Goal: Task Accomplishment & Management: Manage account settings

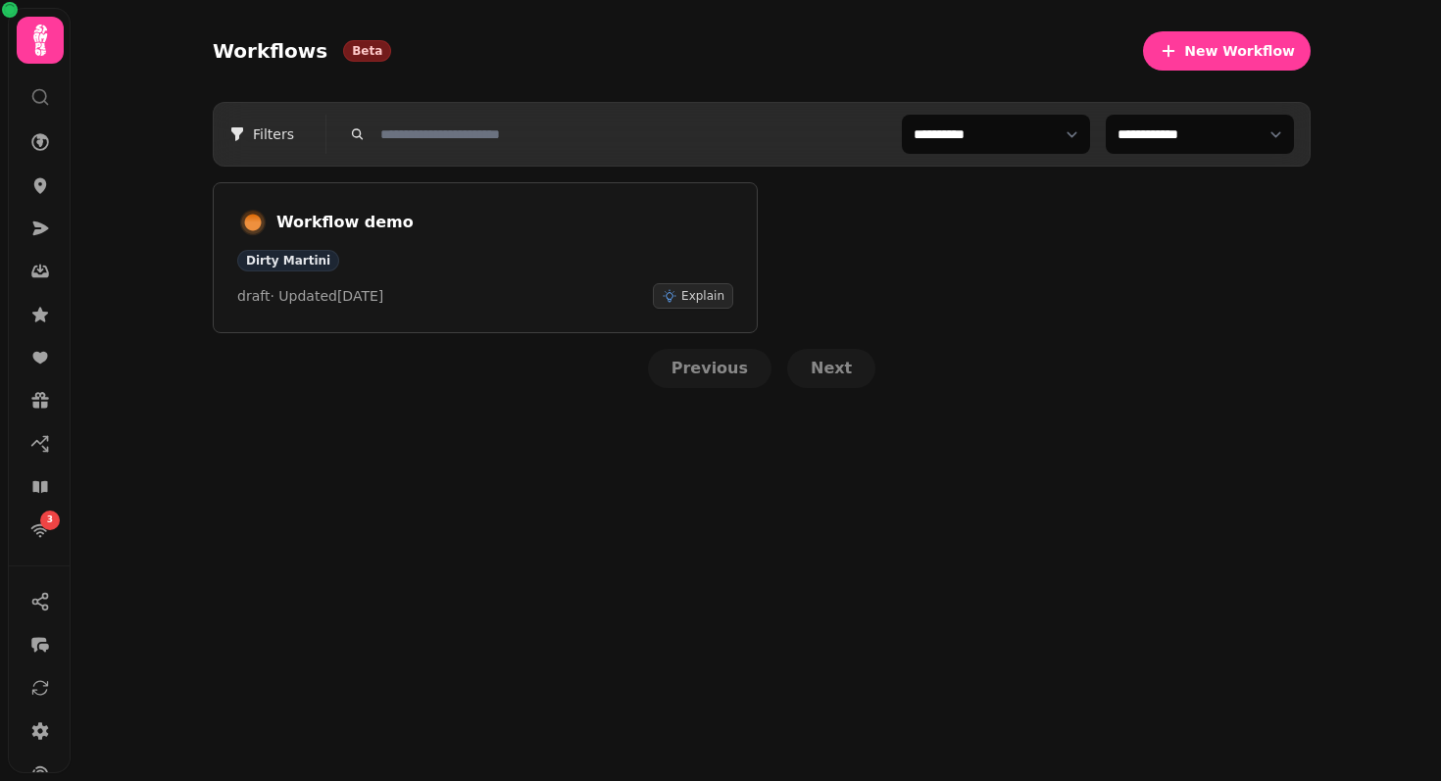
click at [53, 49] on icon at bounding box center [40, 40] width 39 height 39
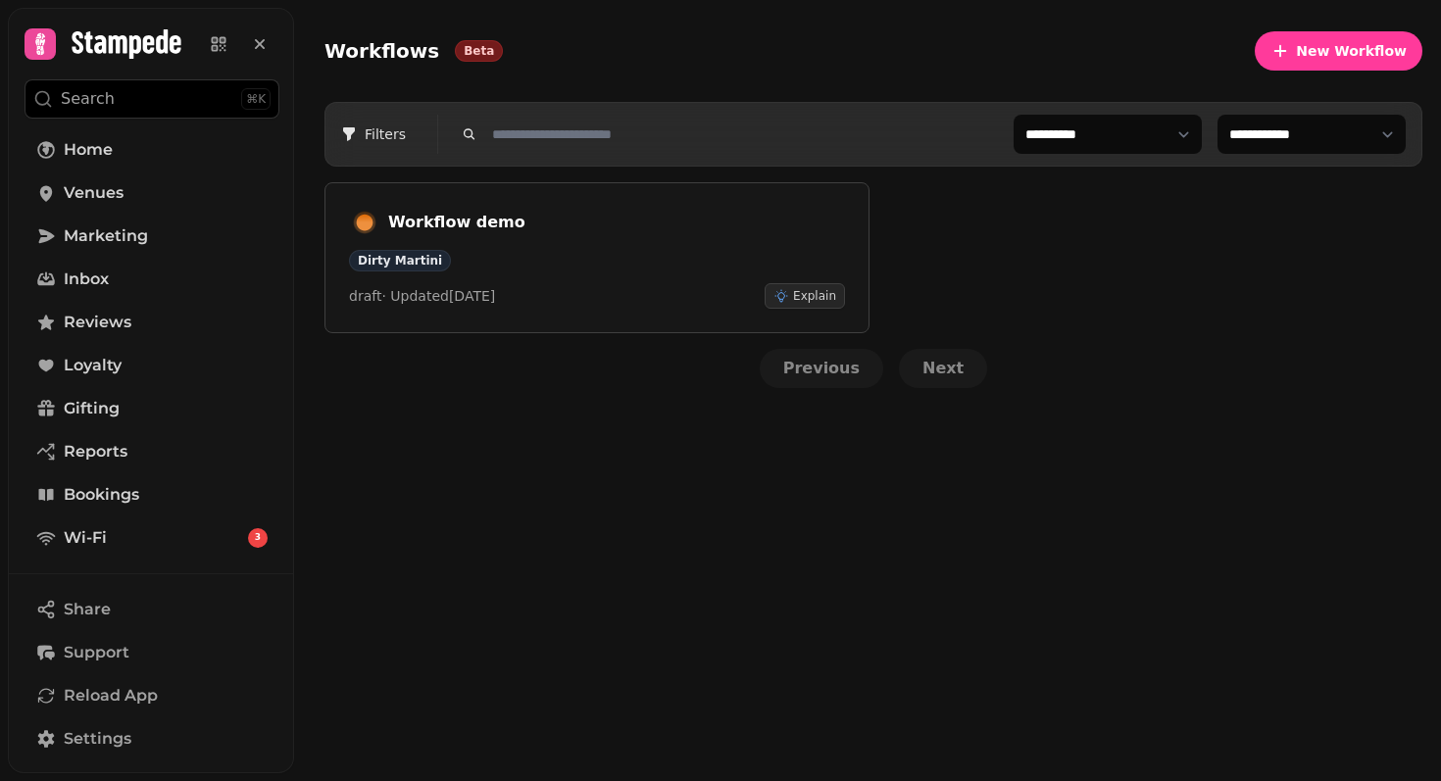
click at [501, 558] on div "**********" at bounding box center [867, 390] width 1147 height 781
click at [163, 190] on link "Venues" at bounding box center [152, 193] width 255 height 39
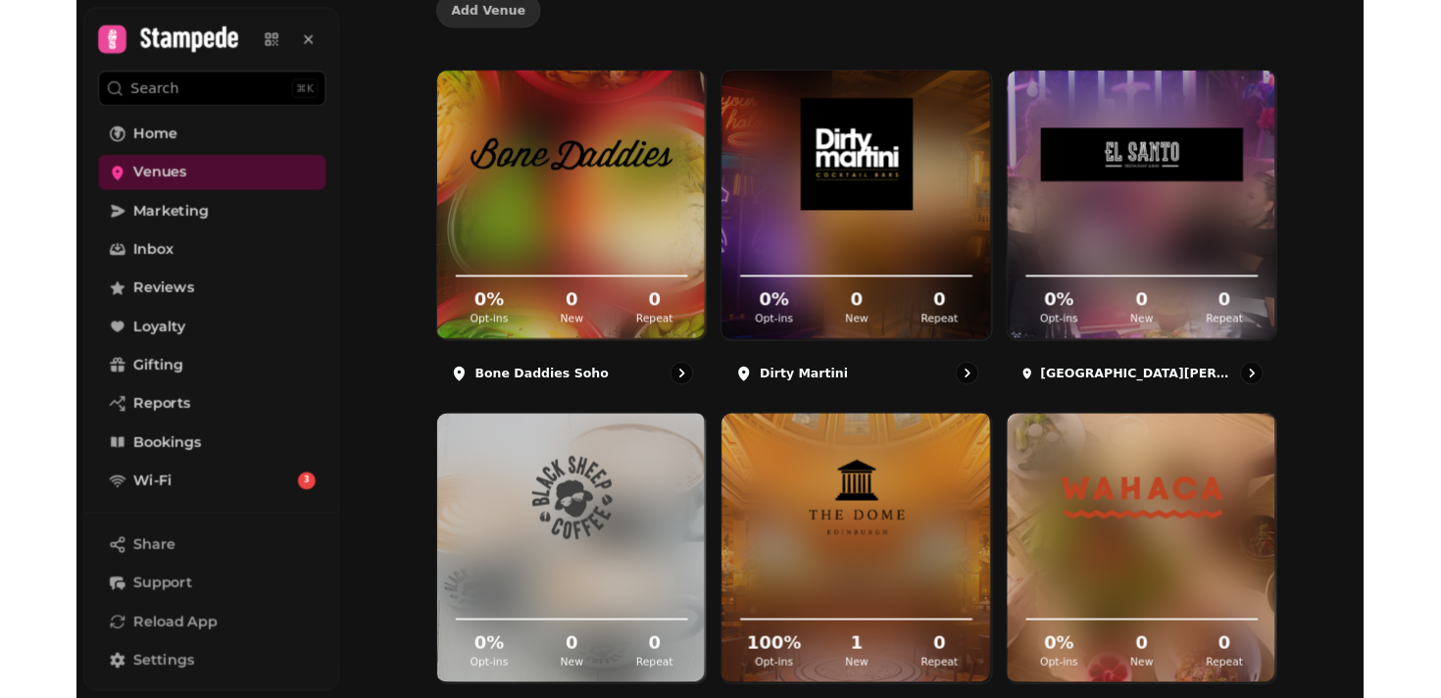
scroll to position [207, 0]
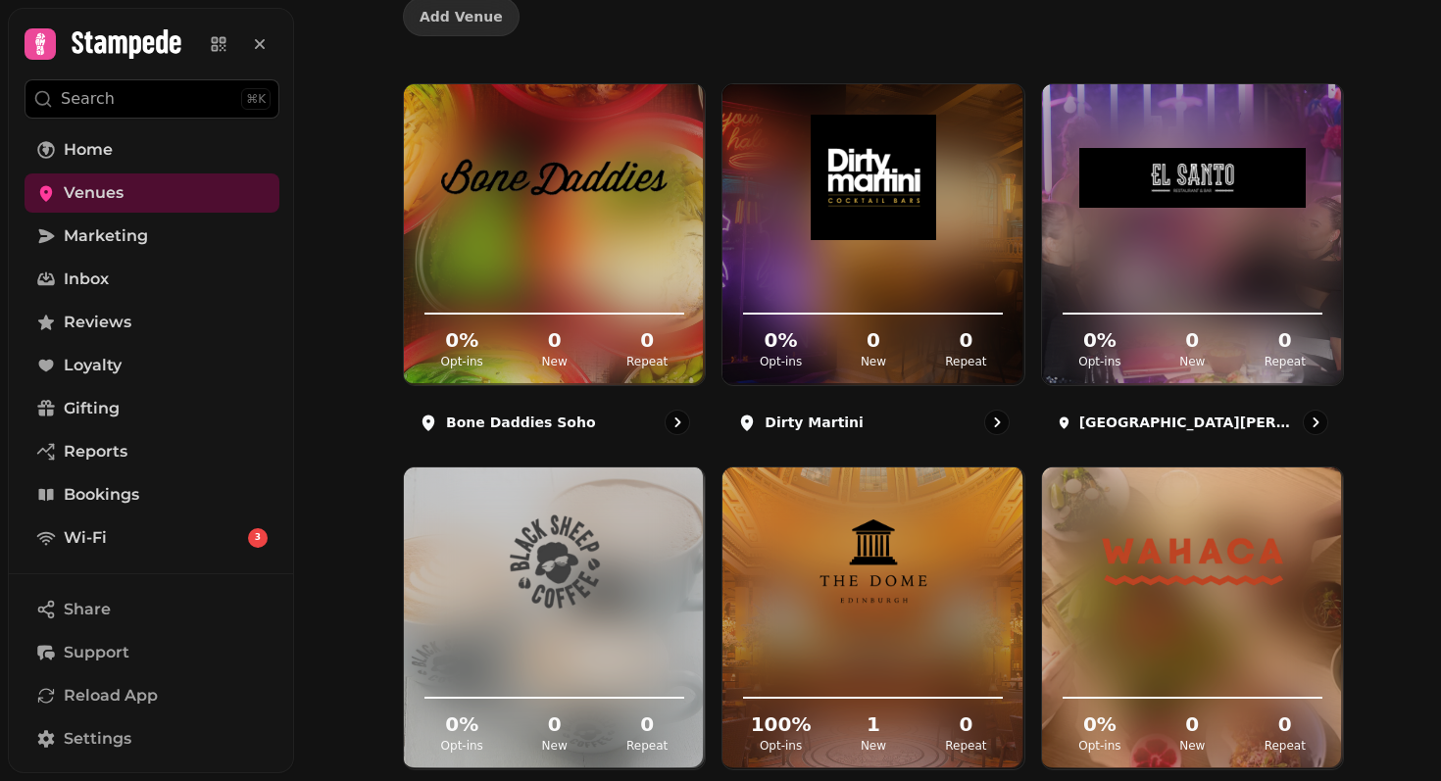
click at [356, 180] on div "Venues Add Venue 0 % Opt-ins 0 New 0 Repeat Bone Daddies Soho 0 % Opt-ins 0 New…" at bounding box center [867, 390] width 1147 height 781
click at [348, 197] on div "Venues Add Venue 0 % Opt-ins 0 New 0 Repeat Bone Daddies Soho 0 % Opt-ins 0 New…" at bounding box center [867, 390] width 1147 height 781
click at [330, 71] on div "Venues Add Venue 0 % Opt-ins 0 New 0 Repeat Bone Daddies Soho 0 % Opt-ins 0 New…" at bounding box center [867, 390] width 1147 height 781
click at [330, 105] on div "Venues Add Venue 0 % Opt-ins 0 New 0 Repeat Bone Daddies Soho 0 % Opt-ins 0 New…" at bounding box center [867, 390] width 1147 height 781
click at [332, 184] on div "Venues Add Venue 0 % Opt-ins 0 New 0 Repeat Bone Daddies Soho 0 % Opt-ins 0 New…" at bounding box center [867, 390] width 1147 height 781
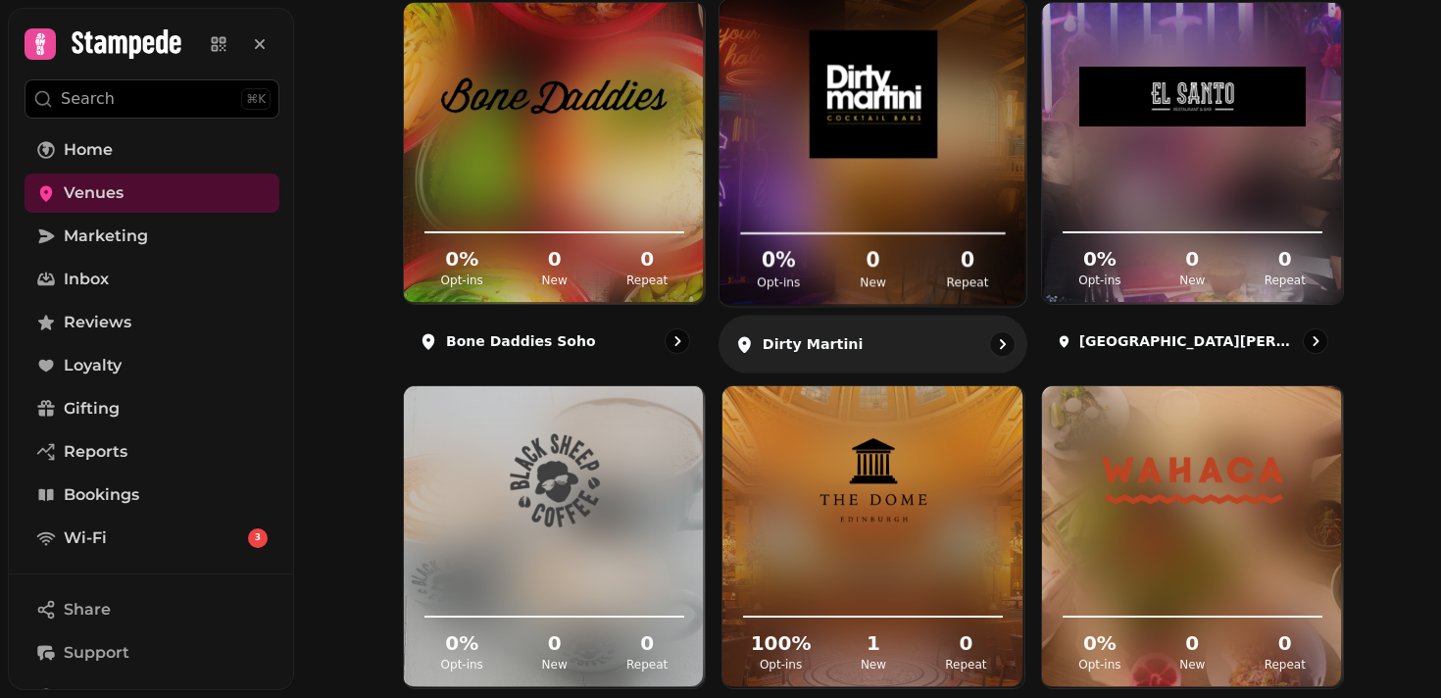
scroll to position [359, 0]
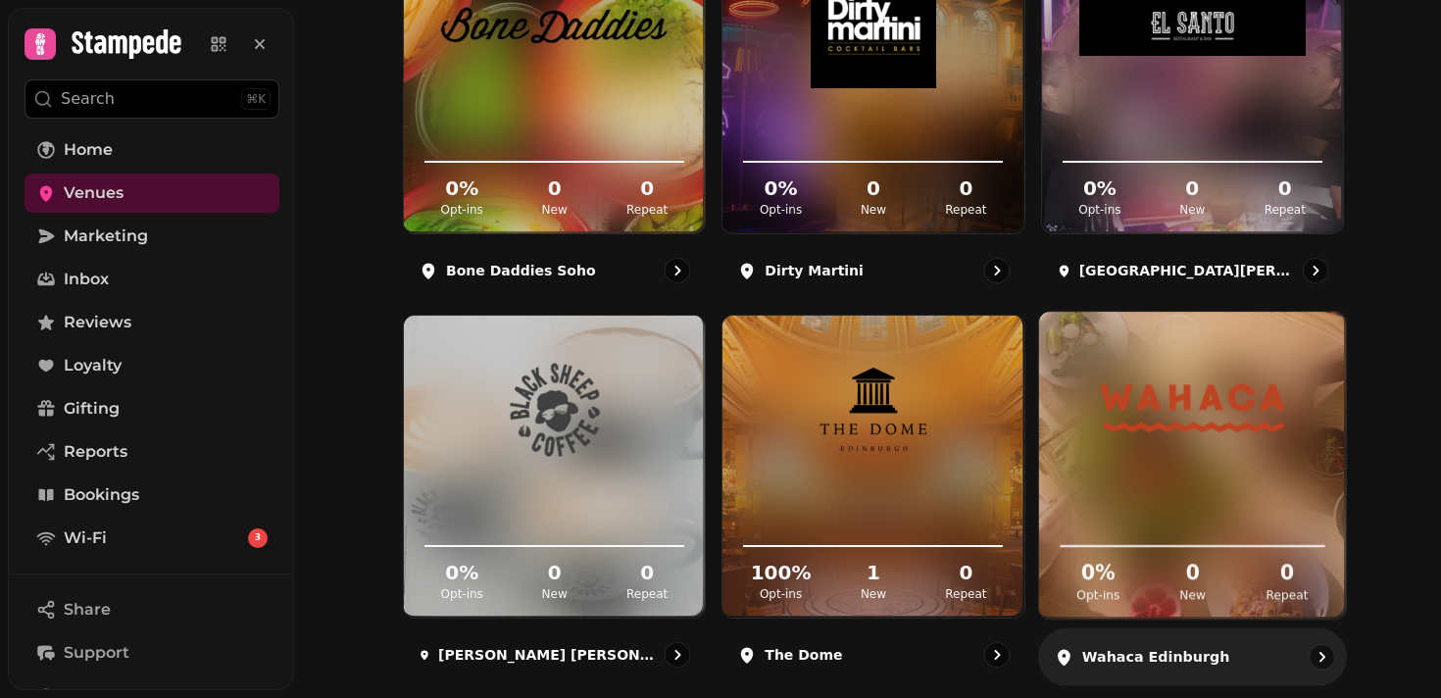
click at [1262, 405] on img at bounding box center [1193, 408] width 230 height 128
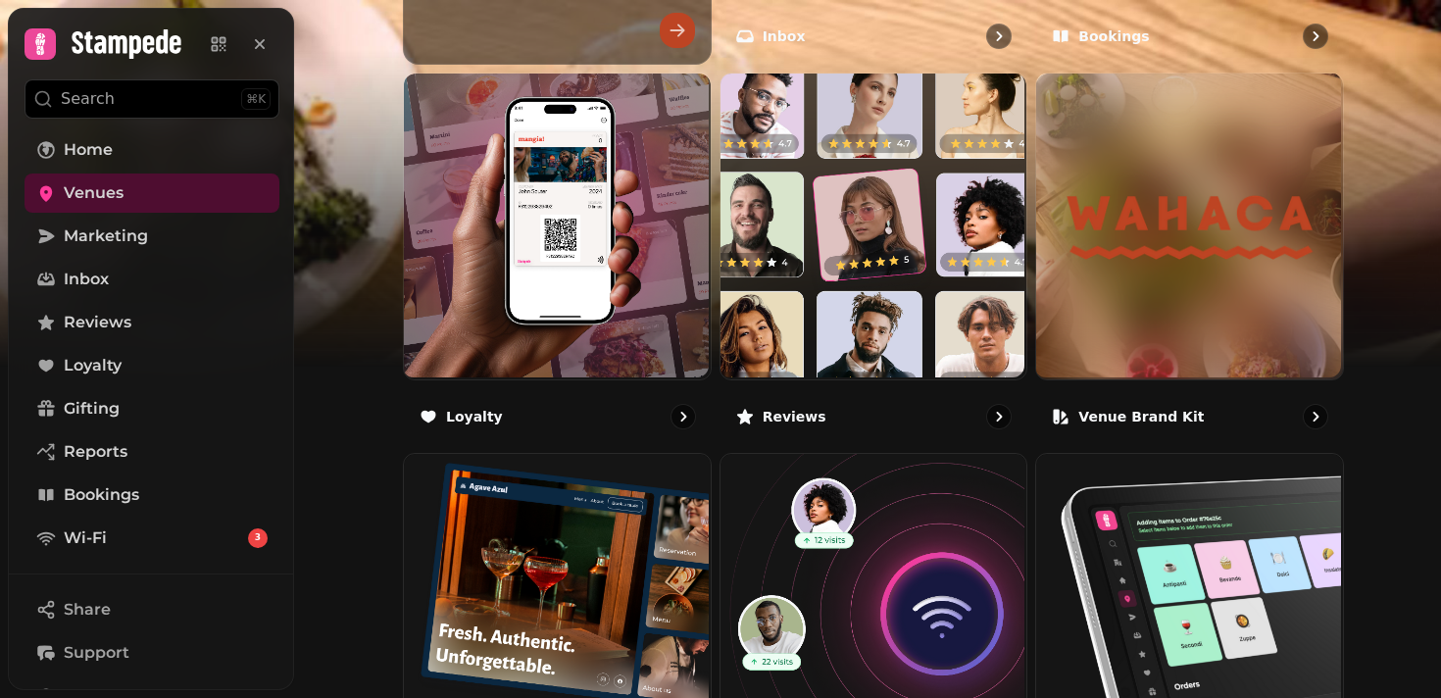
scroll to position [1026, 0]
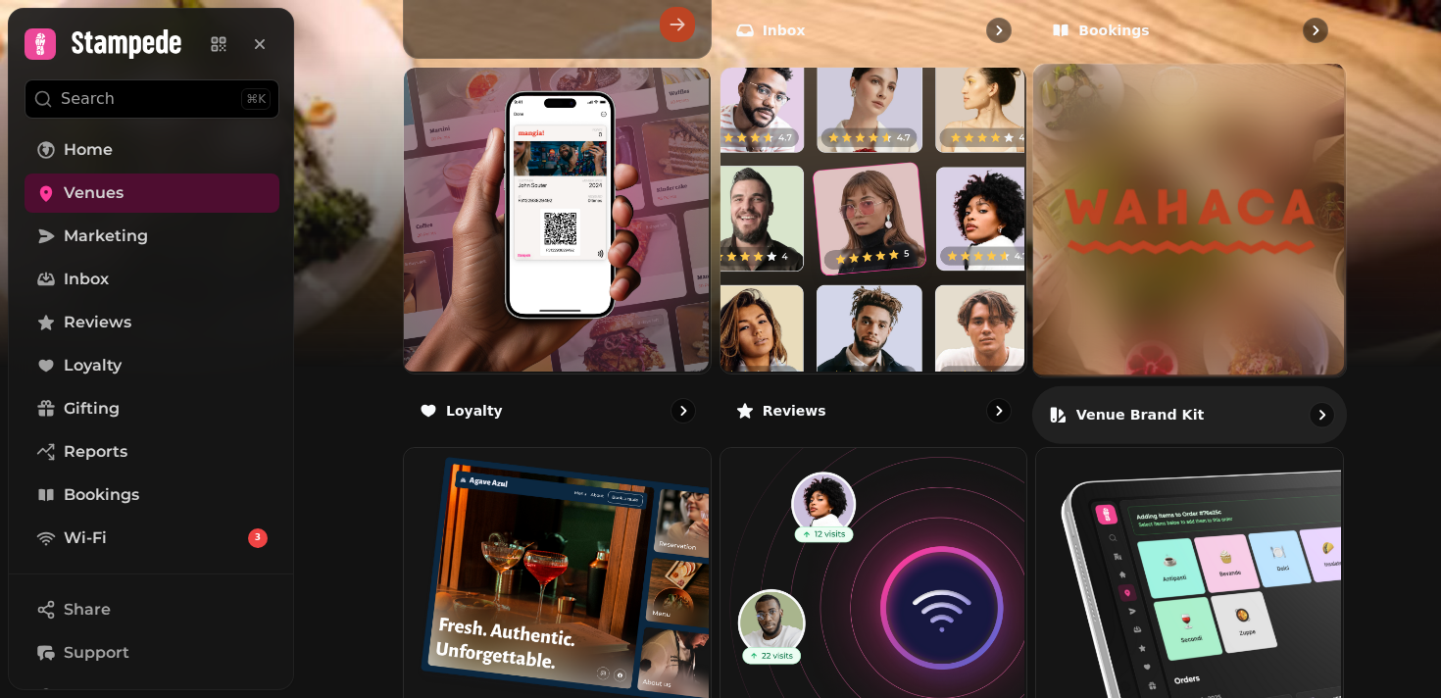
click at [1213, 425] on div "Venue brand kit" at bounding box center [1189, 414] width 315 height 58
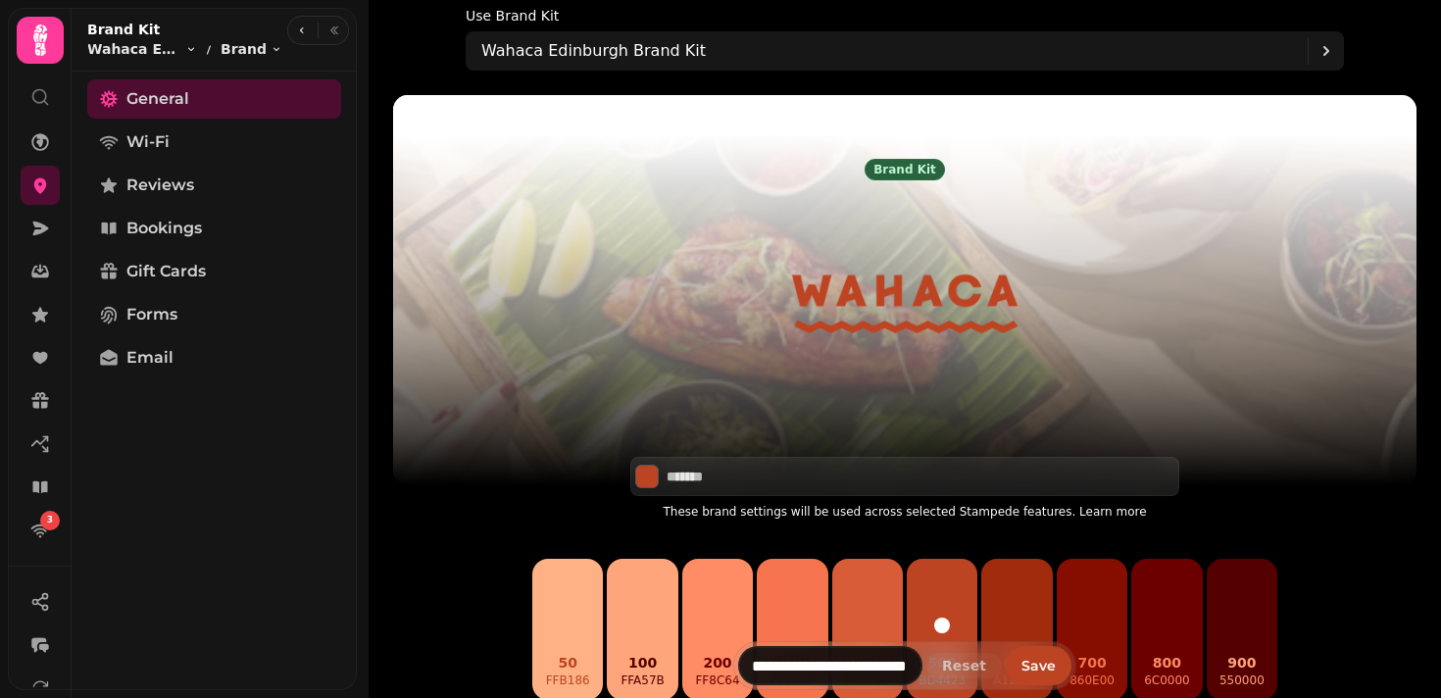
click at [1382, 58] on div "Use Brand Kit Wahaca Edinburgh Brand Kit" at bounding box center [905, 39] width 1073 height 78
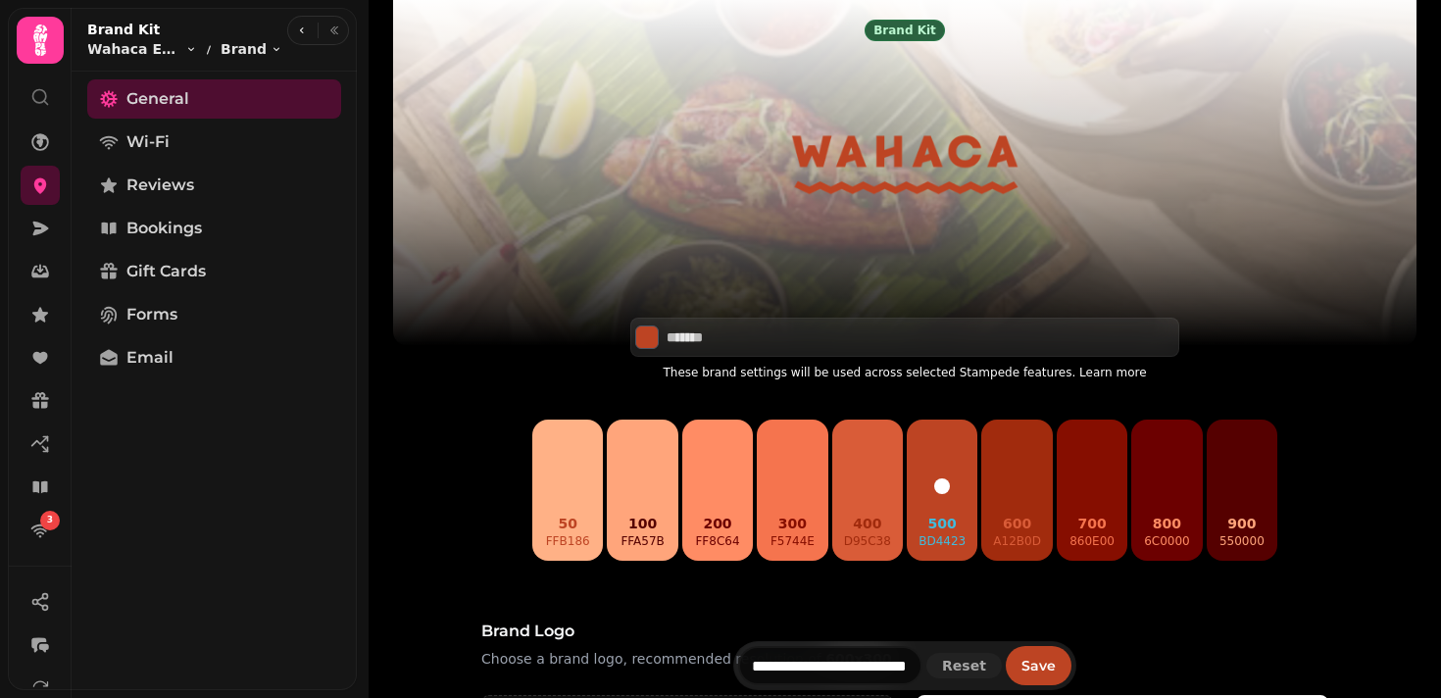
scroll to position [154, 0]
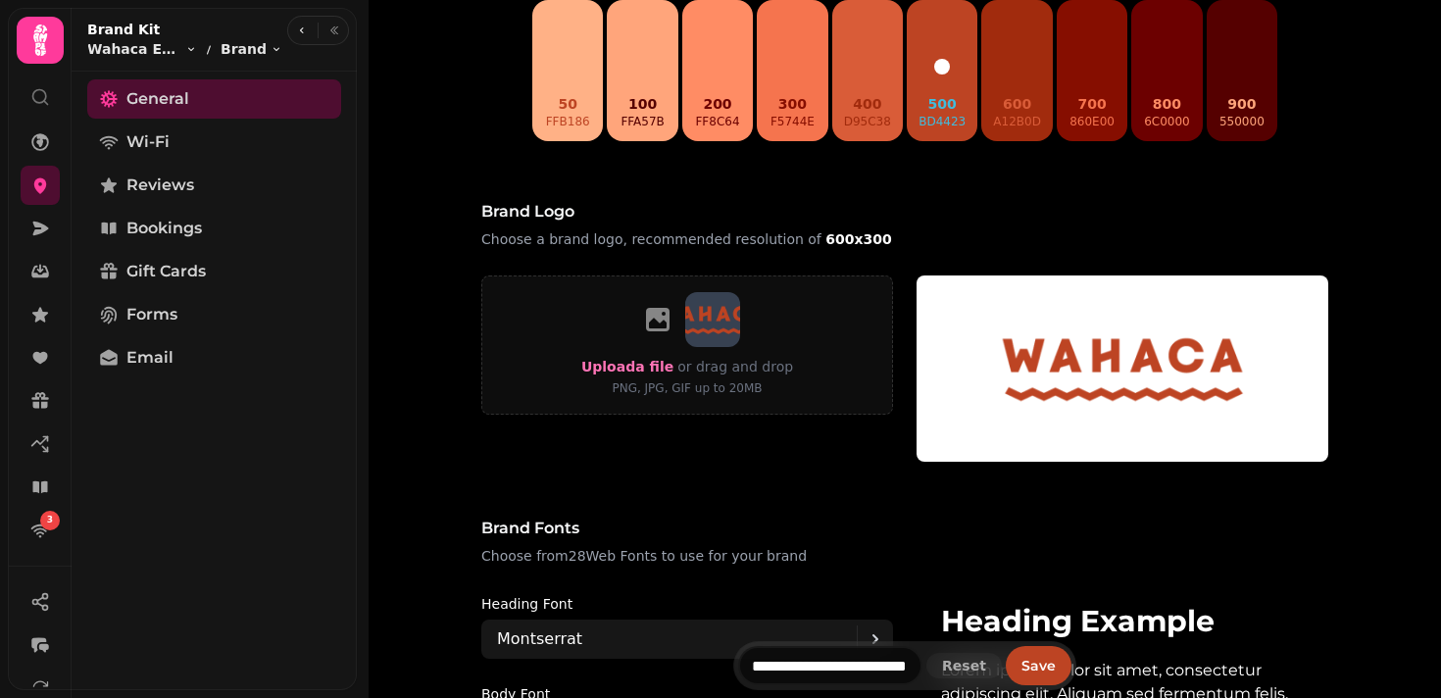
scroll to position [620, 0]
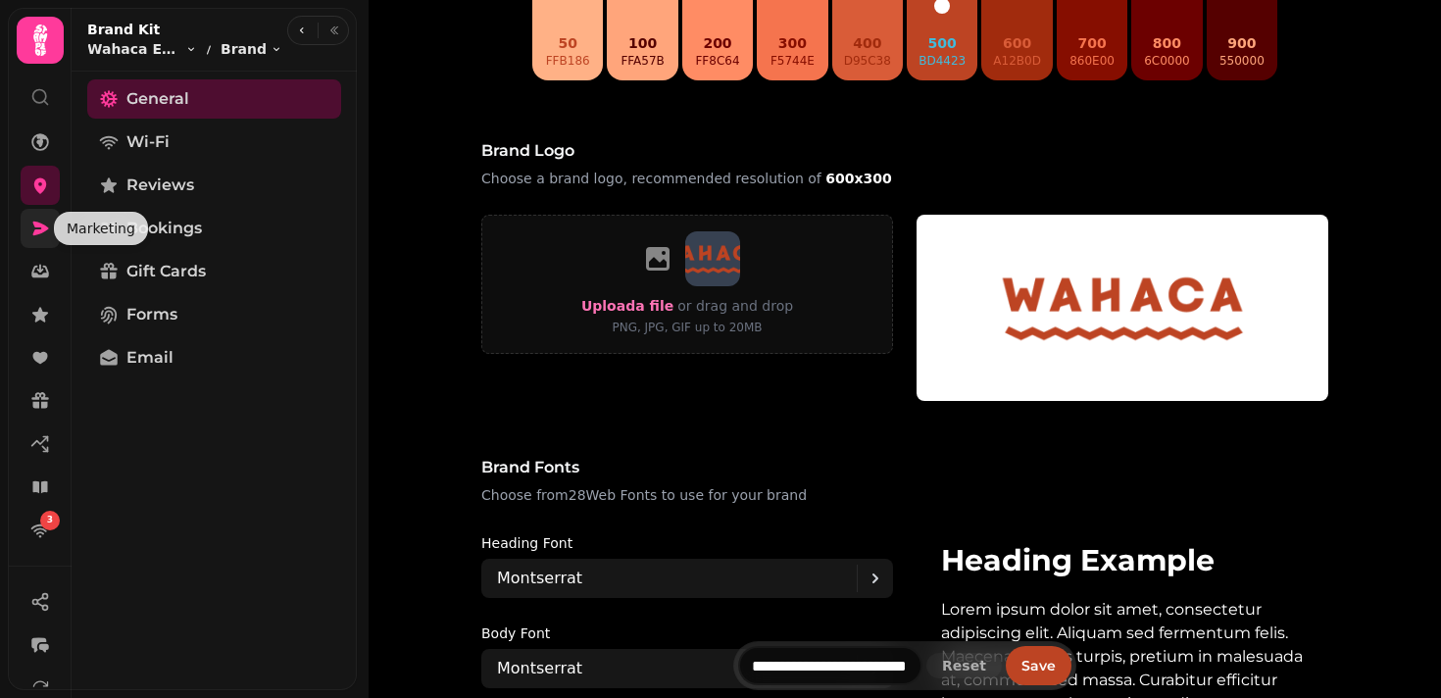
click at [45, 231] on icon at bounding box center [40, 229] width 20 height 20
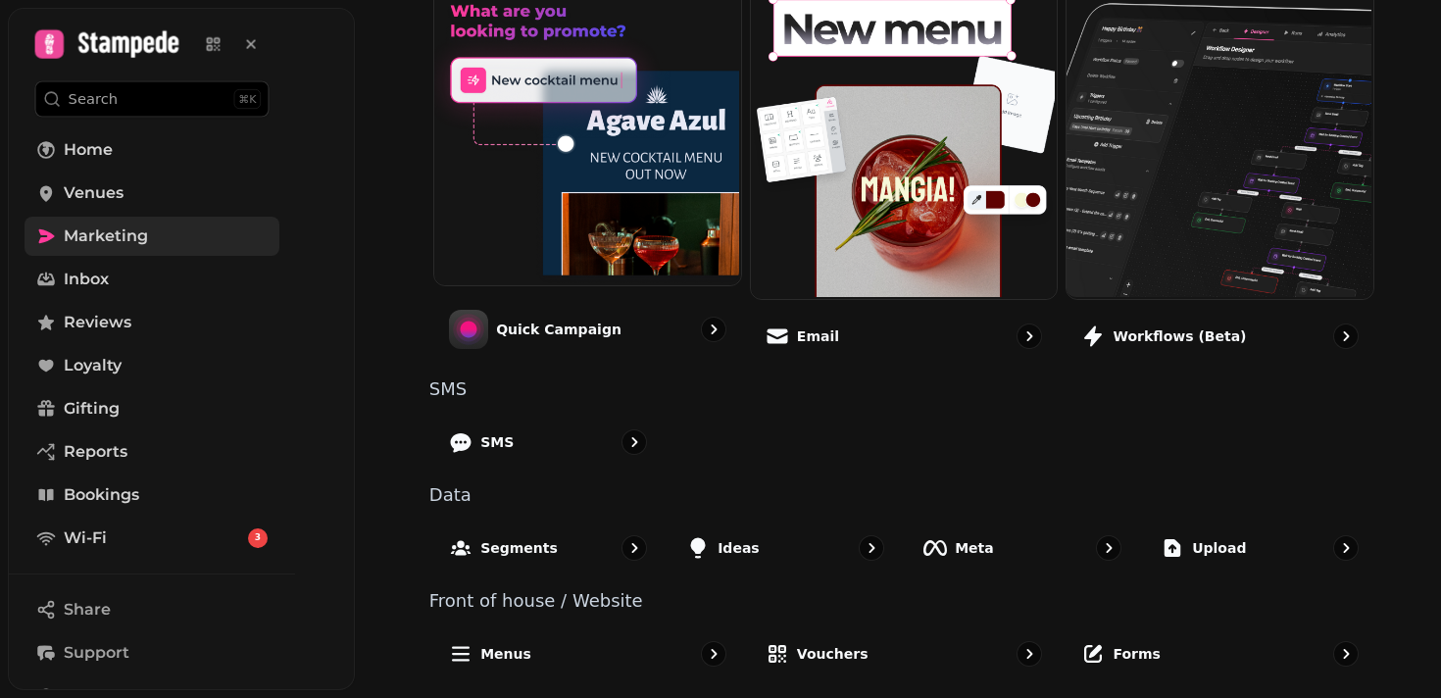
scroll to position [526, 0]
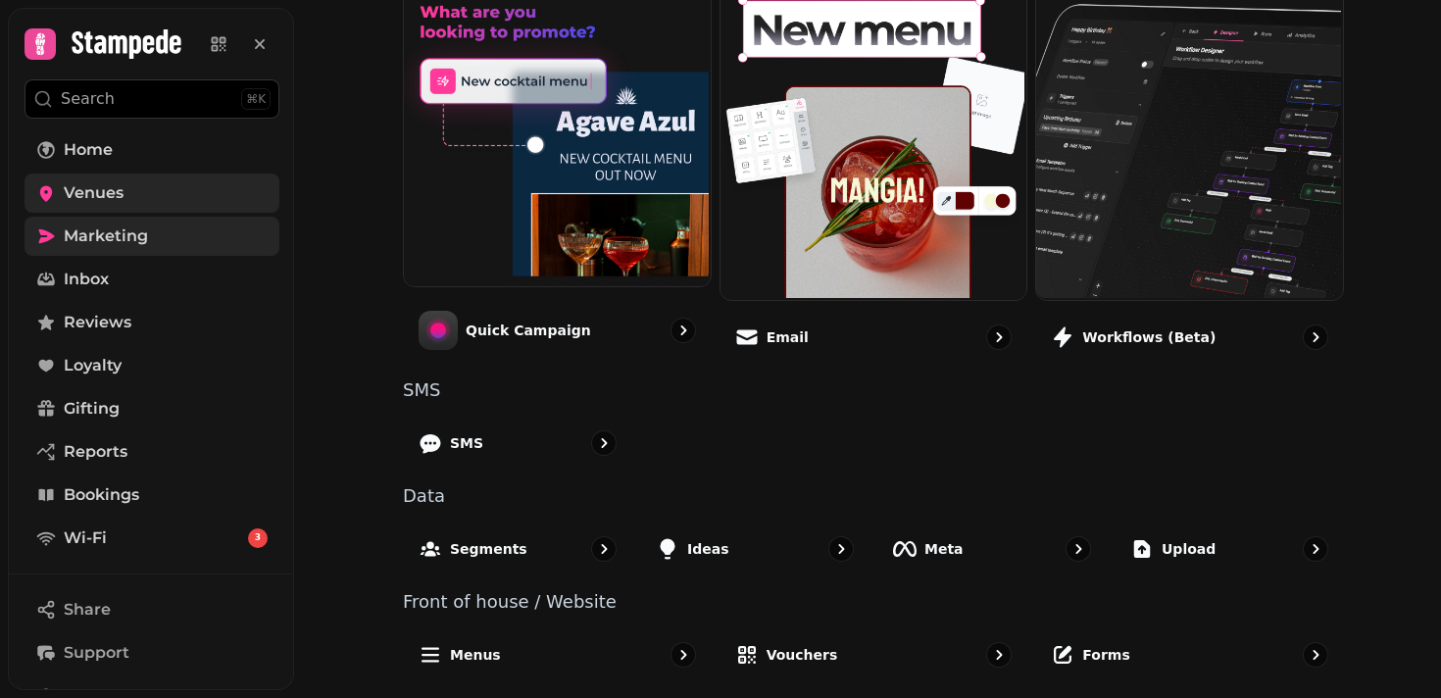
click at [189, 194] on link "Venues" at bounding box center [152, 193] width 255 height 39
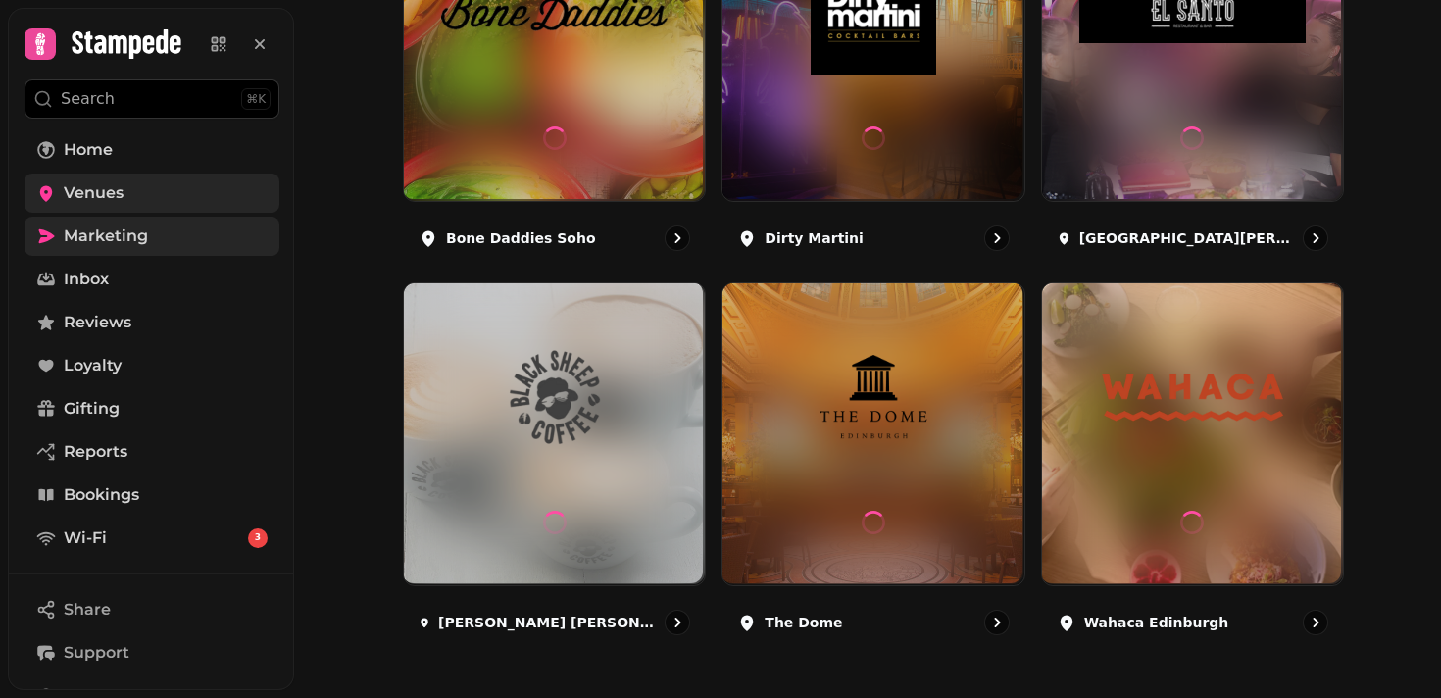
scroll to position [390, 0]
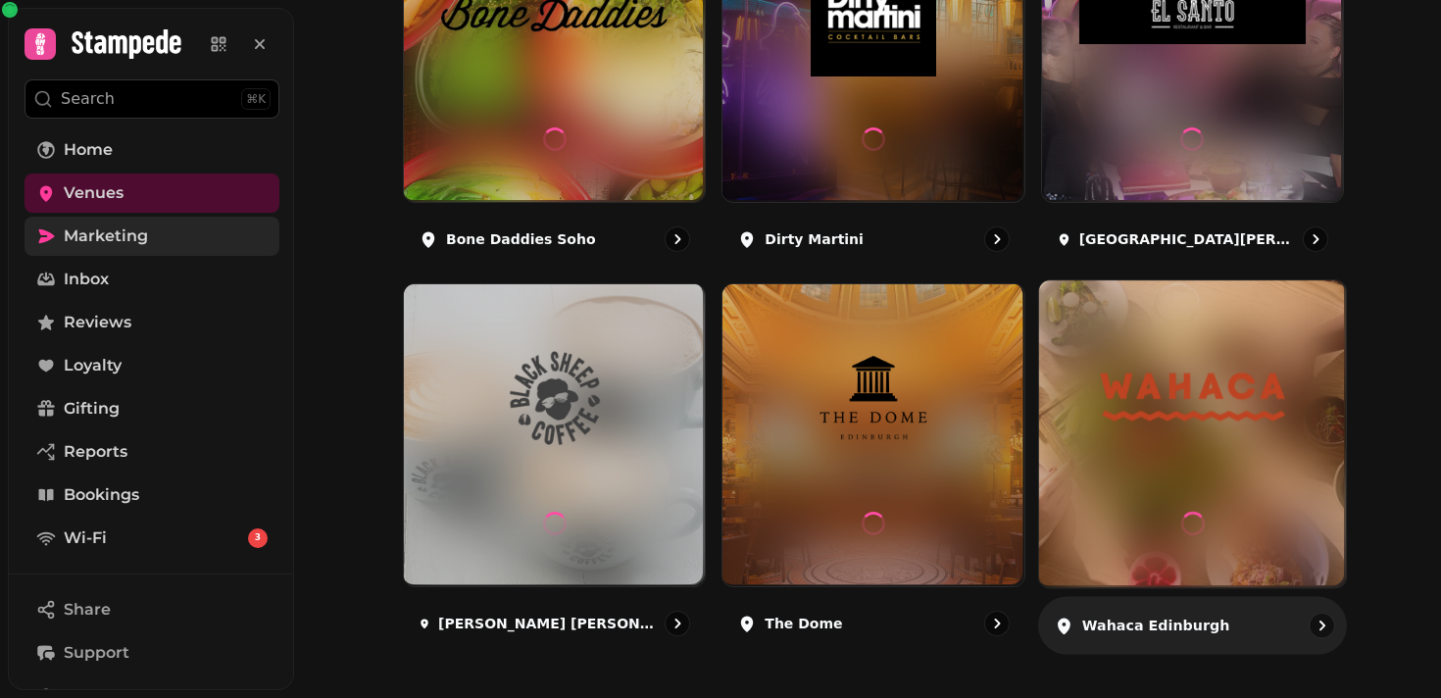
click at [1227, 653] on div "Wahaca Edinburgh" at bounding box center [1193, 626] width 310 height 58
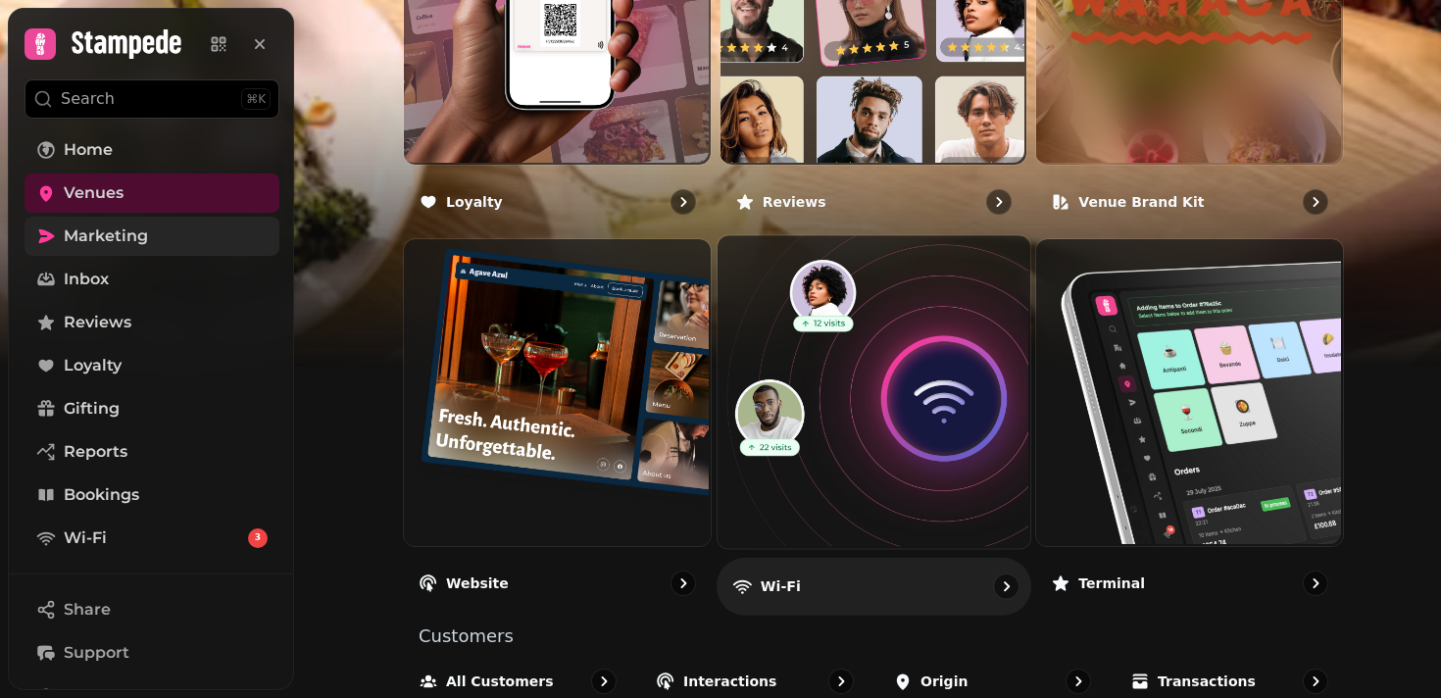
scroll to position [1293, 0]
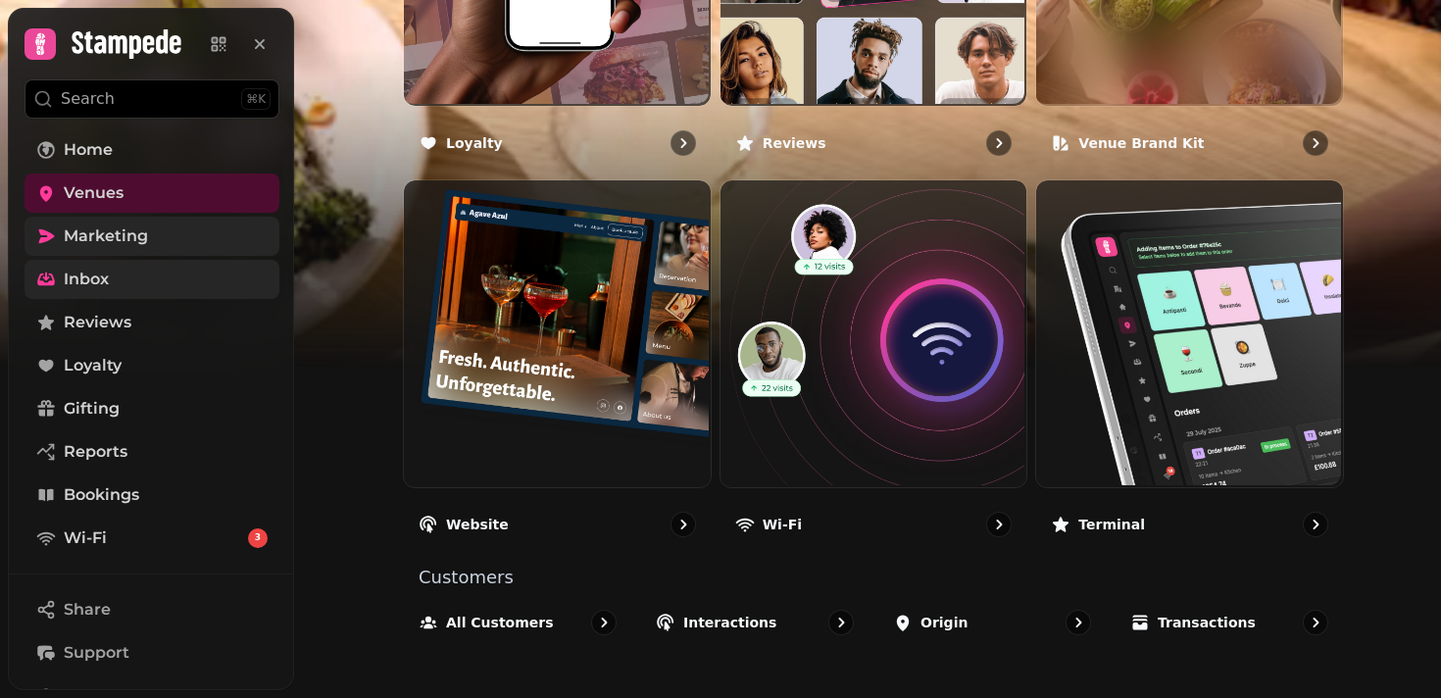
click at [187, 260] on link "Inbox" at bounding box center [152, 279] width 255 height 39
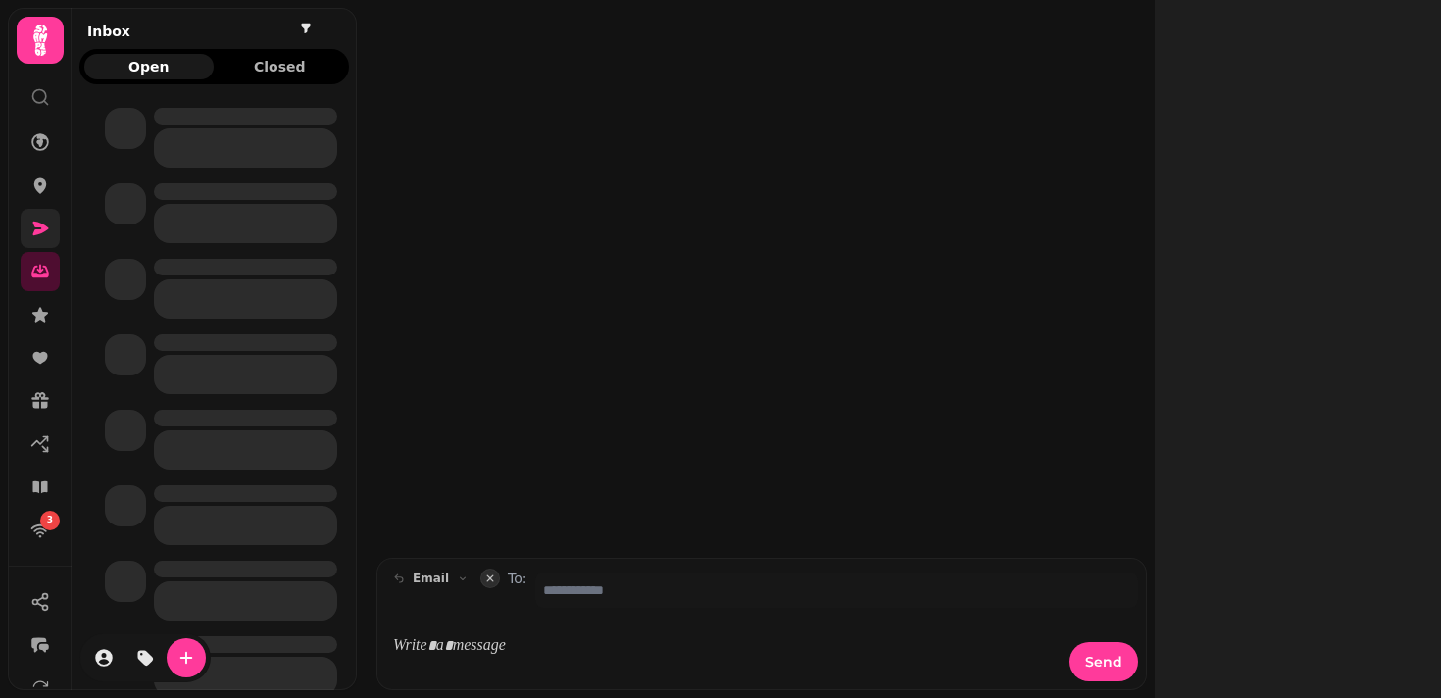
click at [177, 244] on div at bounding box center [214, 402] width 285 height 604
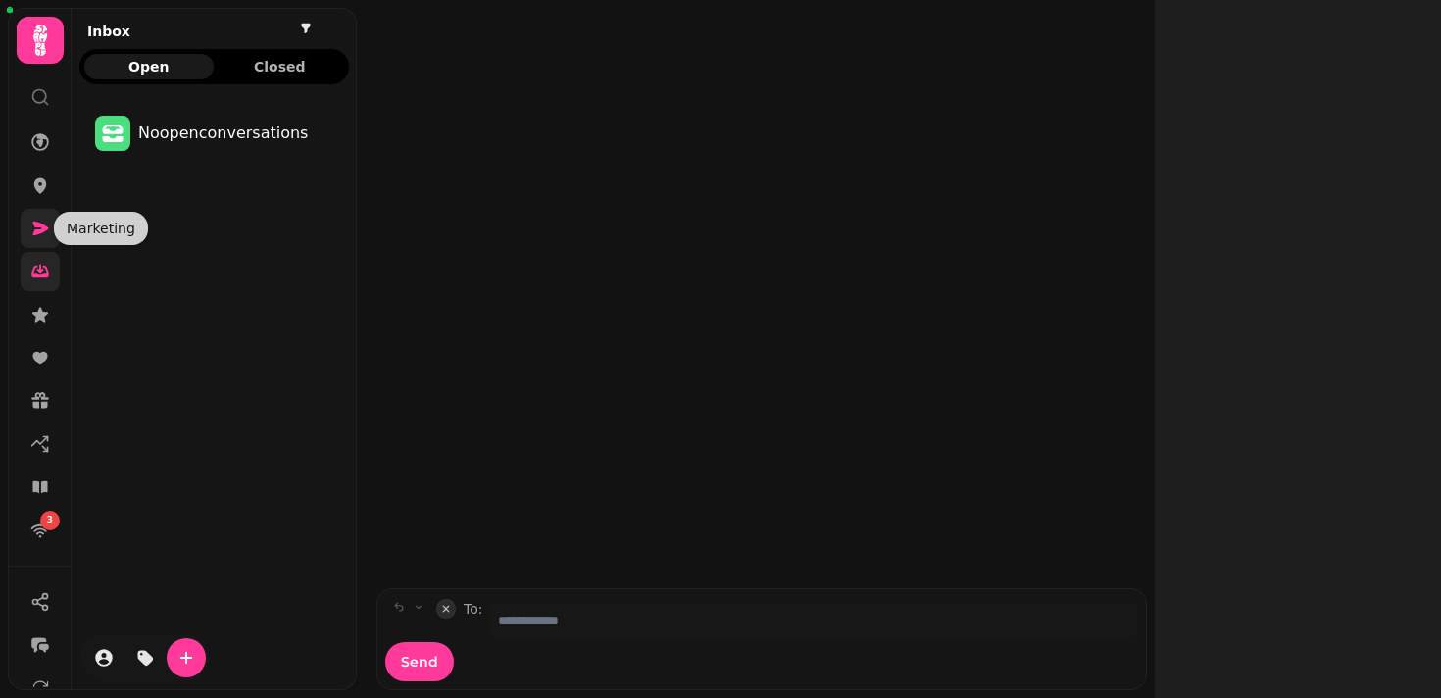
click at [35, 252] on link at bounding box center [40, 271] width 39 height 39
click at [39, 238] on link at bounding box center [40, 228] width 39 height 39
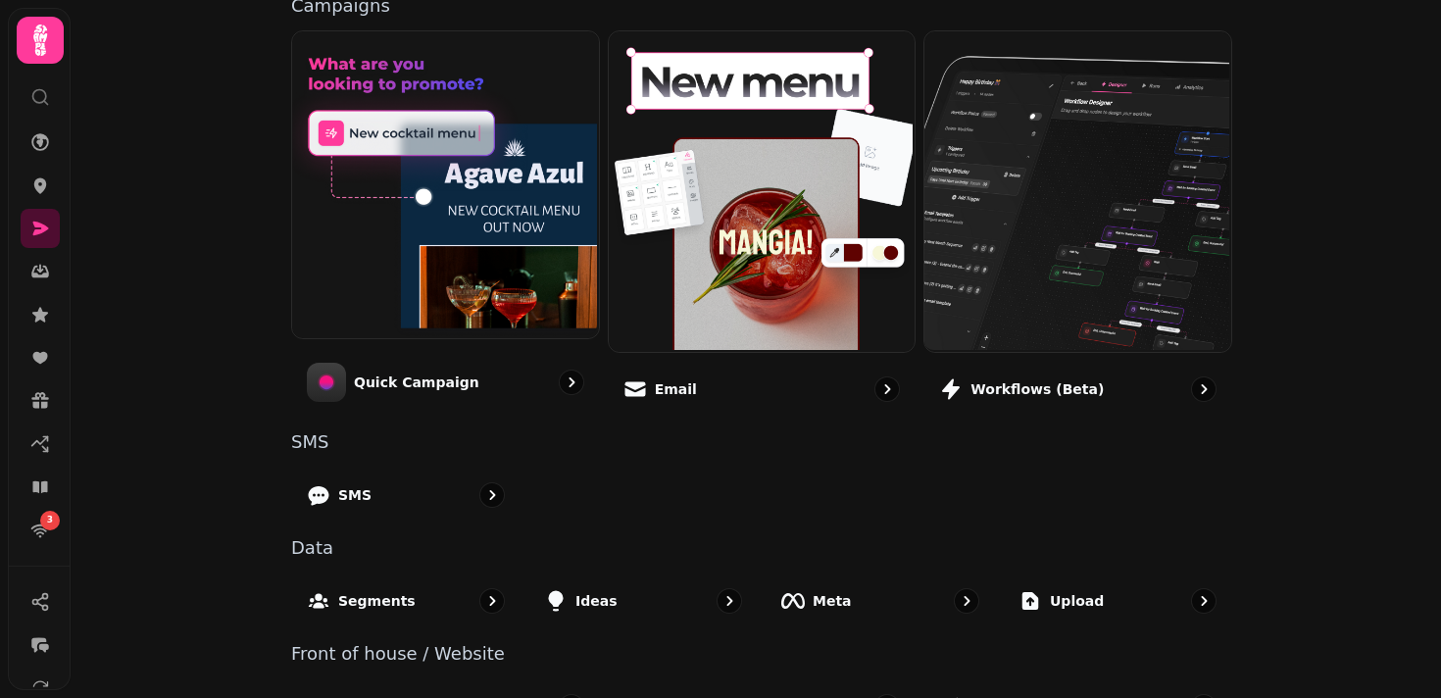
scroll to position [526, 0]
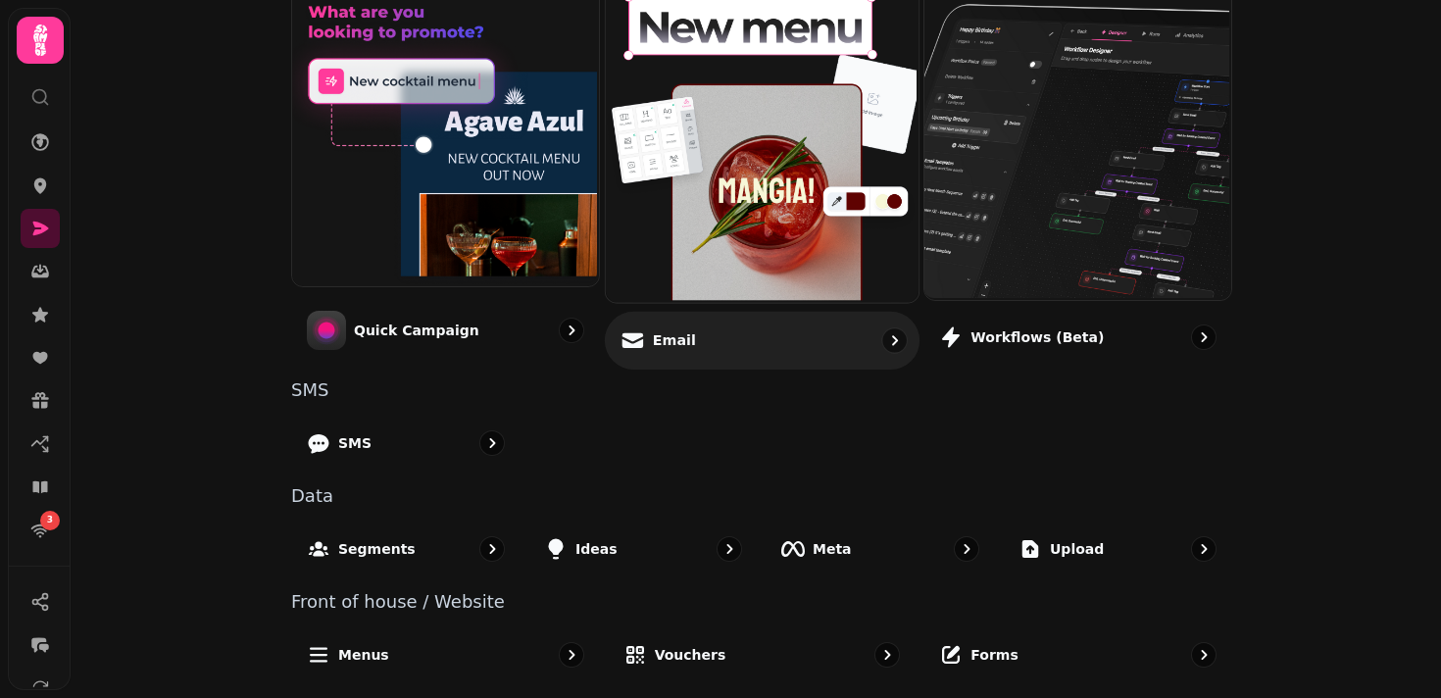
click at [771, 352] on div "Email" at bounding box center [762, 340] width 315 height 58
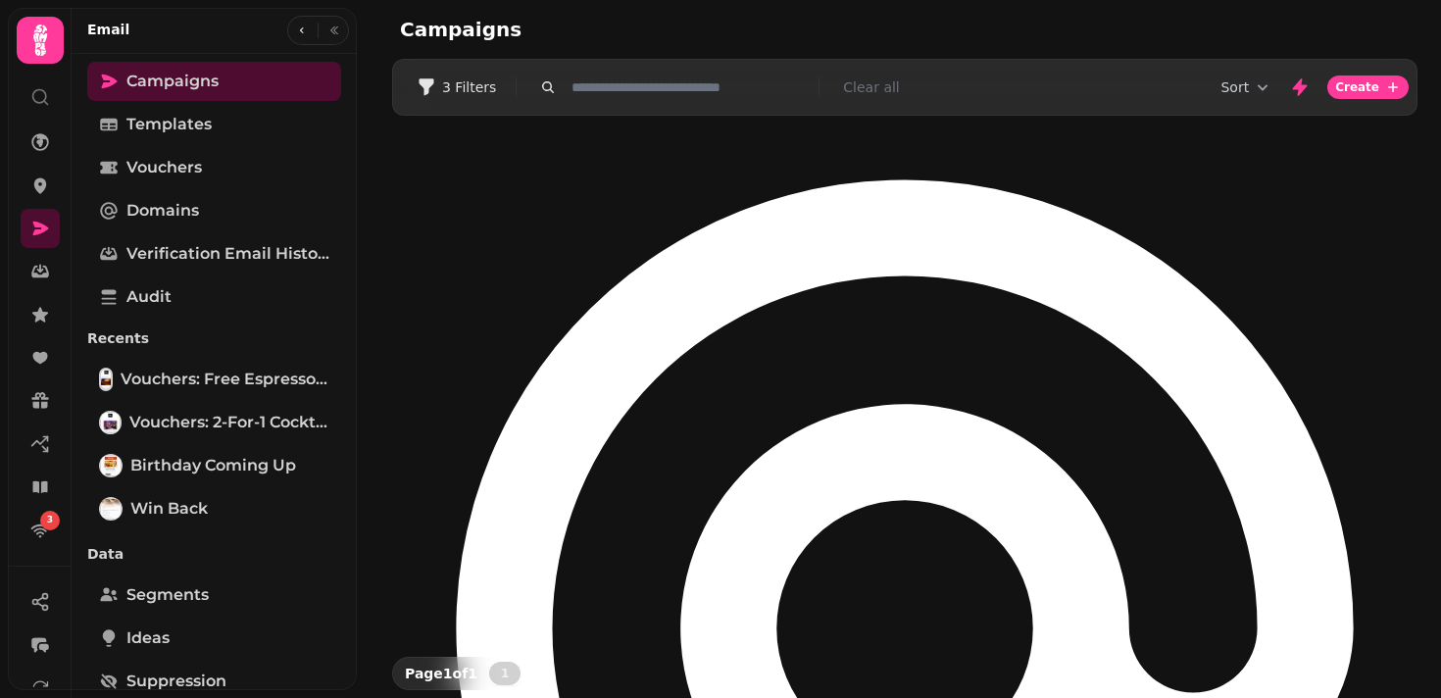
click at [899, 137] on div "No sending domain added Go to addresses & domains" at bounding box center [905, 652] width 1026 height 1073
click at [929, 138] on div "No sending domain added Go to addresses & domains" at bounding box center [905, 652] width 1026 height 1073
click at [802, 156] on div "No sending domain added Go to addresses & domains" at bounding box center [905, 652] width 1026 height 1073
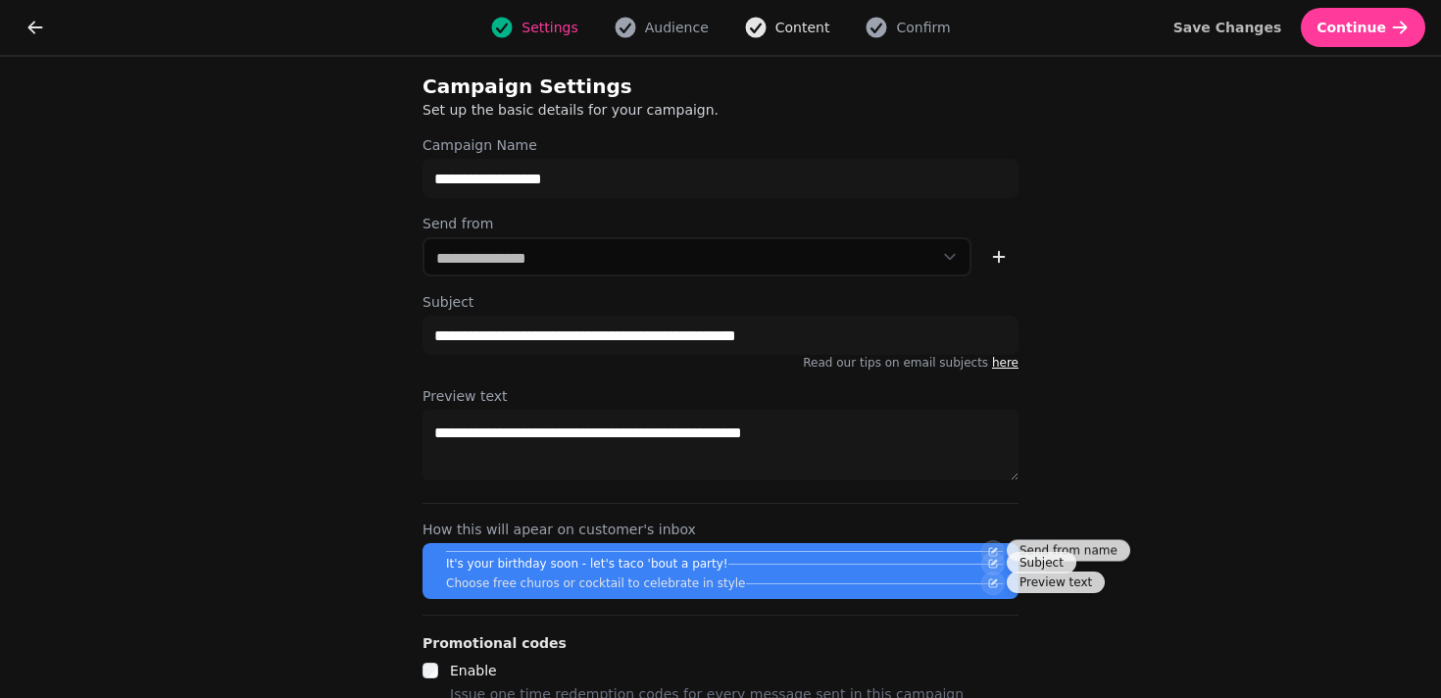
click at [800, 37] on button "Content" at bounding box center [787, 28] width 110 height 24
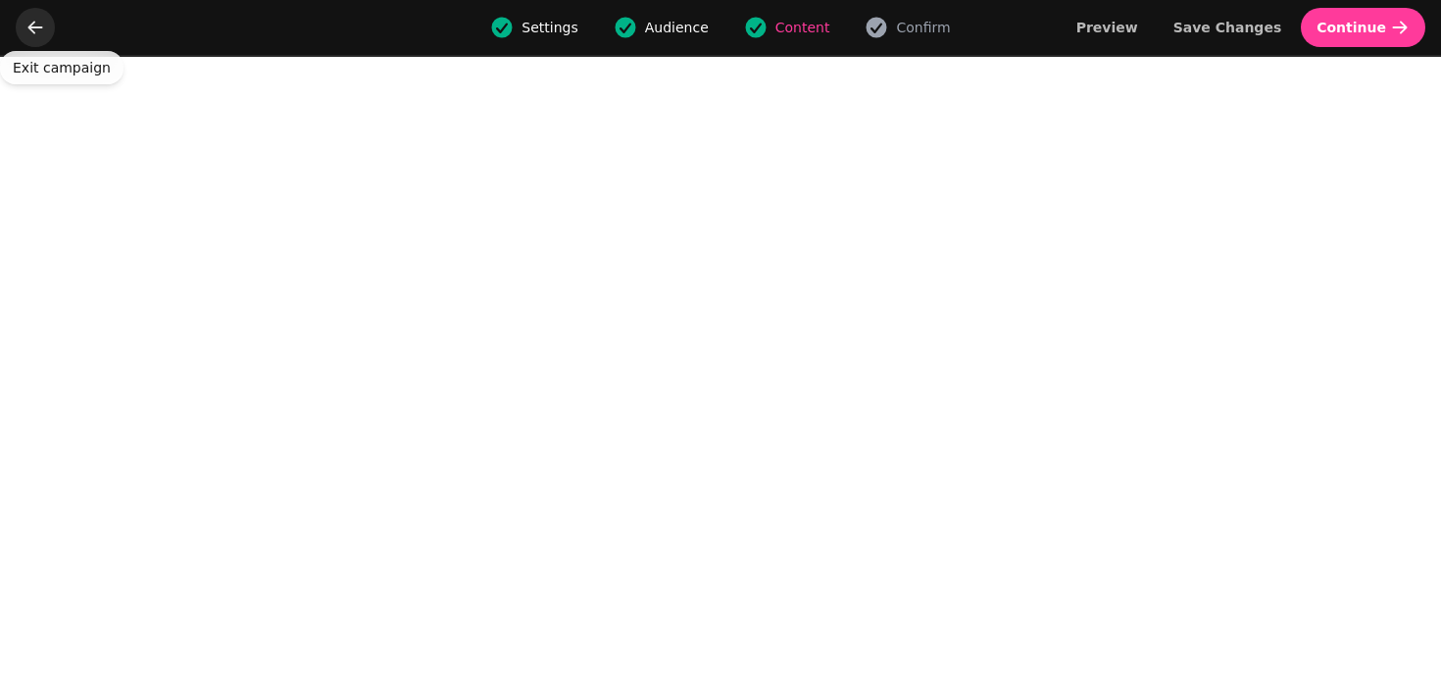
click at [34, 23] on icon "go back" at bounding box center [35, 28] width 20 height 20
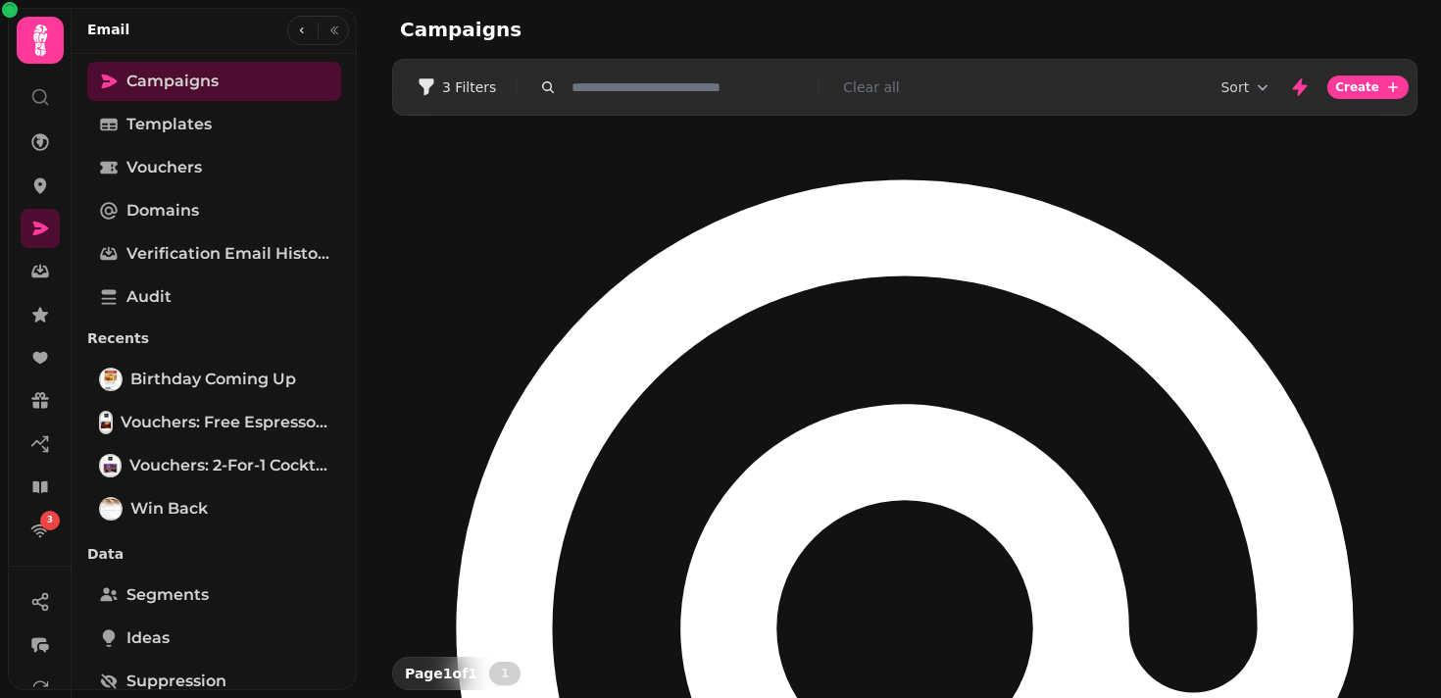
click at [679, 36] on h2 "Campaigns" at bounding box center [588, 29] width 377 height 27
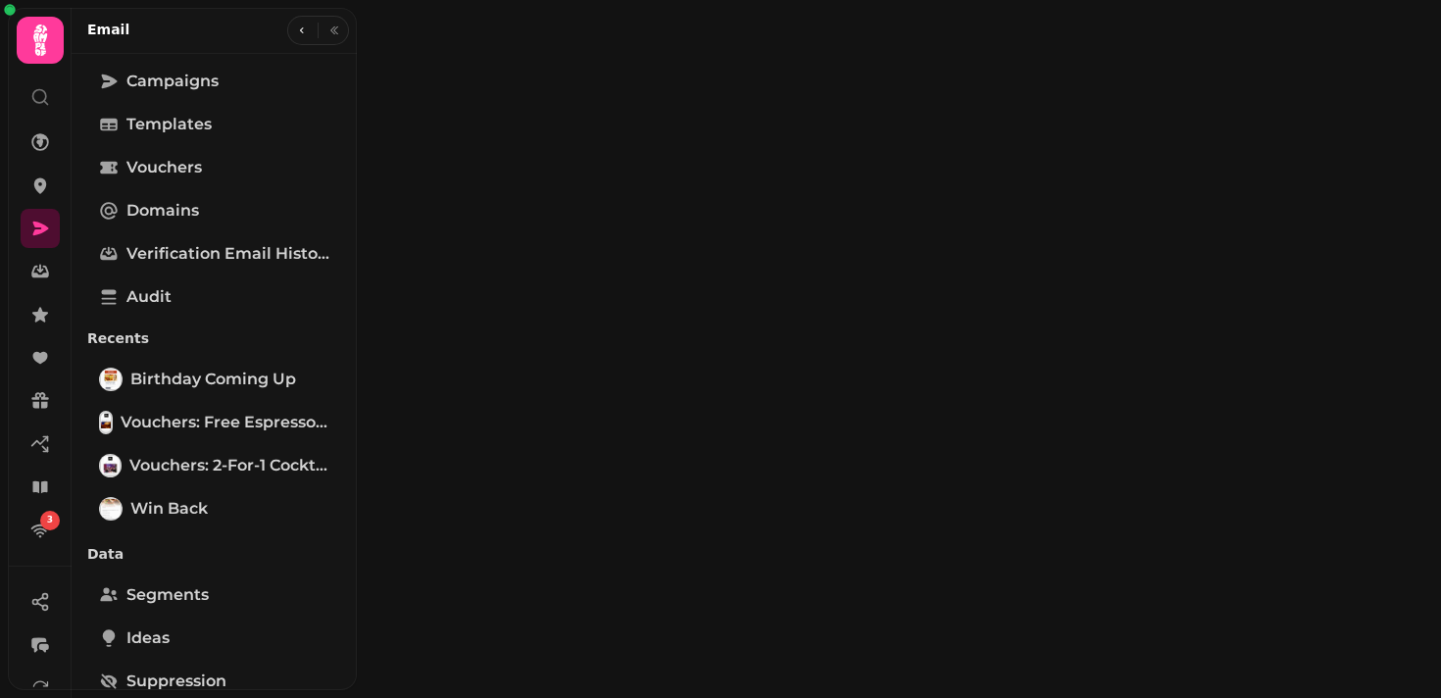
select select "**********"
type input "**********"
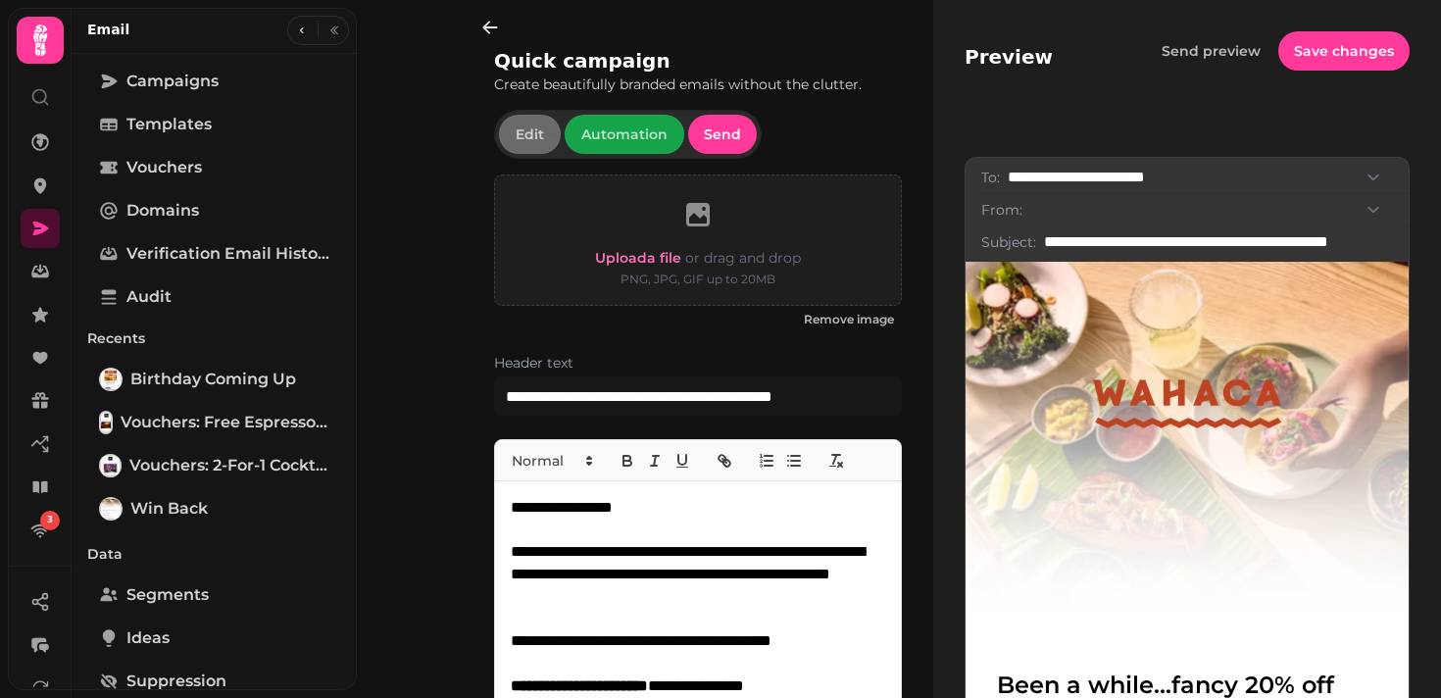
click at [307, 18] on div at bounding box center [318, 30] width 62 height 29
click at [299, 29] on icon "button" at bounding box center [302, 31] width 12 height 12
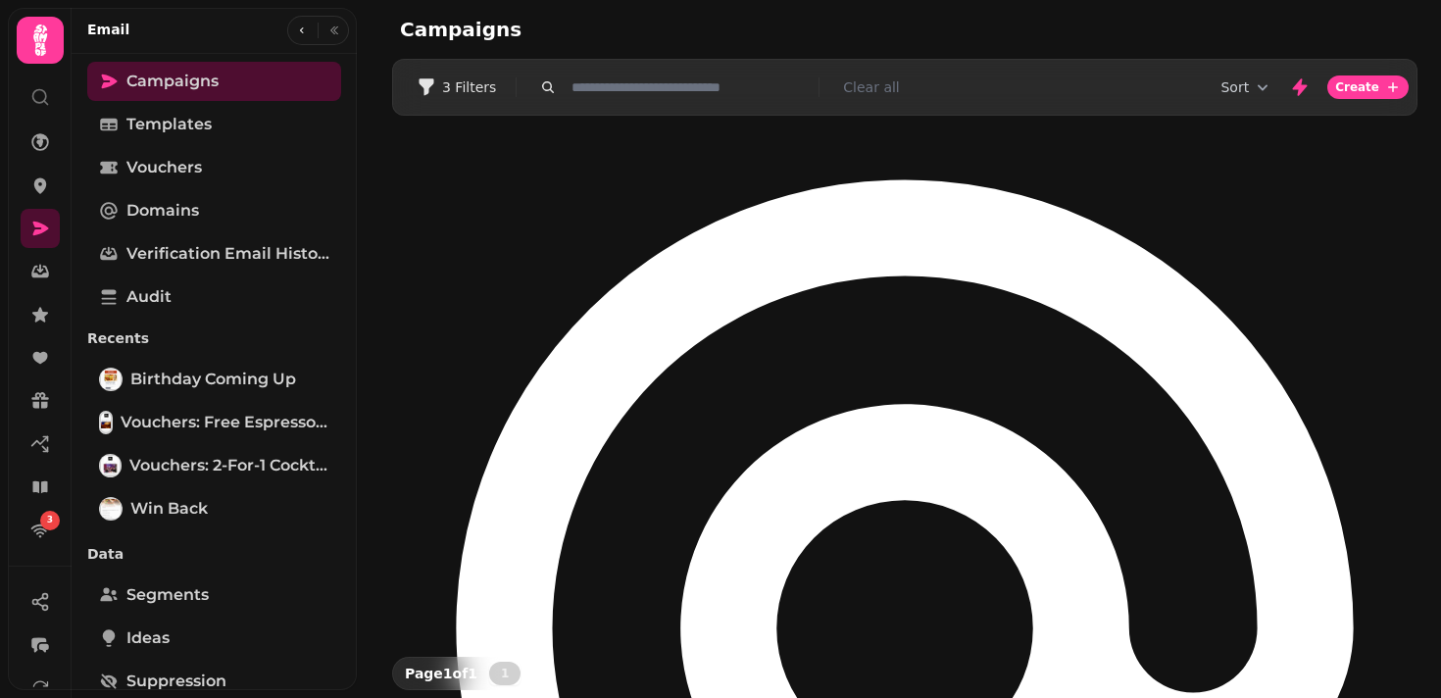
select select "**********"
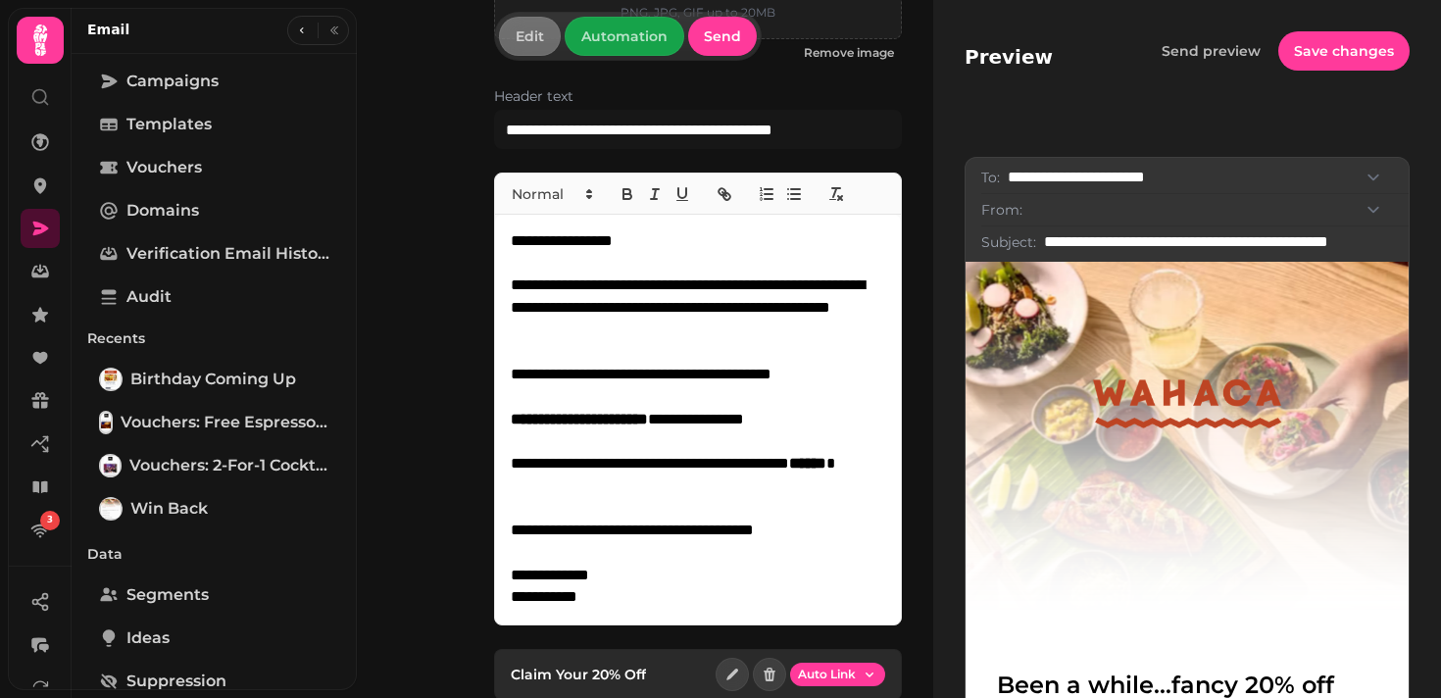
scroll to position [324, 0]
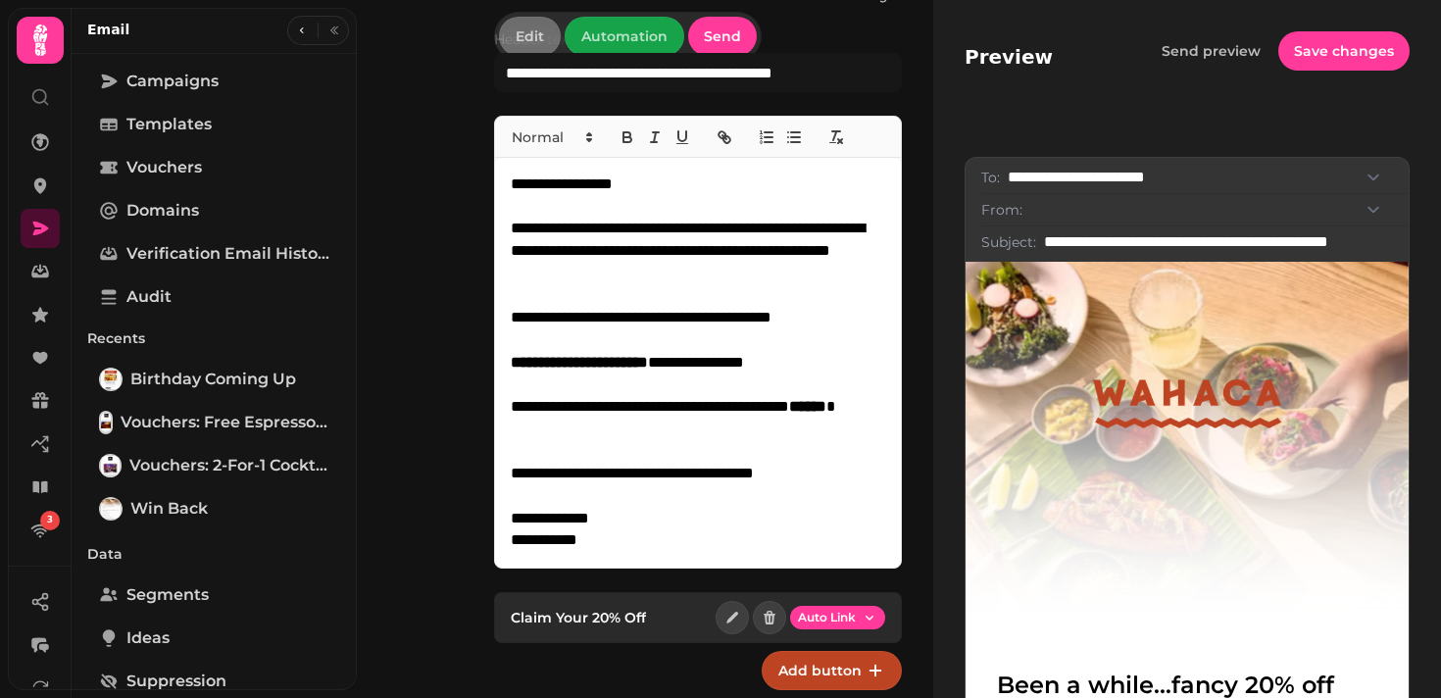
click at [804, 296] on p at bounding box center [698, 295] width 375 height 23
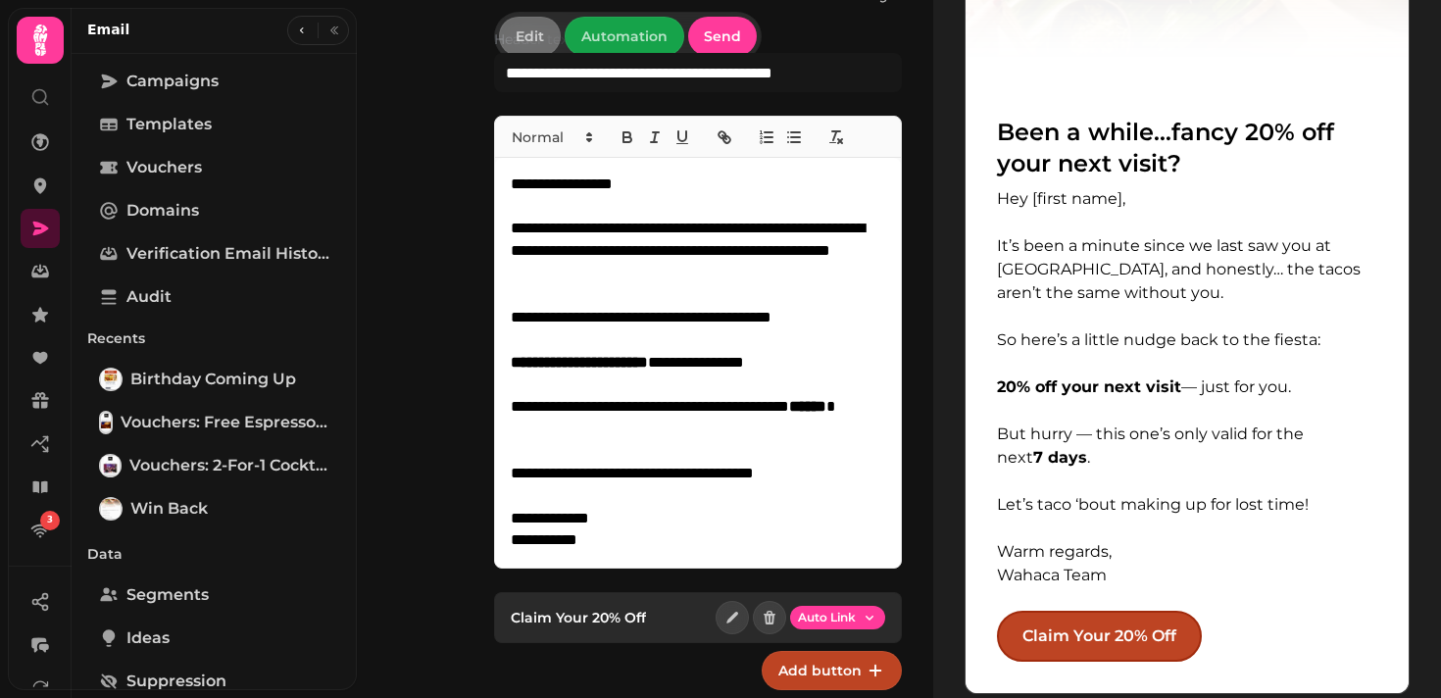
scroll to position [620, 0]
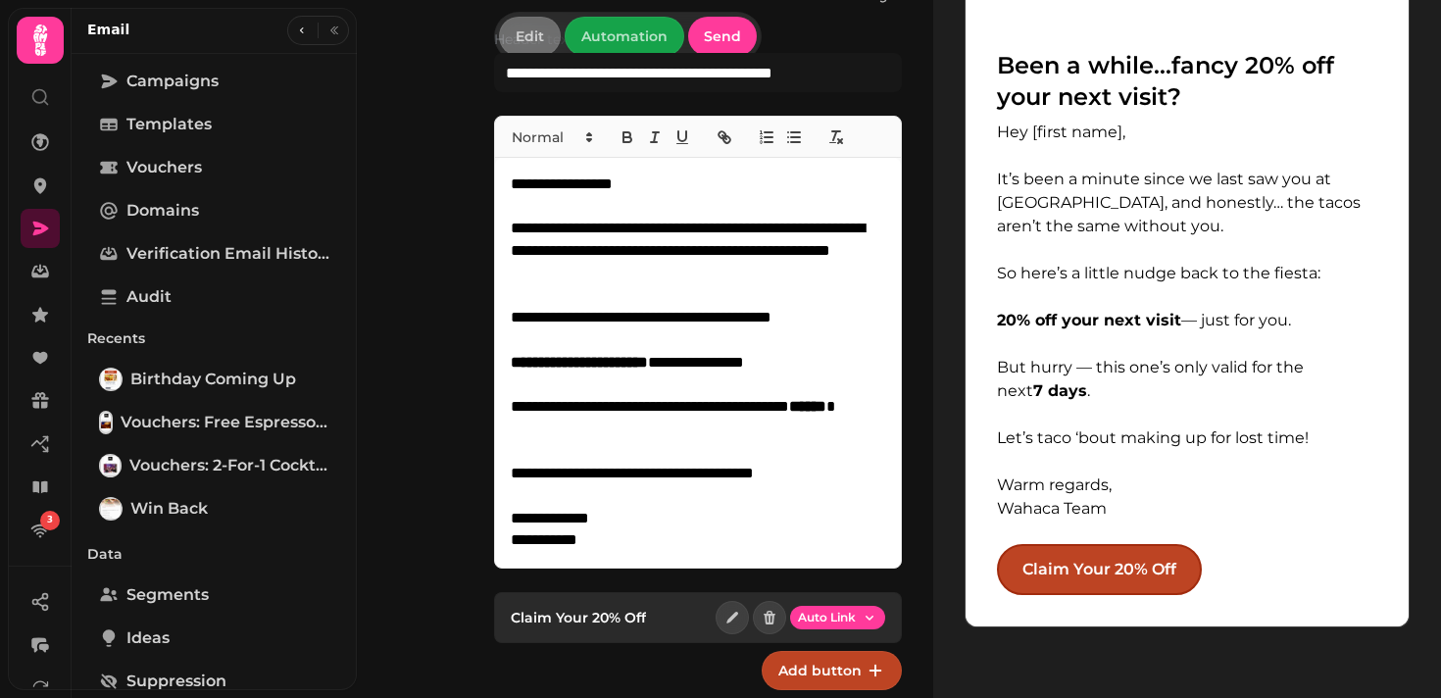
click at [651, 170] on div "**********" at bounding box center [698, 363] width 406 height 410
click at [661, 183] on p "**********" at bounding box center [696, 185] width 371 height 23
click at [665, 190] on p "**********" at bounding box center [696, 185] width 371 height 23
click at [296, 35] on icon "button" at bounding box center [302, 31] width 12 height 12
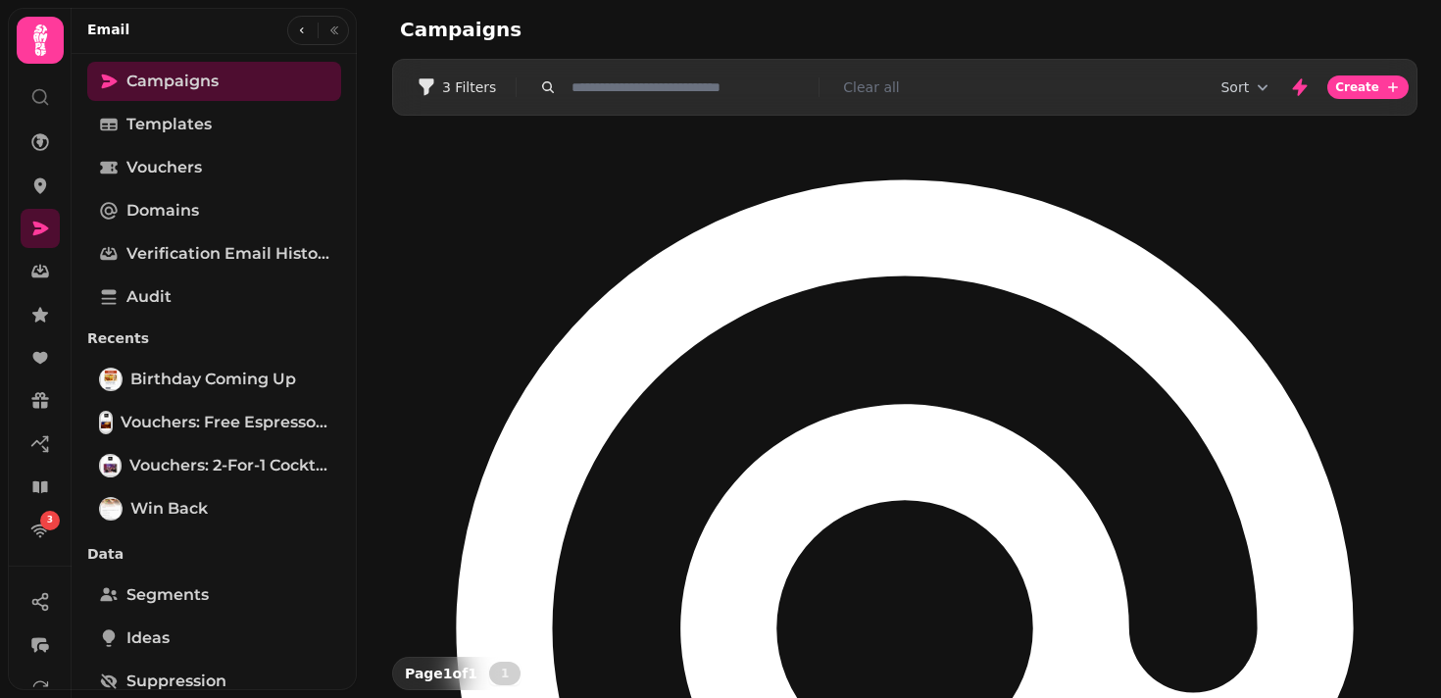
click at [692, 143] on div "No sending domain added Go to addresses & domains" at bounding box center [905, 652] width 1026 height 1073
click at [723, 149] on div "No sending domain added Go to addresses & domains" at bounding box center [905, 652] width 1026 height 1073
click at [729, 146] on div "No sending domain added Go to addresses & domains" at bounding box center [905, 652] width 1026 height 1073
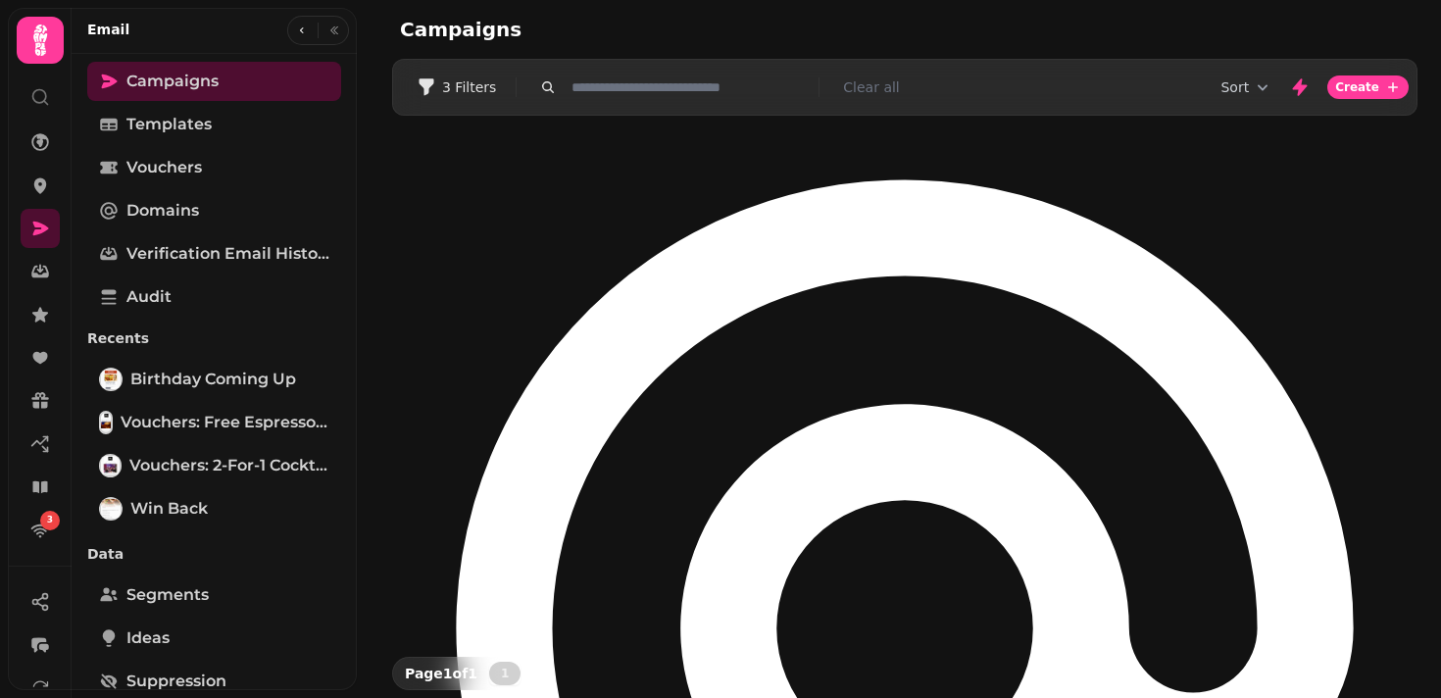
click at [729, 145] on div "No sending domain added Go to addresses & domains" at bounding box center [905, 652] width 1026 height 1073
click at [741, 30] on h2 "Campaigns" at bounding box center [588, 29] width 377 height 27
click at [729, 148] on div "No sending domain added Go to addresses & domains" at bounding box center [905, 652] width 1026 height 1073
click at [43, 225] on icon at bounding box center [41, 229] width 16 height 14
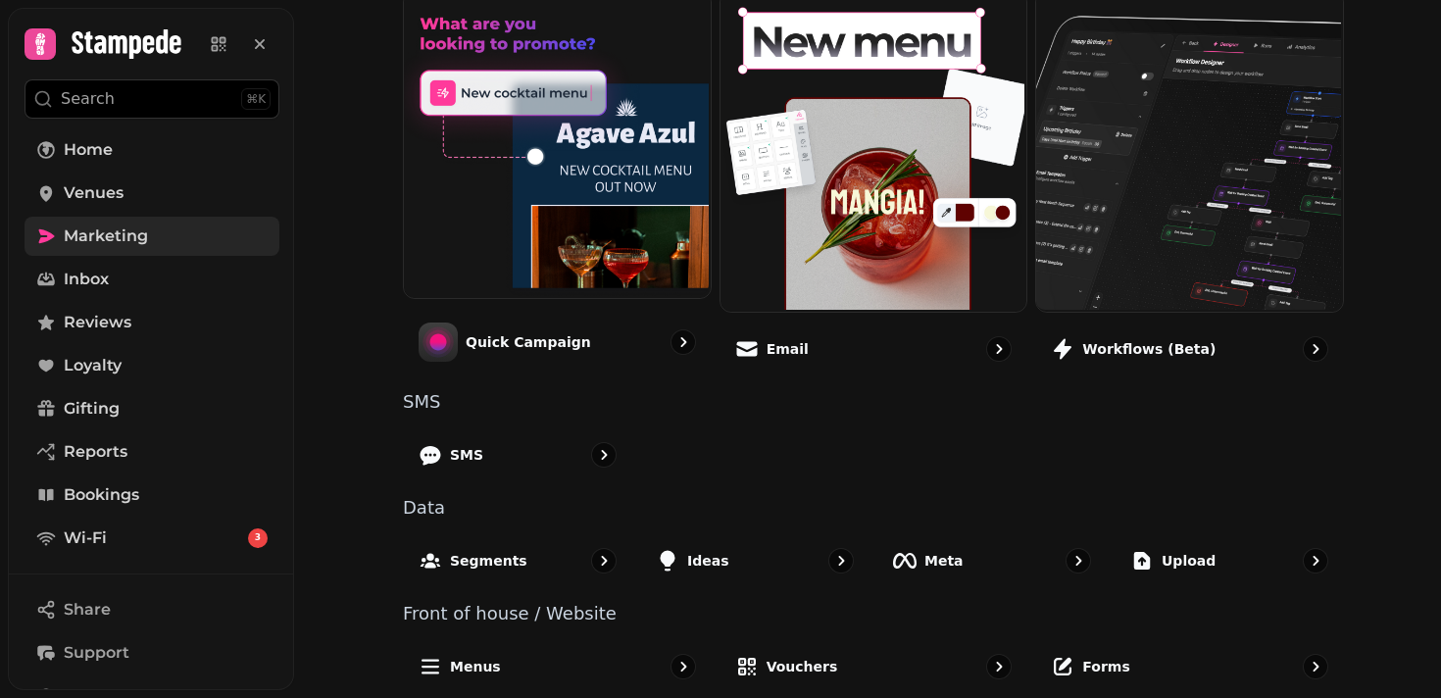
scroll to position [526, 0]
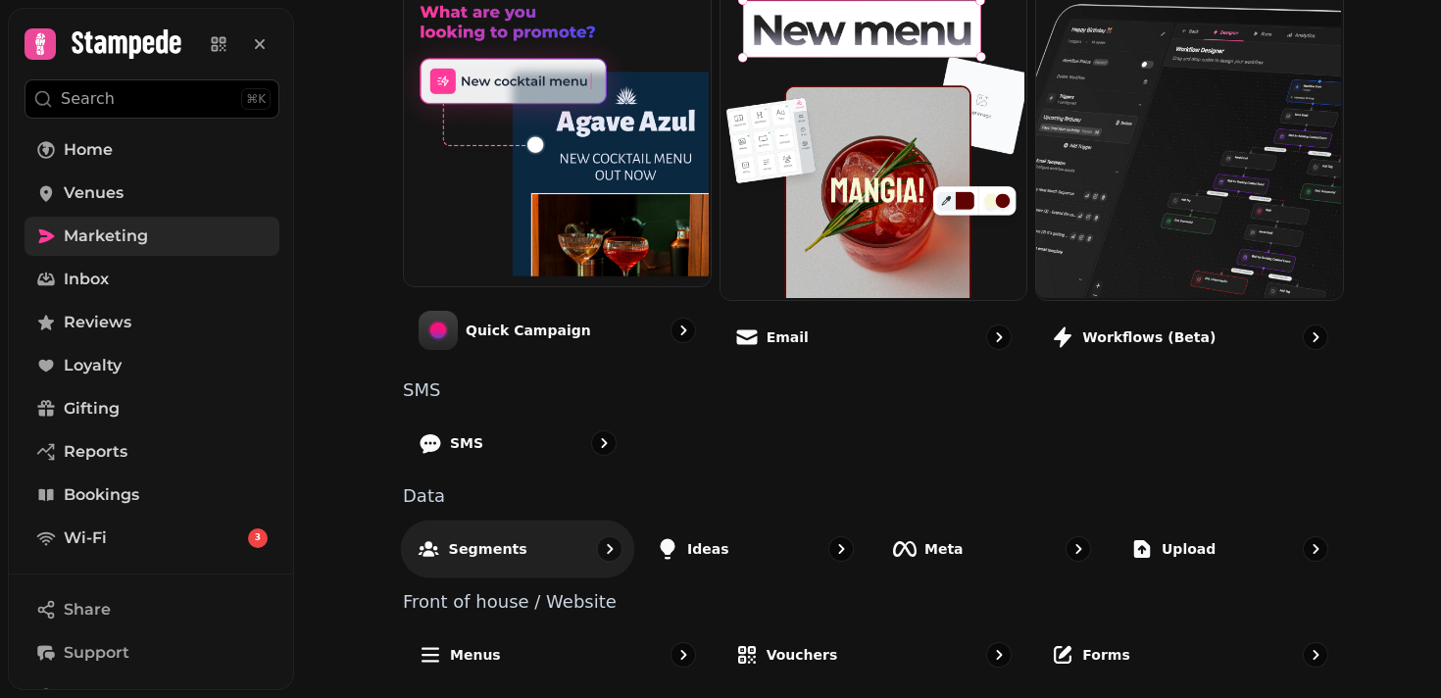
click at [495, 542] on p "Segments" at bounding box center [488, 548] width 78 height 20
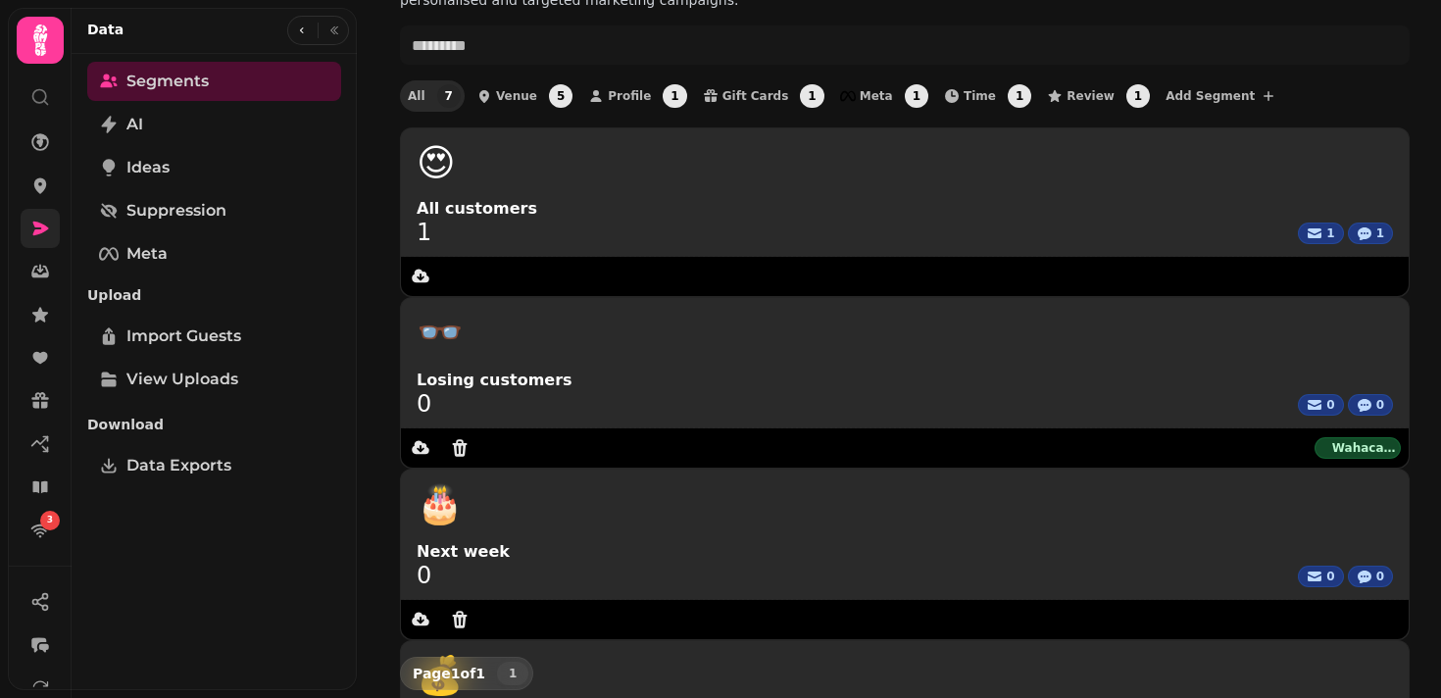
scroll to position [70, 0]
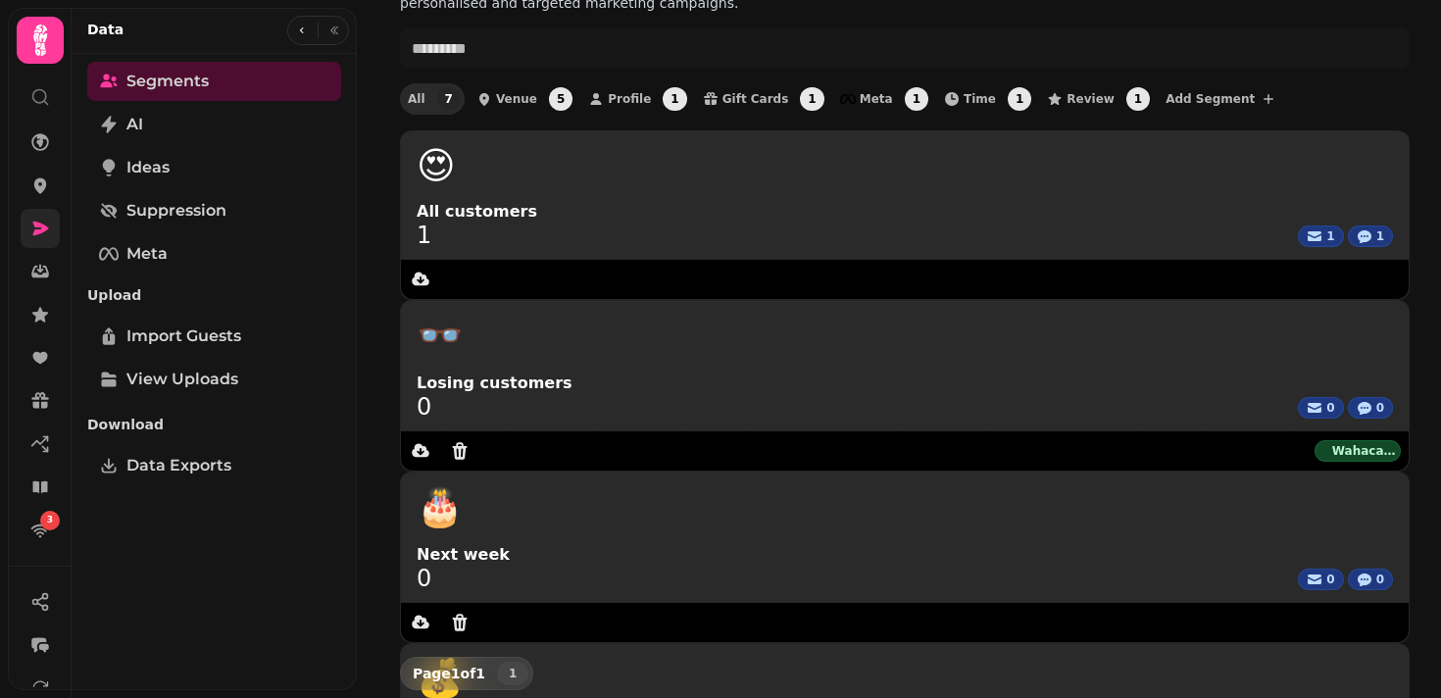
click at [52, 194] on link at bounding box center [40, 185] width 39 height 39
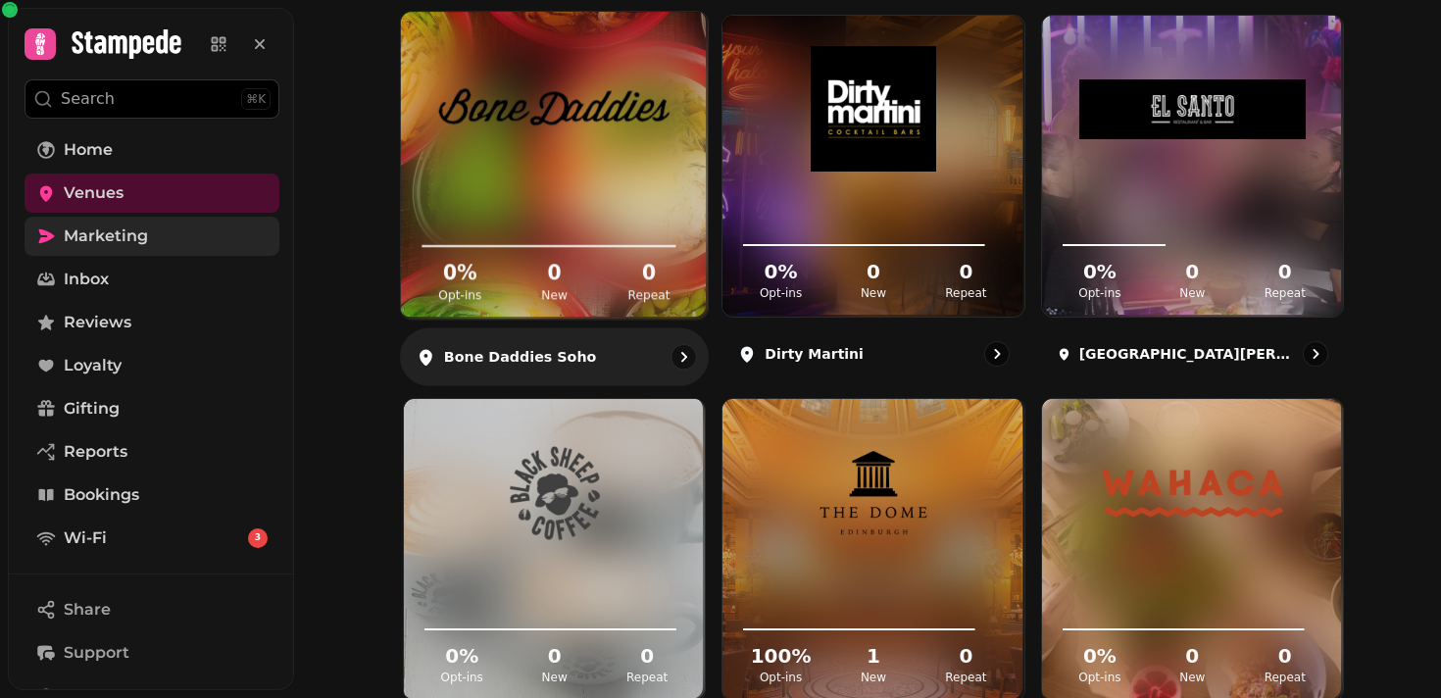
scroll to position [390, 0]
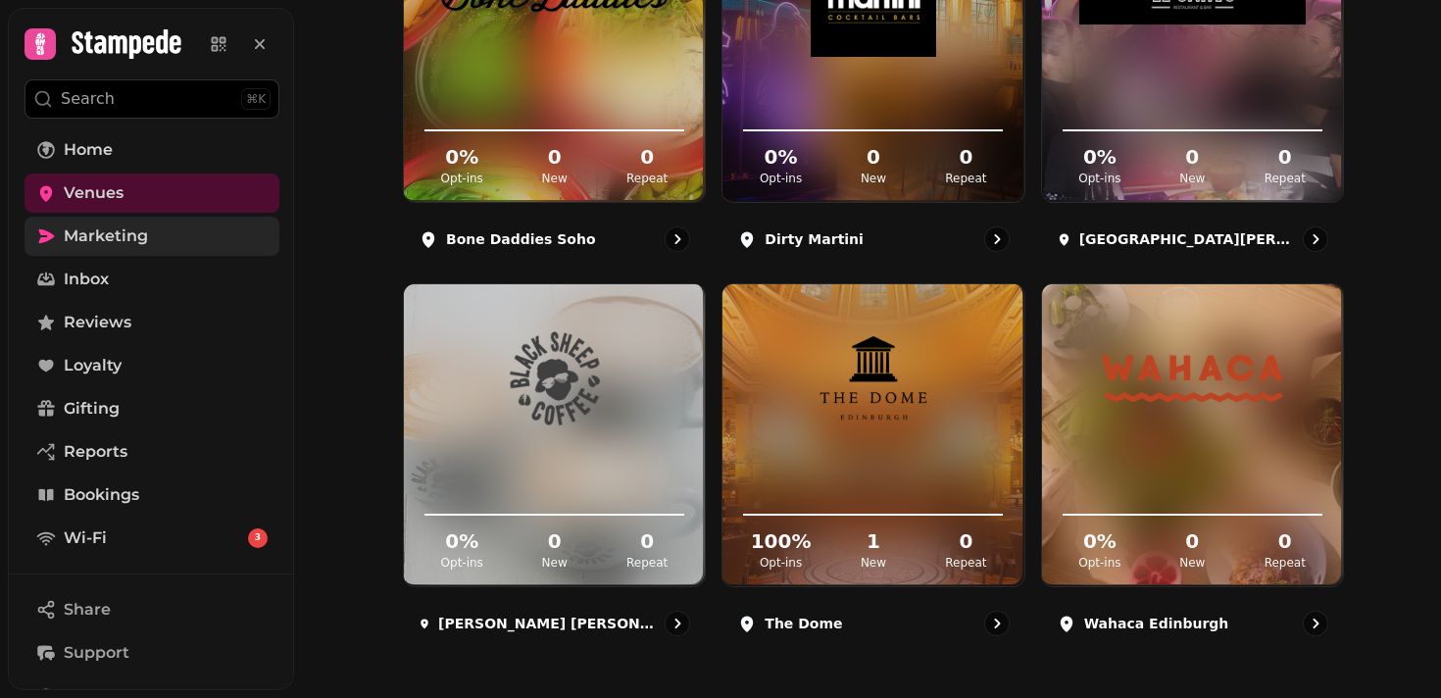
click at [1411, 266] on div "Venues Add Venue 0 % Opt-ins 0 New 0 Repeat Bone Daddies Soho 0 % Opt-ins 0 New…" at bounding box center [867, 349] width 1147 height 698
click at [1395, 285] on div "Venues Add Venue 0 % Opt-ins 0 New 0 Repeat Bone Daddies Soho 0 % Opt-ins 0 New…" at bounding box center [867, 349] width 1147 height 698
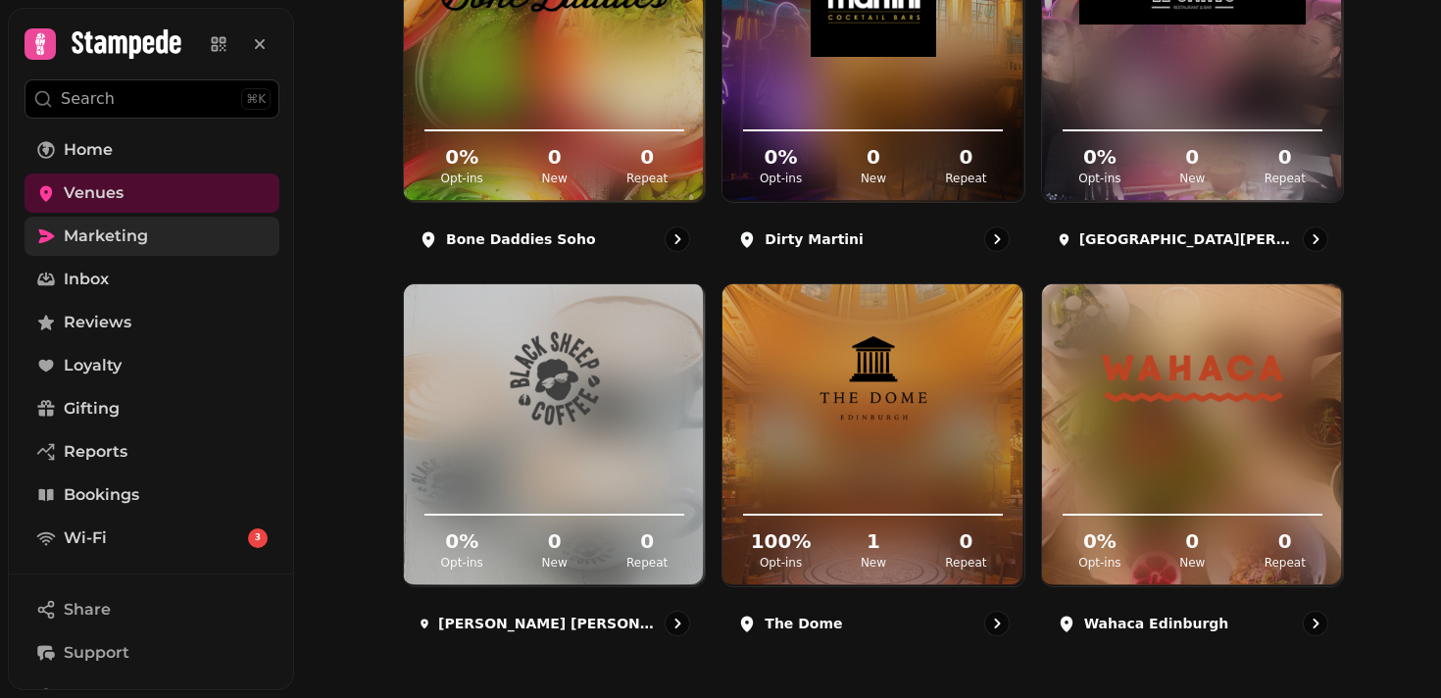
click at [1395, 285] on div "Venues Add Venue 0 % Opt-ins 0 New 0 Repeat Bone Daddies Soho 0 % Opt-ins 0 New…" at bounding box center [867, 349] width 1147 height 698
click at [1395, 276] on div "Venues Add Venue 0 % Opt-ins 0 New 0 Repeat Bone Daddies Soho 0 % Opt-ins 0 New…" at bounding box center [867, 349] width 1147 height 698
click at [1394, 259] on div "Venues Add Venue 0 % Opt-ins 0 New 0 Repeat Bone Daddies Soho 0 % Opt-ins 0 New…" at bounding box center [867, 349] width 1147 height 698
click at [1387, 348] on div "Venues Add Venue 0 % Opt-ins 0 New 0 Repeat Bone Daddies Soho 0 % Opt-ins 0 New…" at bounding box center [867, 349] width 1147 height 698
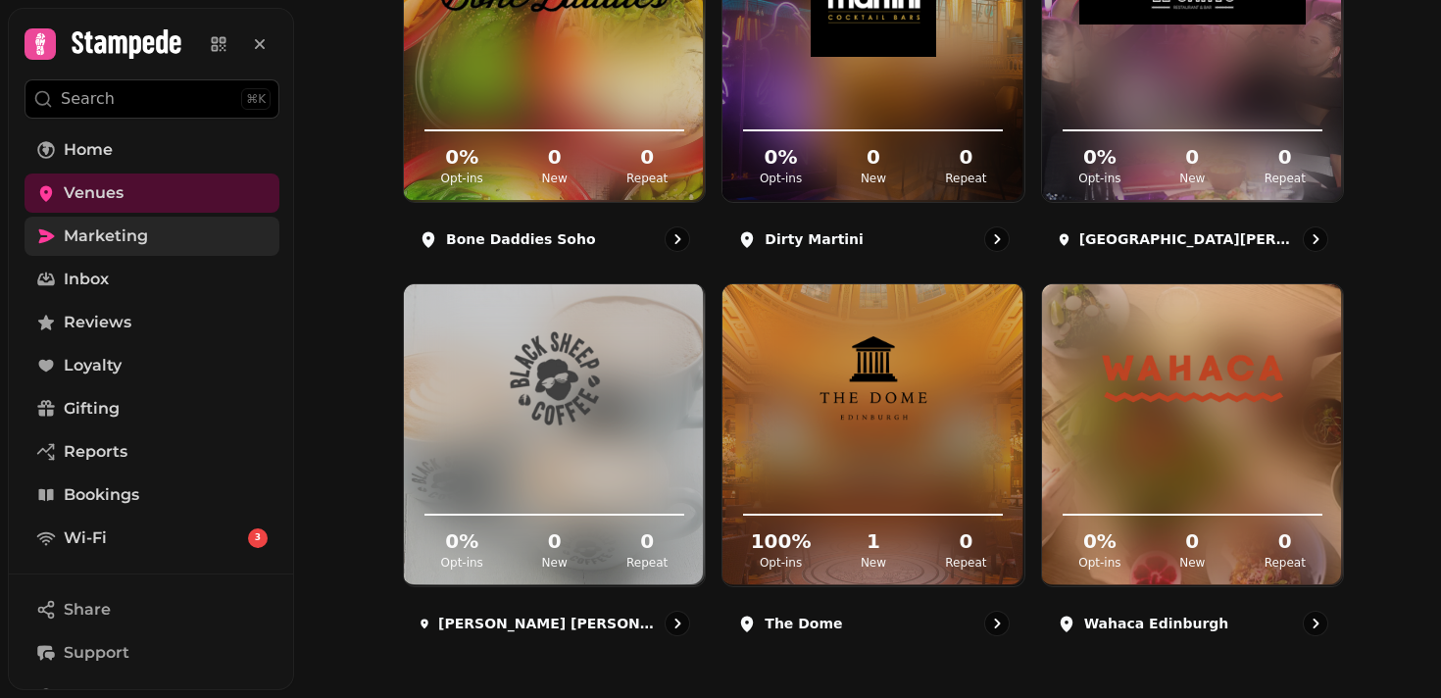
click at [1387, 348] on div "Venues Add Venue 0 % Opt-ins 0 New 0 Repeat Bone Daddies Soho 0 % Opt-ins 0 New…" at bounding box center [867, 349] width 1147 height 698
click at [1393, 197] on div "Venues Add Venue 0 % Opt-ins 0 New 0 Repeat Bone Daddies Soho 0 % Opt-ins 0 New…" at bounding box center [867, 349] width 1147 height 698
click at [127, 229] on span "Marketing" at bounding box center [106, 237] width 84 height 24
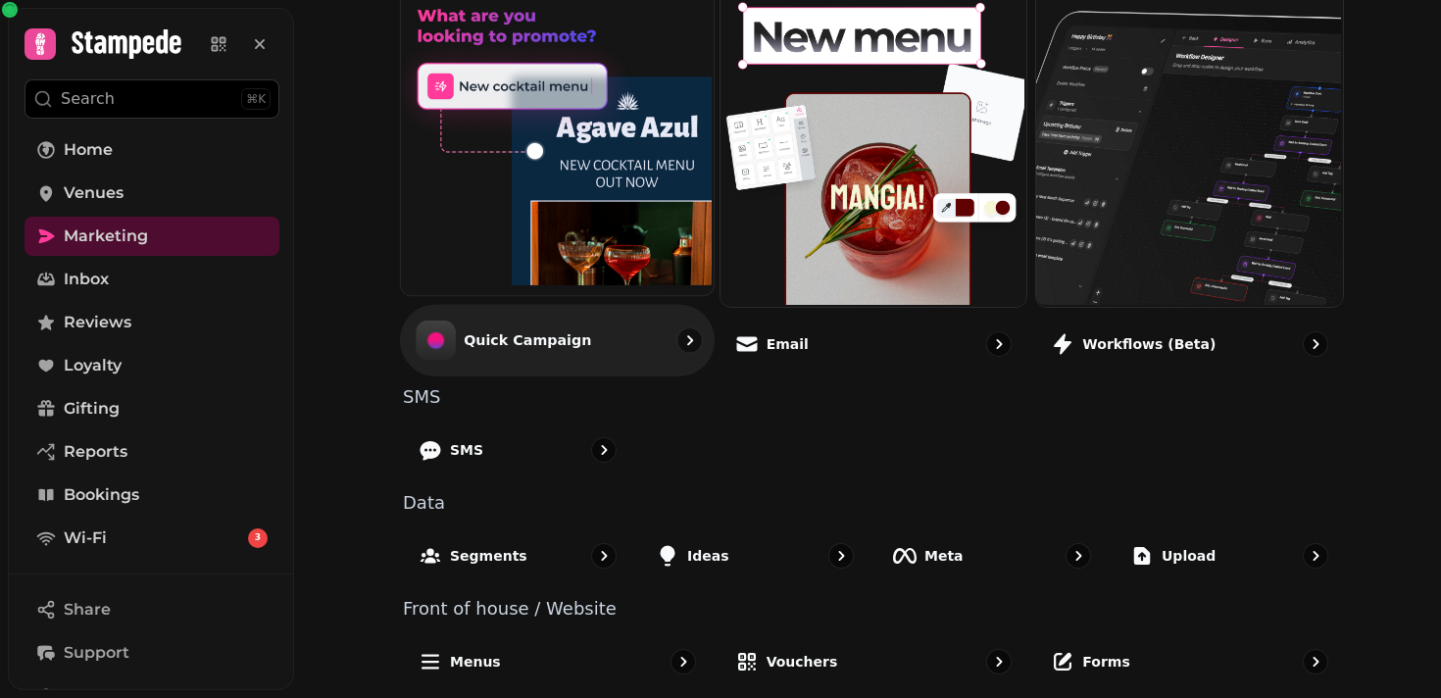
scroll to position [526, 0]
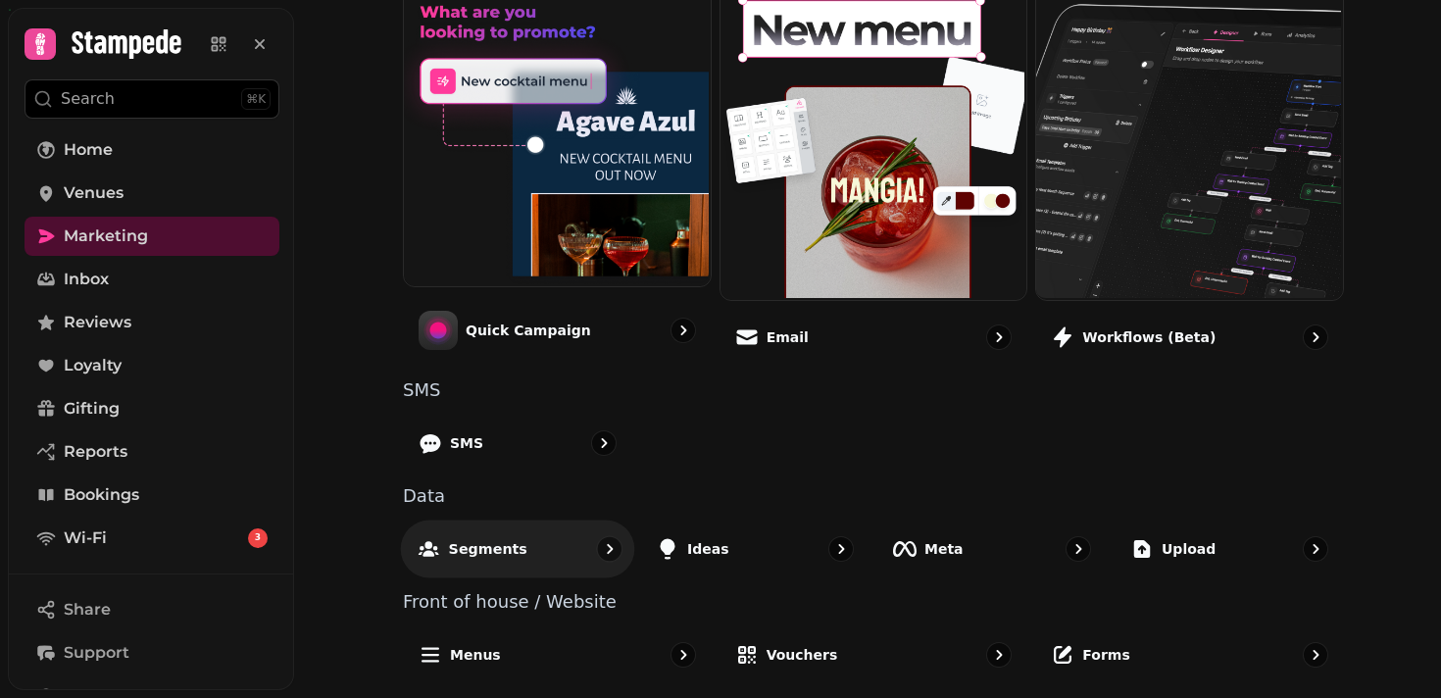
click at [527, 546] on div "Segments" at bounding box center [518, 549] width 234 height 58
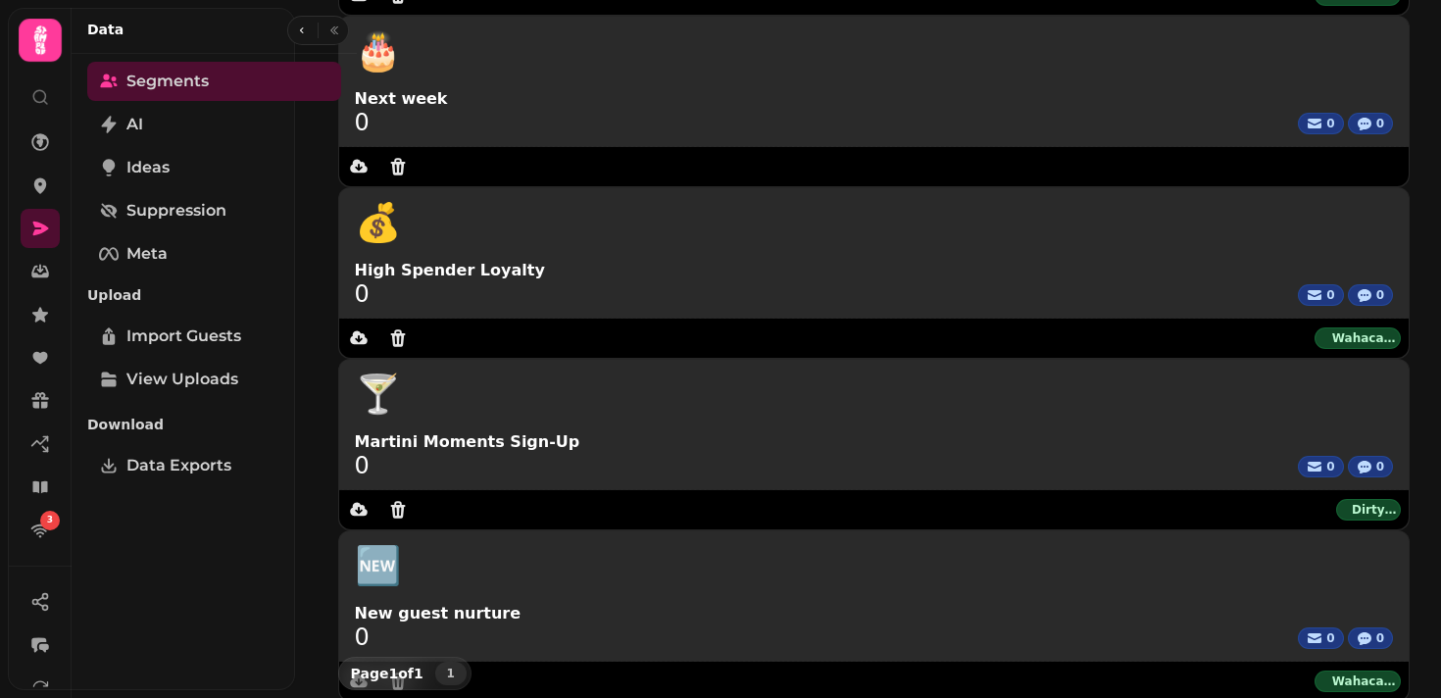
scroll to position [97, 0]
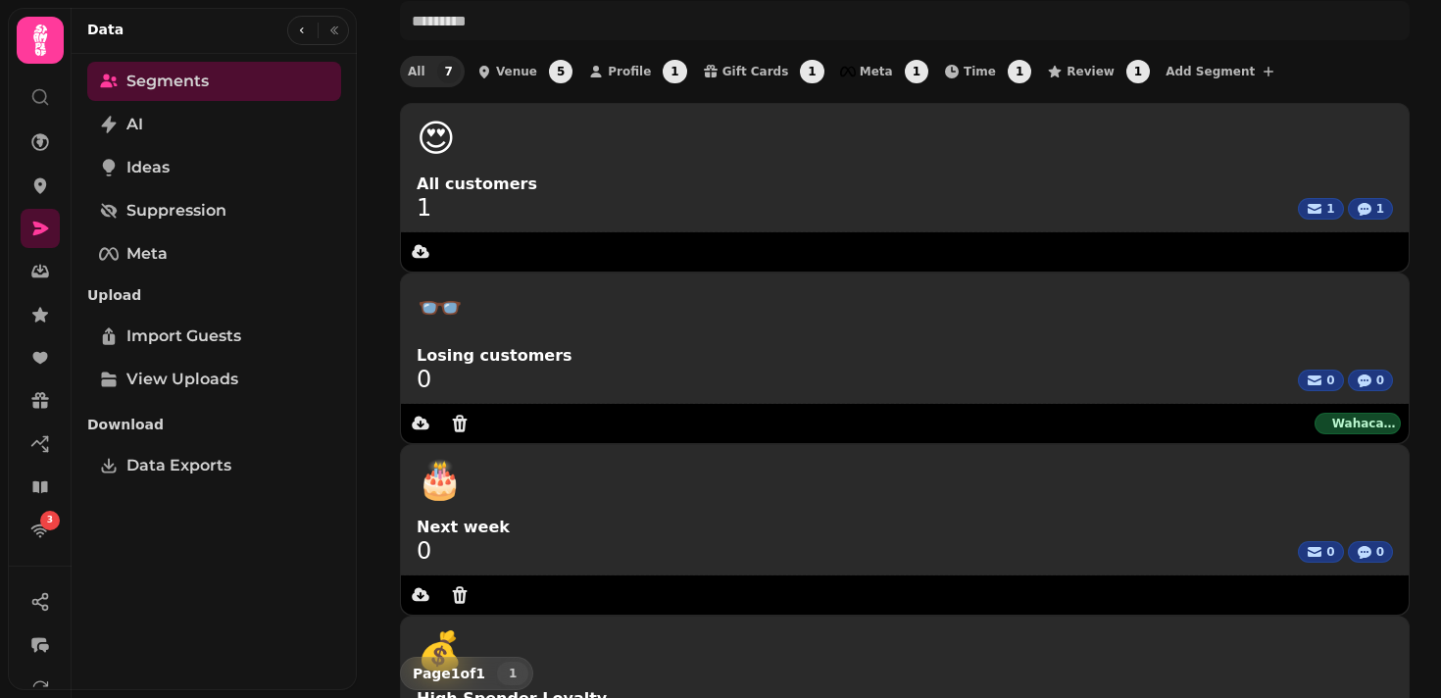
click at [829, 594] on div "😍 All customers 1 1 1 👓 Losing customers 0 0 0 Wahaca Edinburgh 🎂 Next week 0 0…" at bounding box center [905, 702] width 1010 height 1199
click at [831, 573] on div "😍 All customers 1 1 1 👓 Losing customers 0 0 0 Wahaca Edinburgh 🎂 Next week 0 0…" at bounding box center [905, 702] width 1010 height 1199
click at [34, 100] on circle at bounding box center [39, 96] width 13 height 13
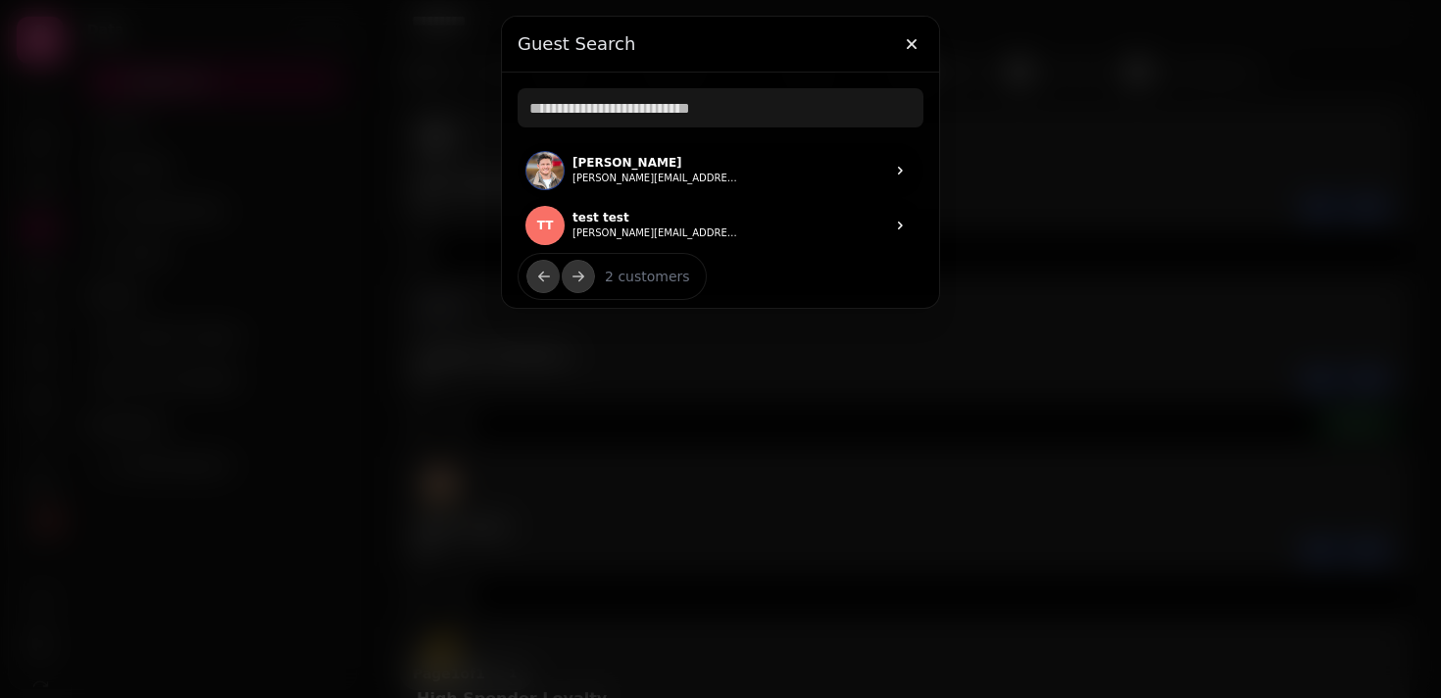
drag, startPoint x: 51, startPoint y: 160, endPoint x: 440, endPoint y: 208, distance: 392.2
click at [410, 195] on div at bounding box center [720, 349] width 1441 height 698
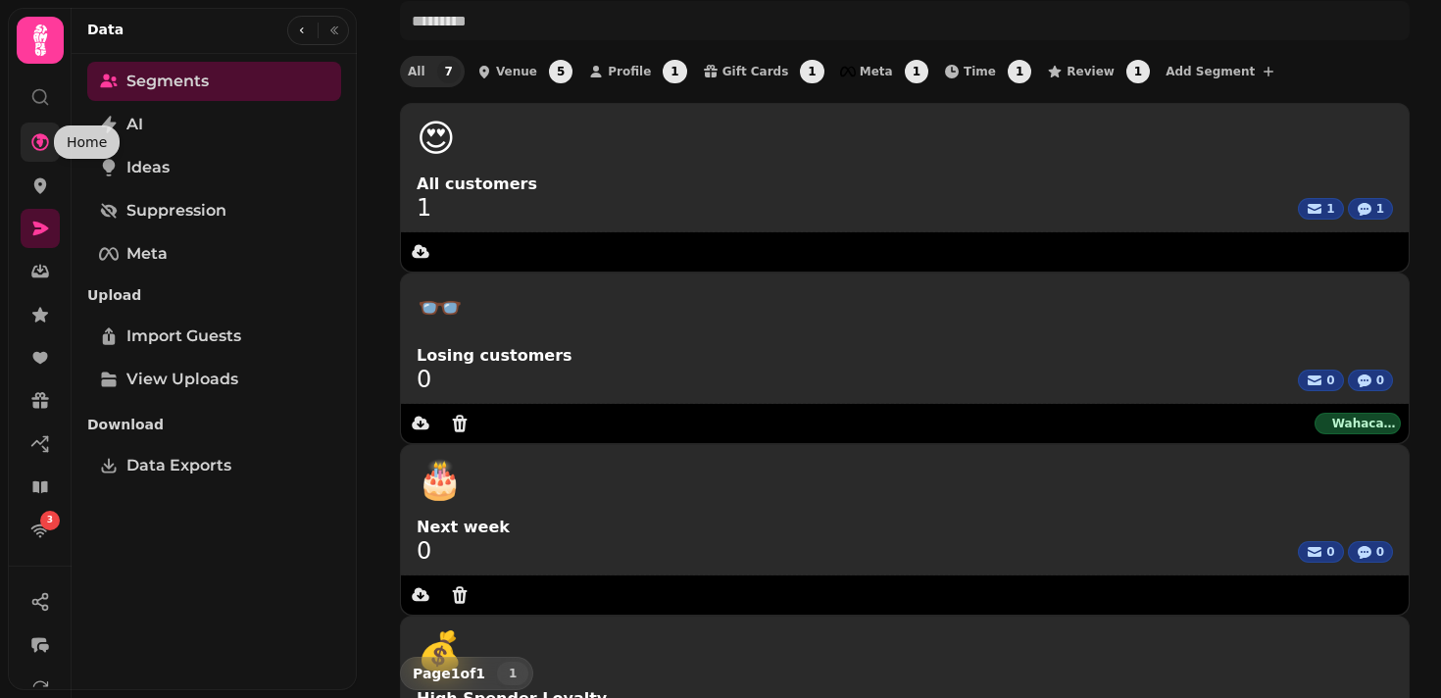
click at [44, 146] on icon at bounding box center [40, 142] width 20 height 20
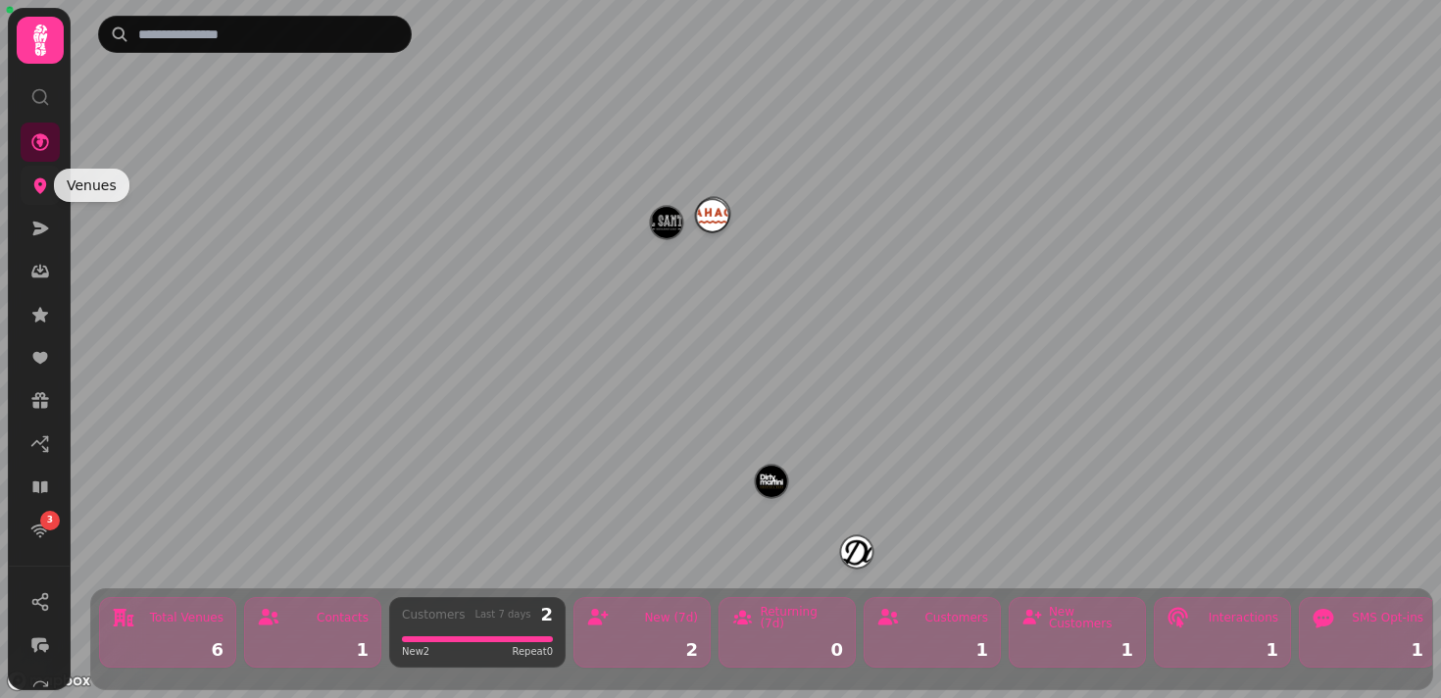
click at [49, 188] on icon at bounding box center [40, 186] width 20 height 20
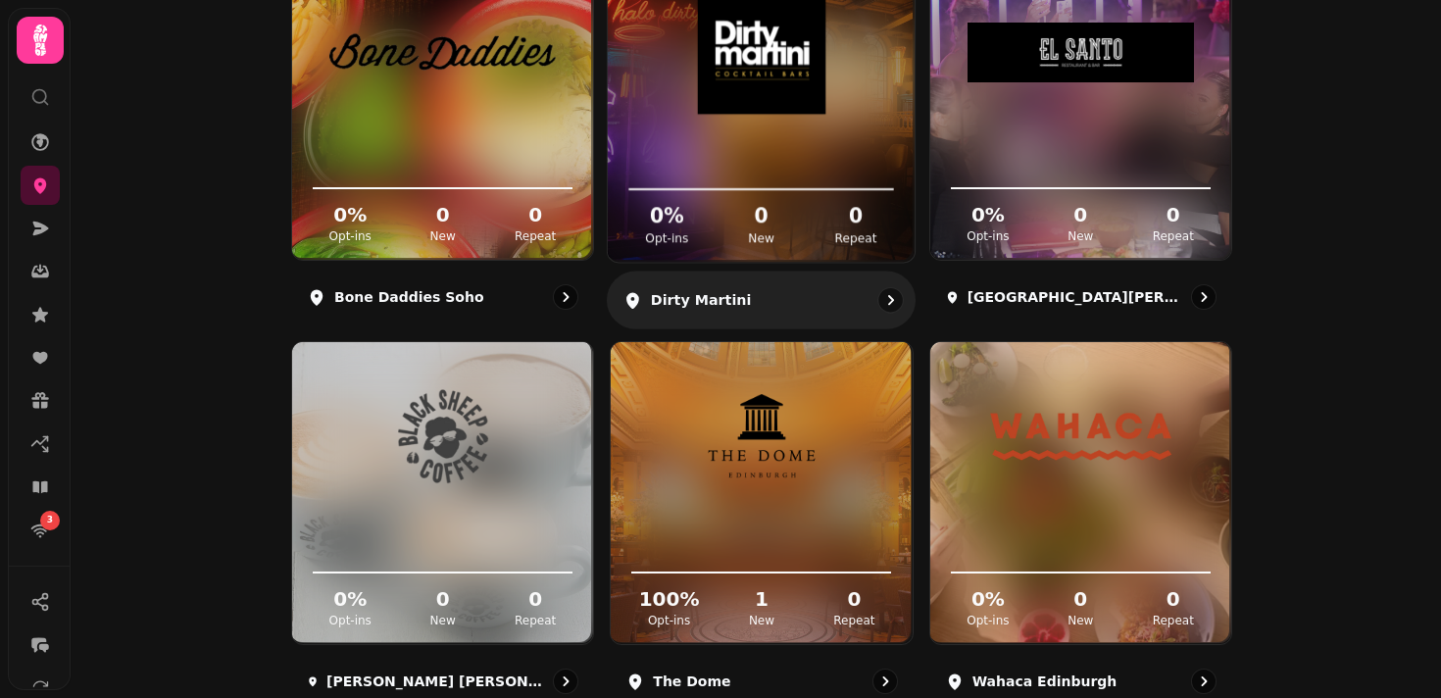
scroll to position [379, 0]
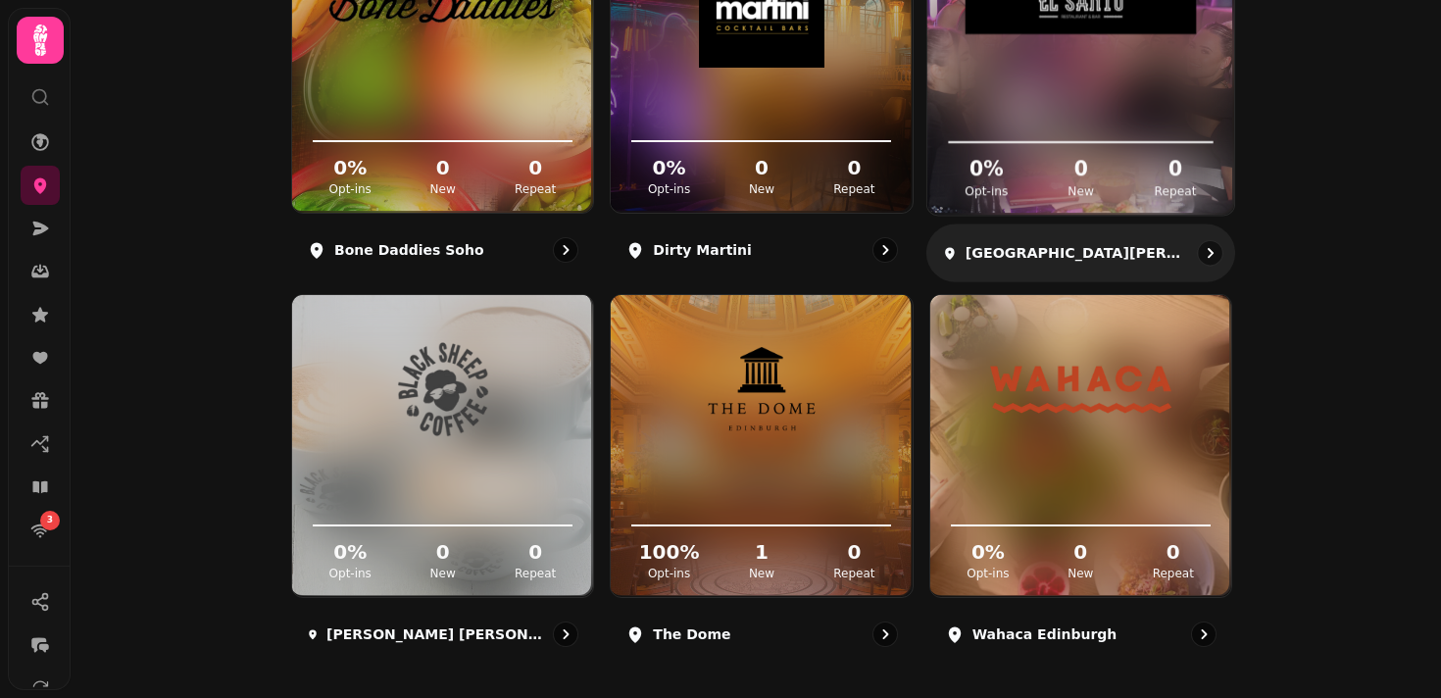
click at [1021, 122] on icon at bounding box center [1081, 115] width 276 height 64
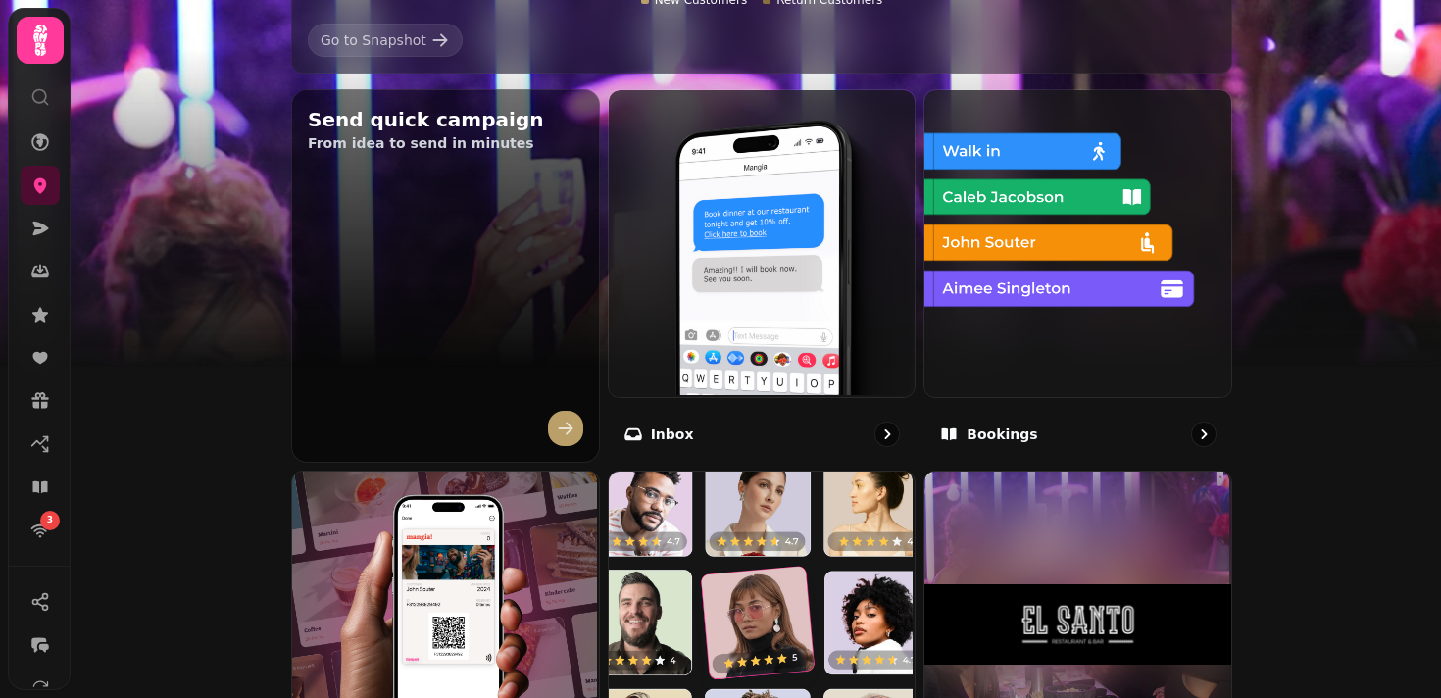
scroll to position [616, 0]
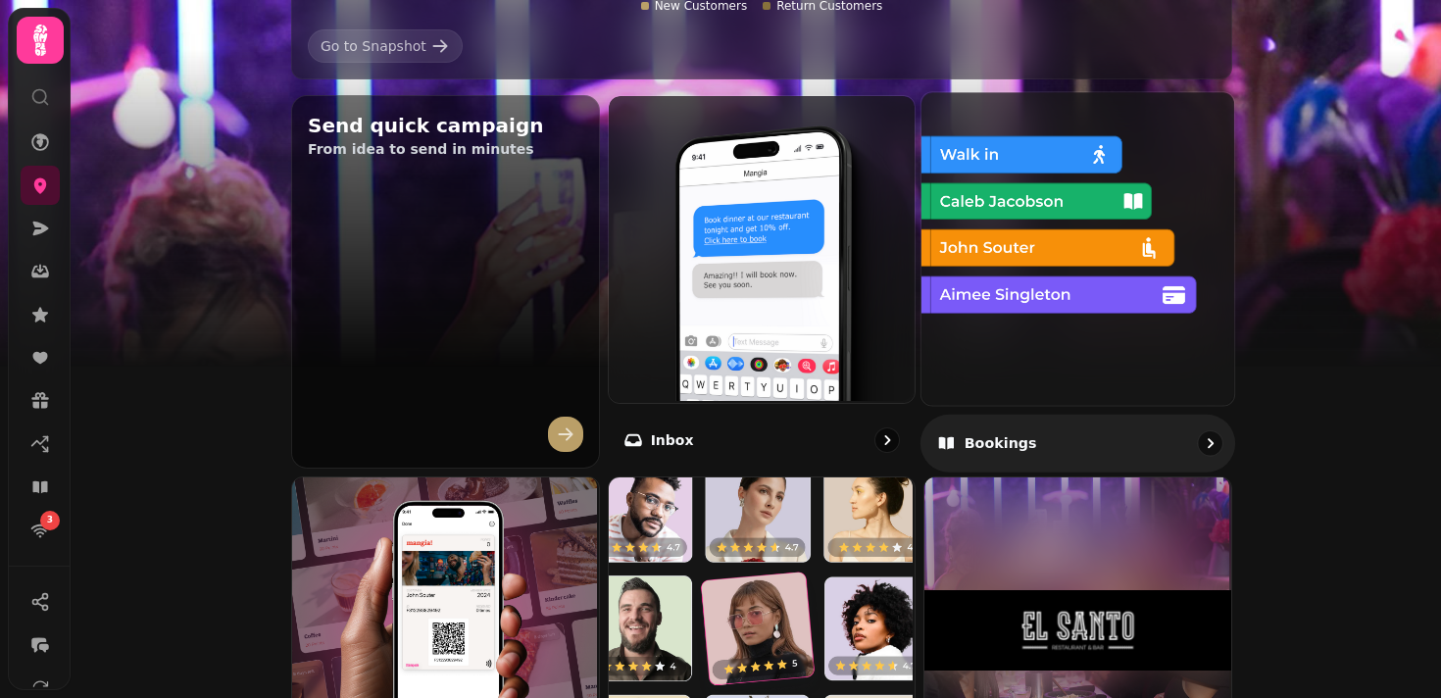
click at [1009, 437] on p "Bookings" at bounding box center [1001, 443] width 73 height 20
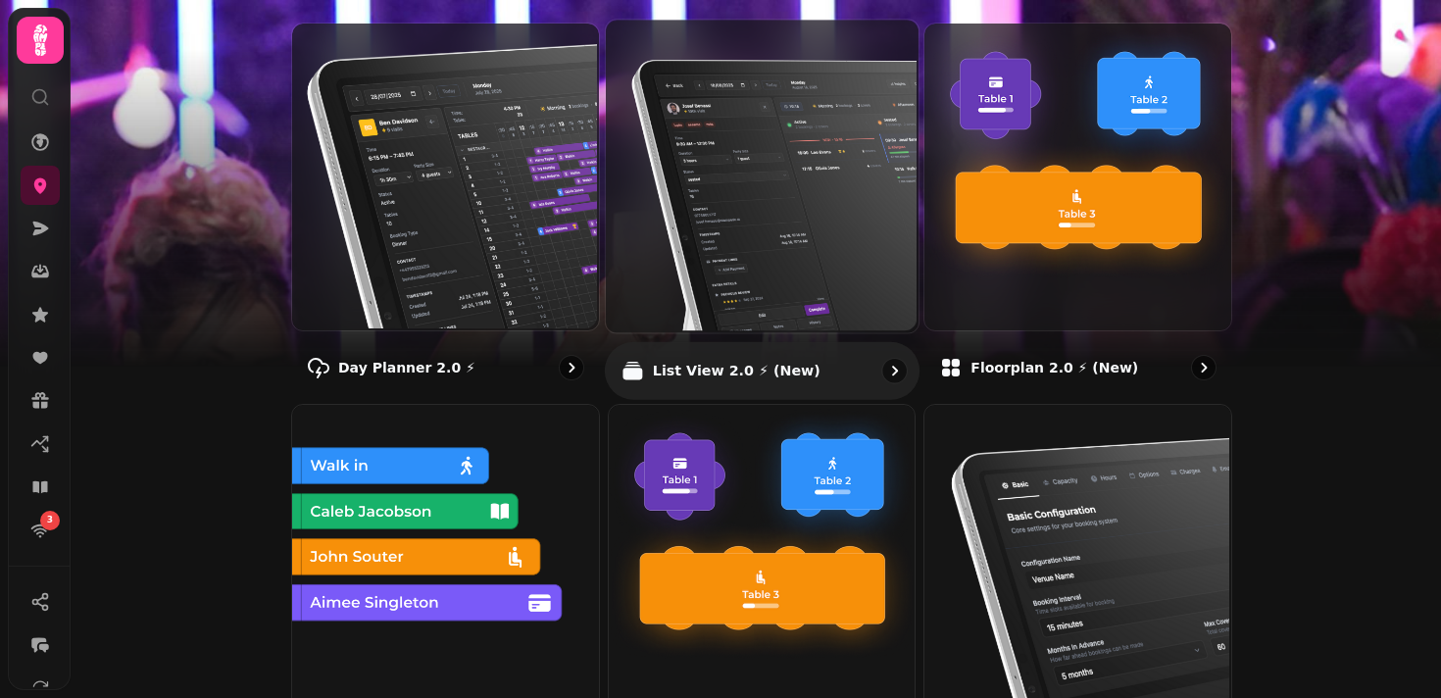
scroll to position [352, 0]
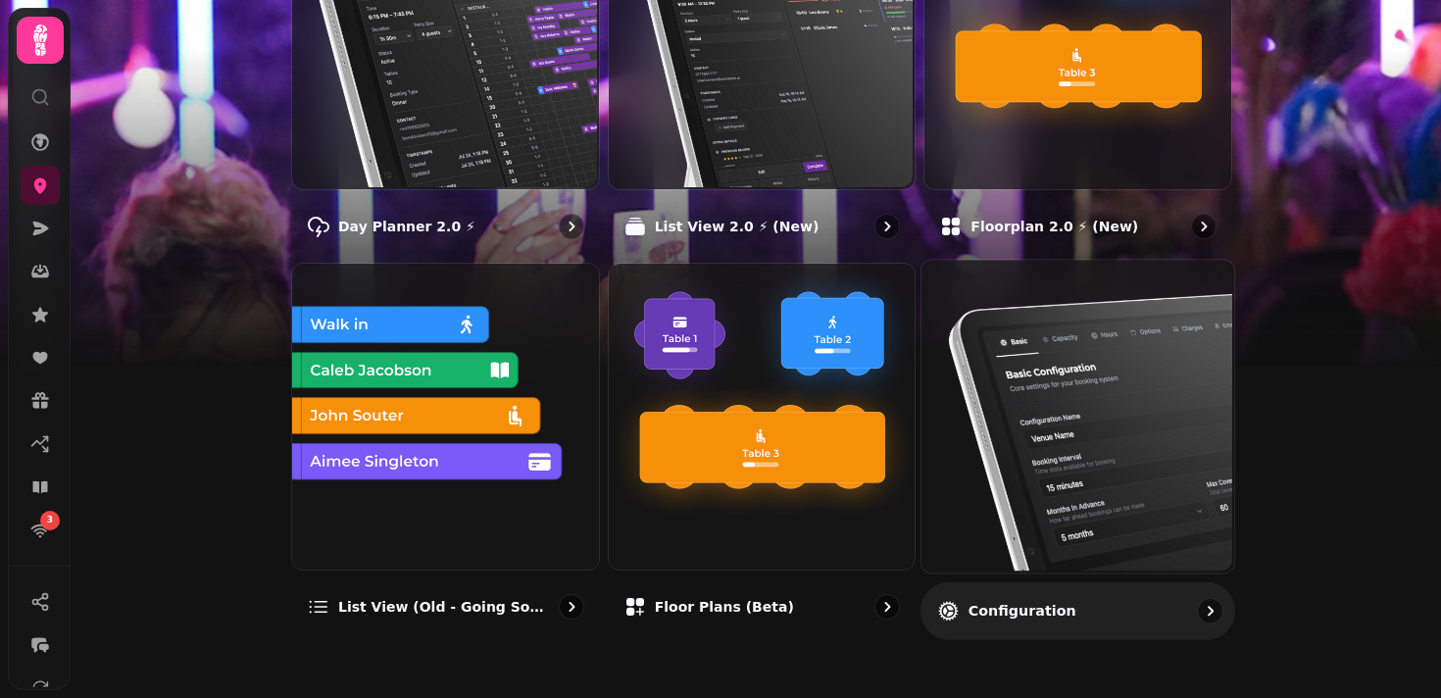
click at [1003, 607] on p "Configuration" at bounding box center [1023, 610] width 108 height 20
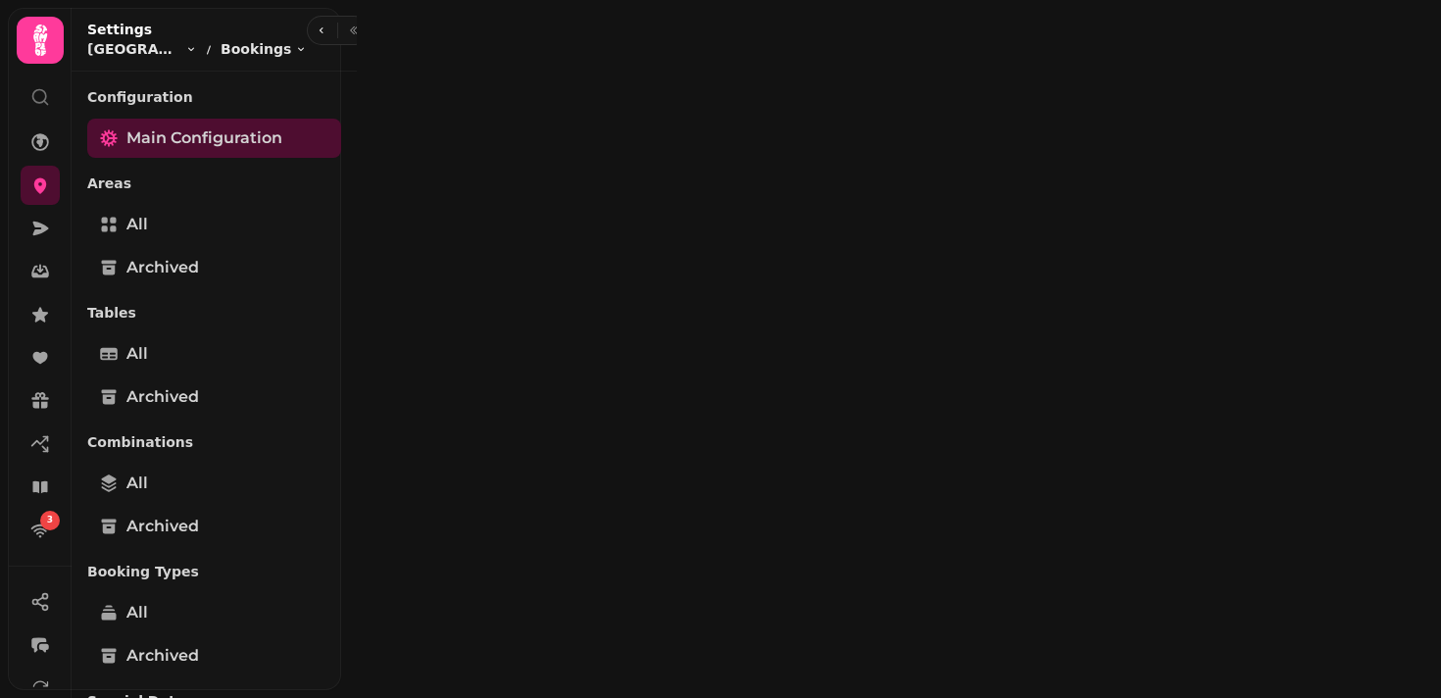
select select "**********"
select select "*"
select select "***"
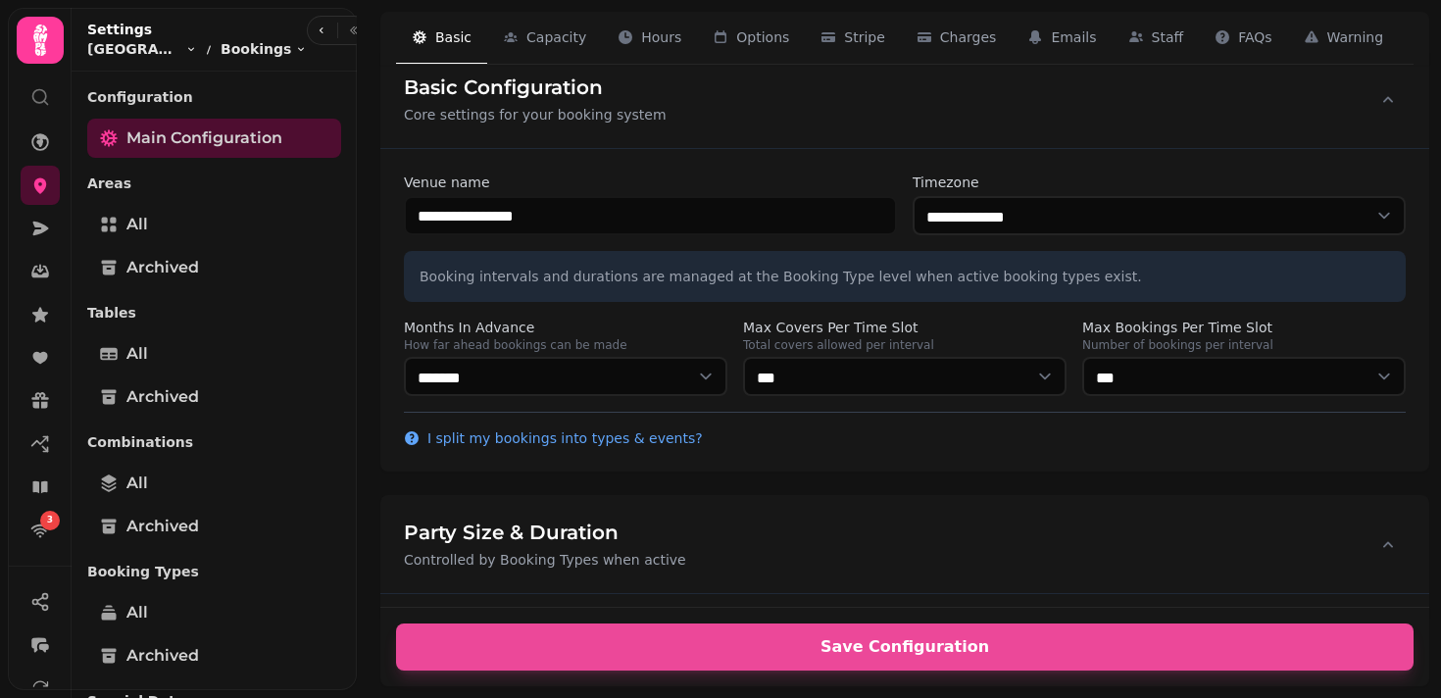
scroll to position [20, 0]
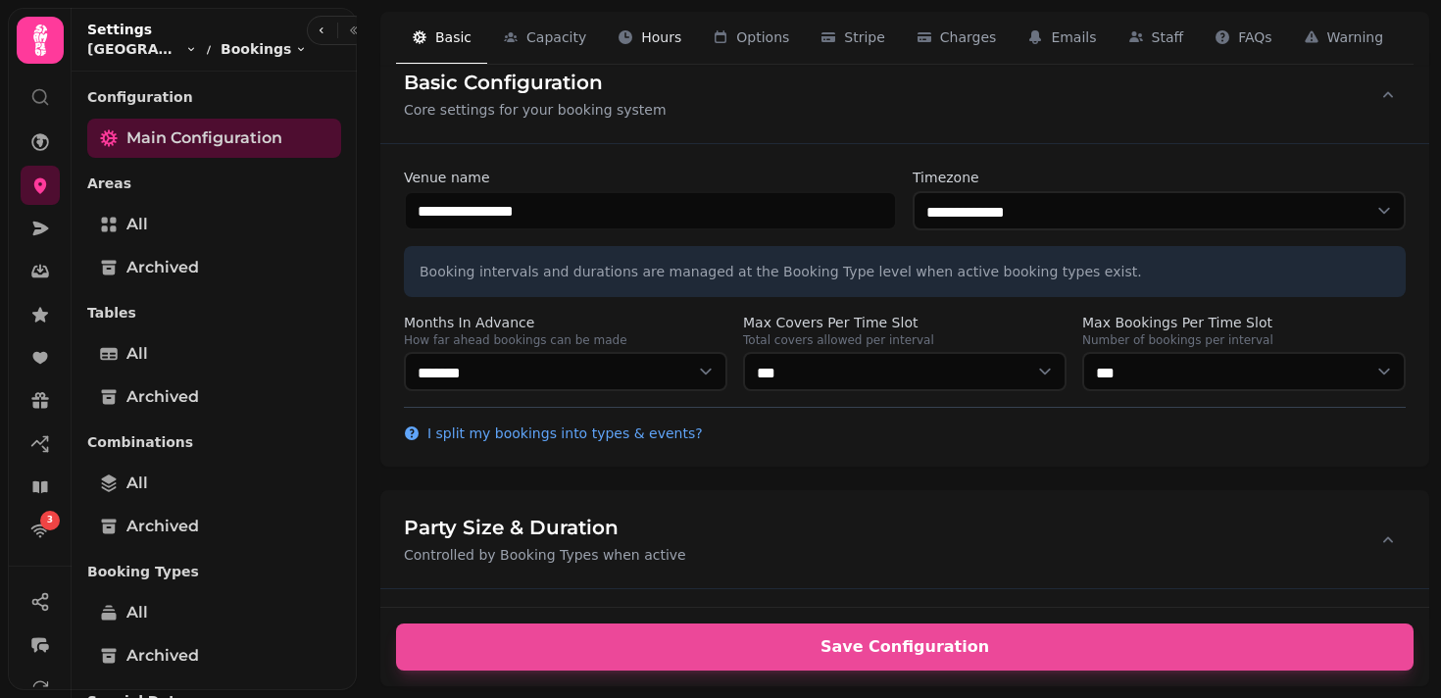
click at [668, 32] on span "Hours" at bounding box center [661, 37] width 40 height 20
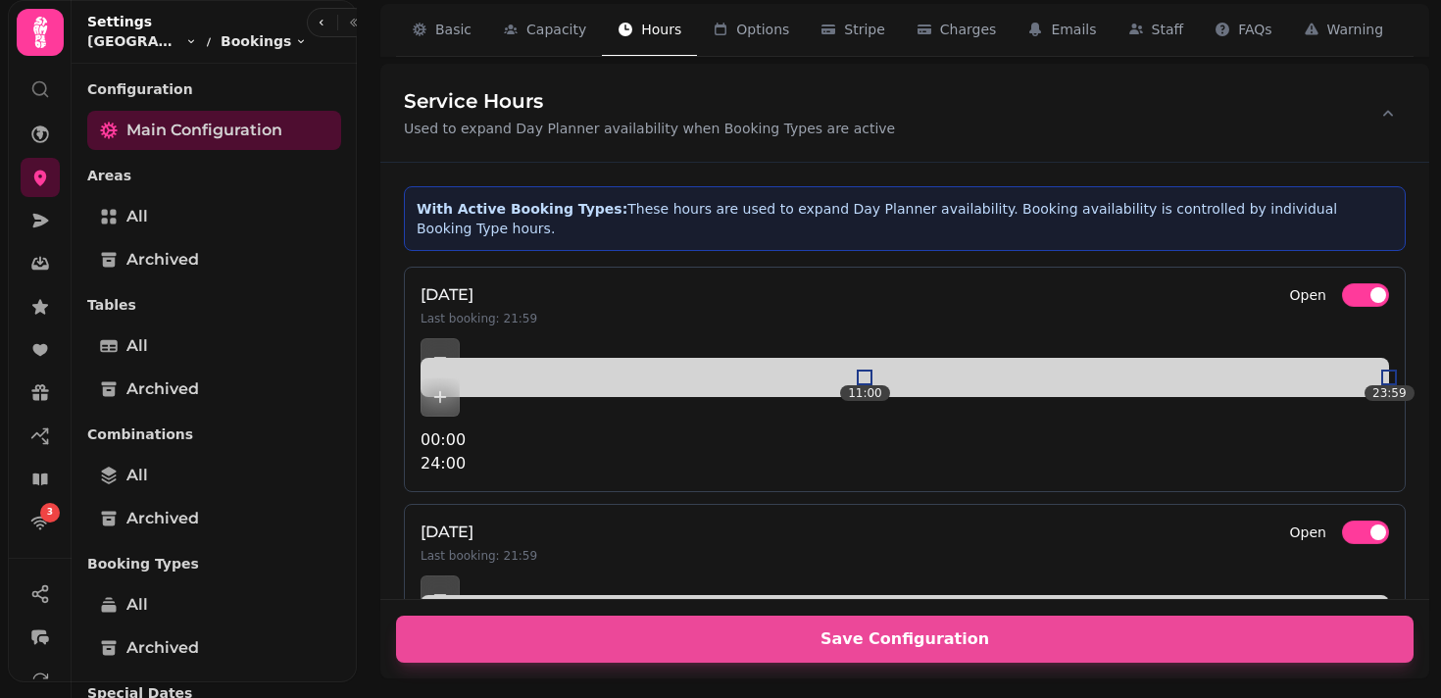
scroll to position [660, 0]
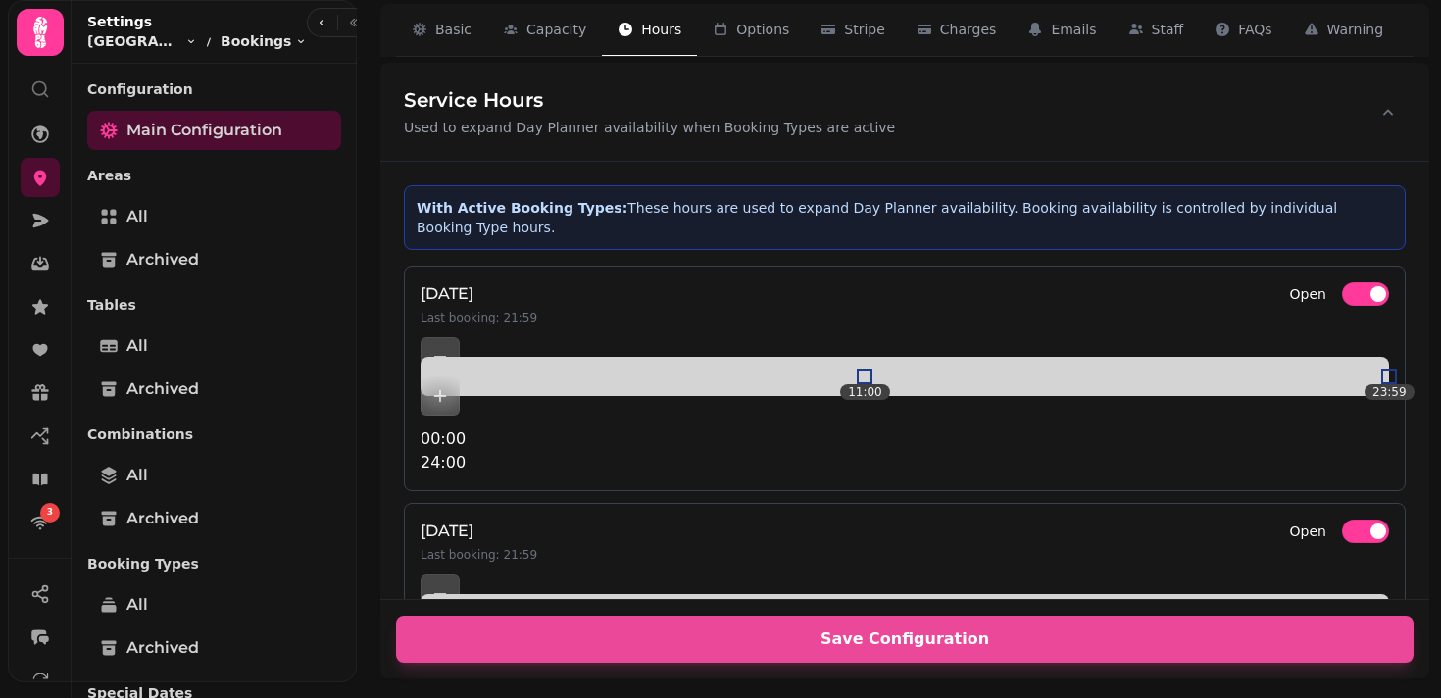
click at [971, 129] on div "Service Hours Used to expand Day Planner availability when Booking Types are ac…" at bounding box center [904, 112] width 1049 height 98
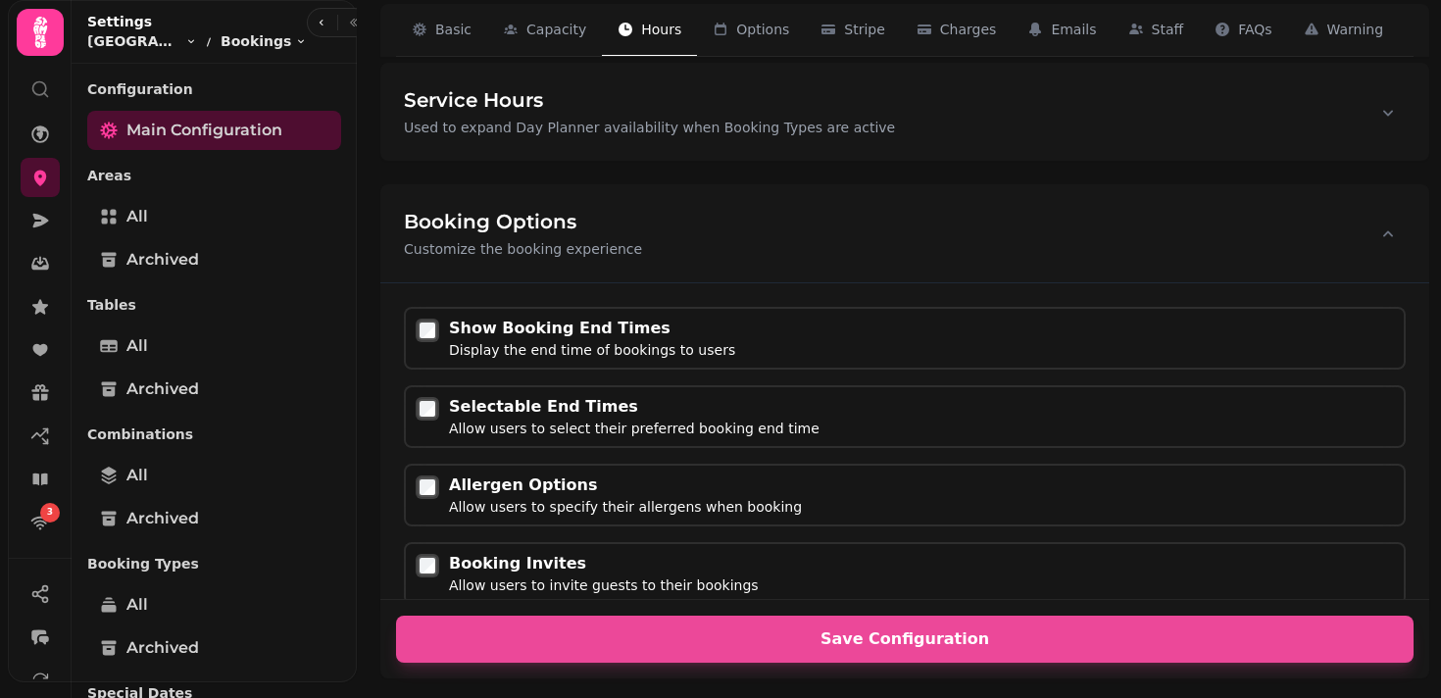
click at [971, 129] on div "Service Hours Used to expand Day Planner availability when Booking Types are ac…" at bounding box center [904, 112] width 1049 height 98
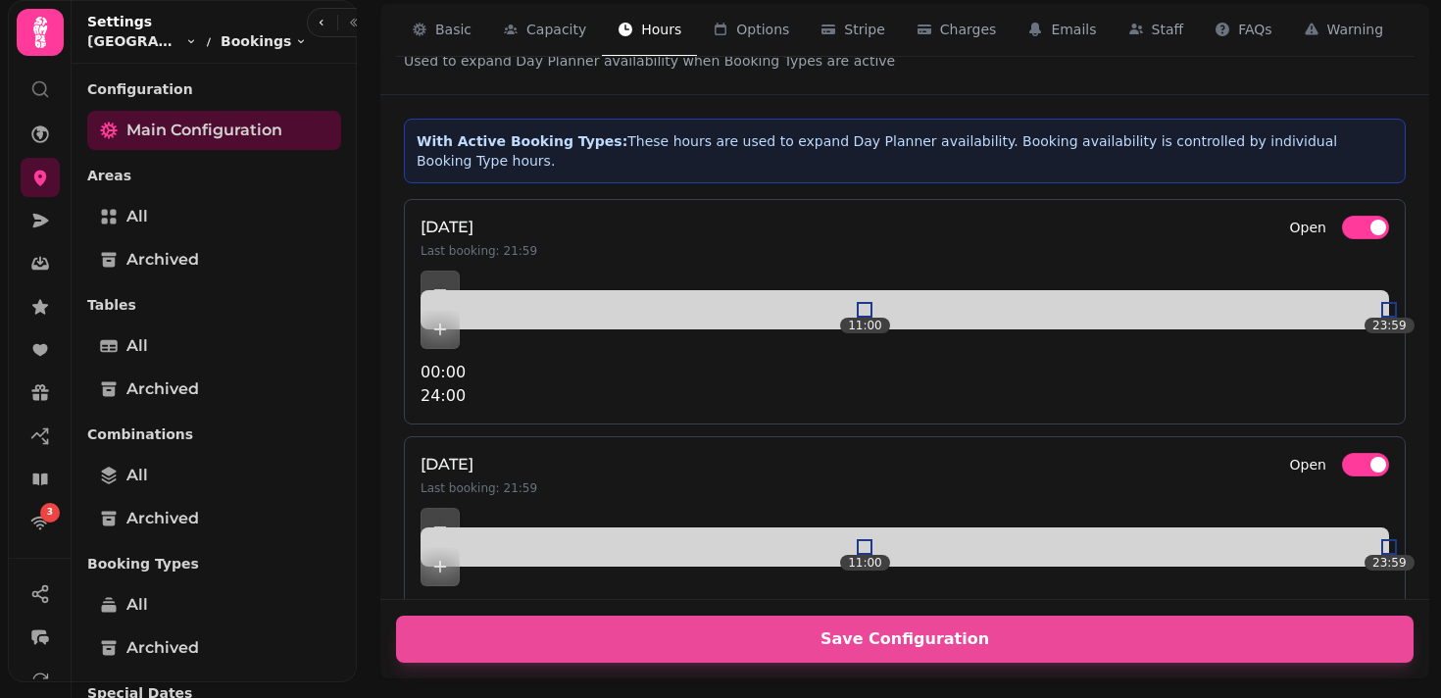
scroll to position [729, 0]
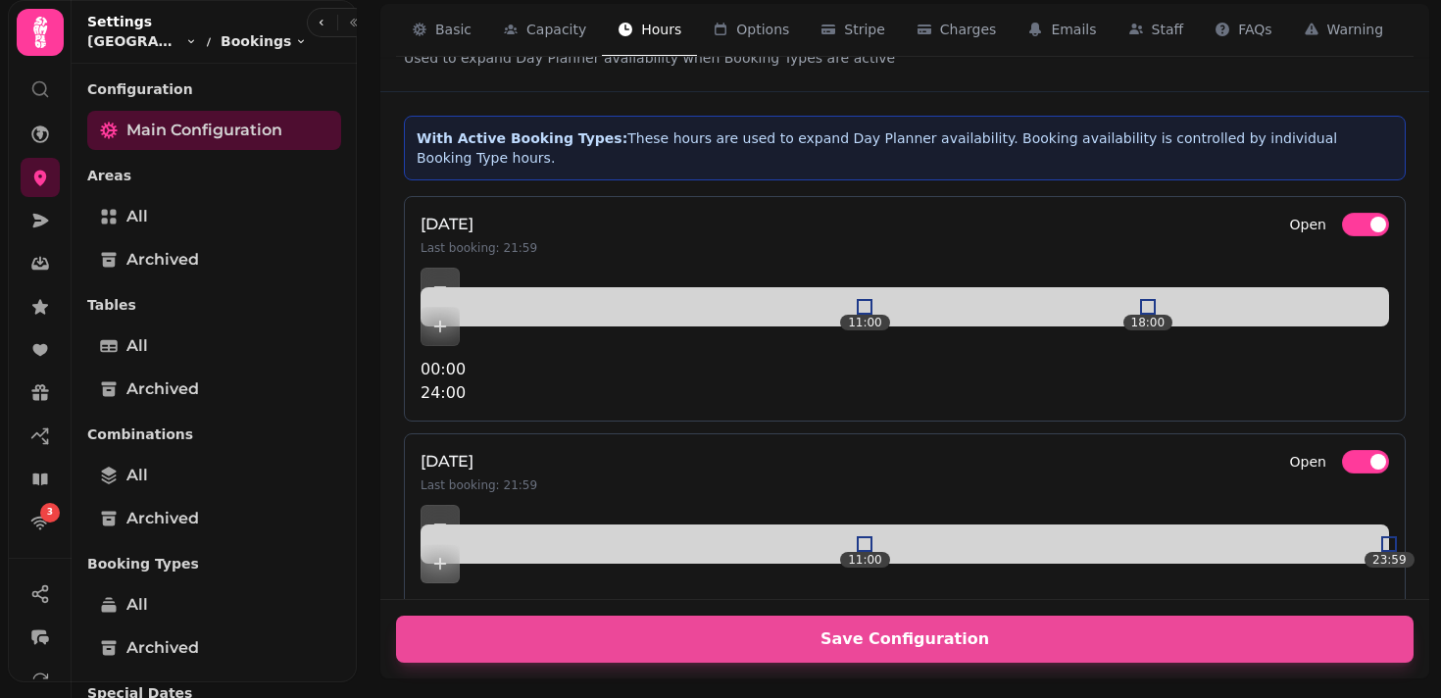
click at [1122, 307] on div "11:00 18:00" at bounding box center [905, 307] width 969 height 0
click at [460, 307] on button "Add item" at bounding box center [440, 326] width 39 height 39
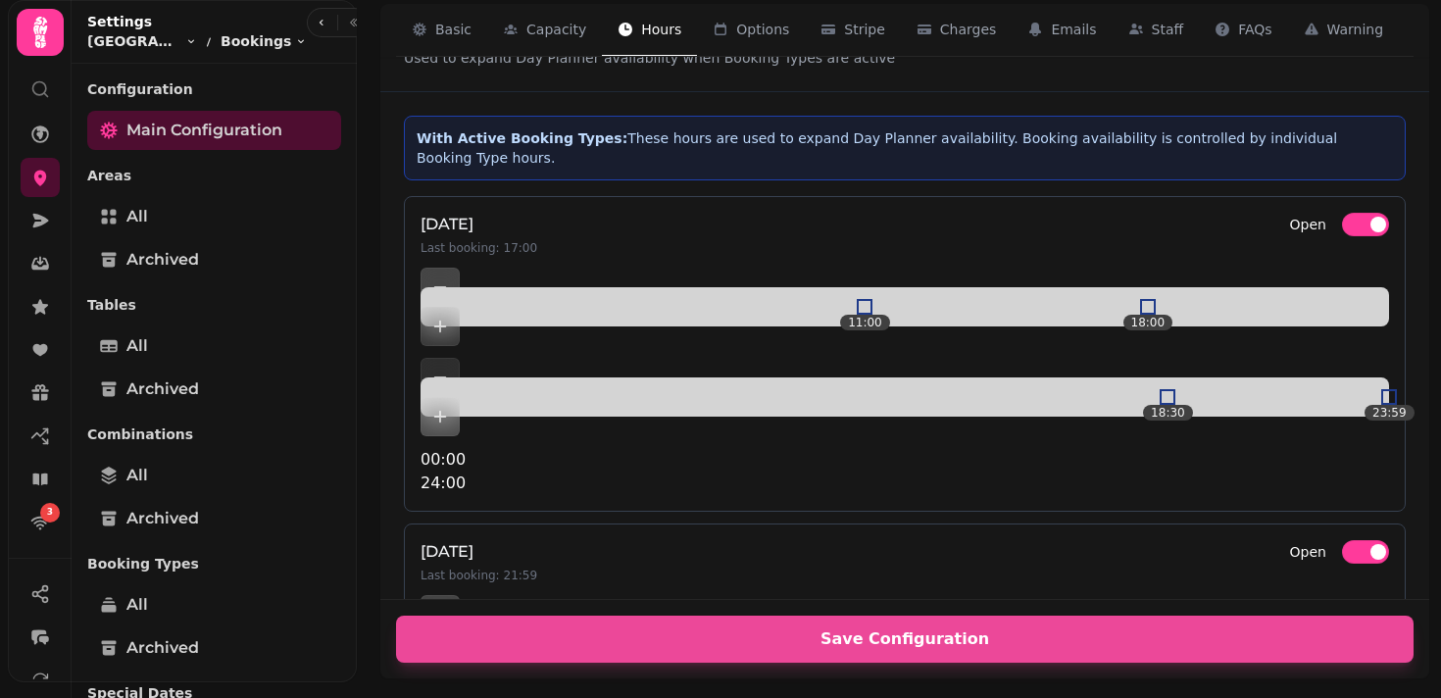
click at [1440, 352] on div "**********" at bounding box center [905, 328] width 1073 height 566
click at [1140, 389] on div at bounding box center [1148, 397] width 16 height 16
click at [1045, 387] on div "[DATE] Last booking: 21:59 Open 11:00 18:00 18:00 23:59 00:00 24:00" at bounding box center [905, 354] width 1002 height 316
click at [1037, 383] on div "[DATE] Last booking: 21:59 Open 11:00 18:00 18:00 23:59 00:00 24:00" at bounding box center [905, 354] width 1002 height 316
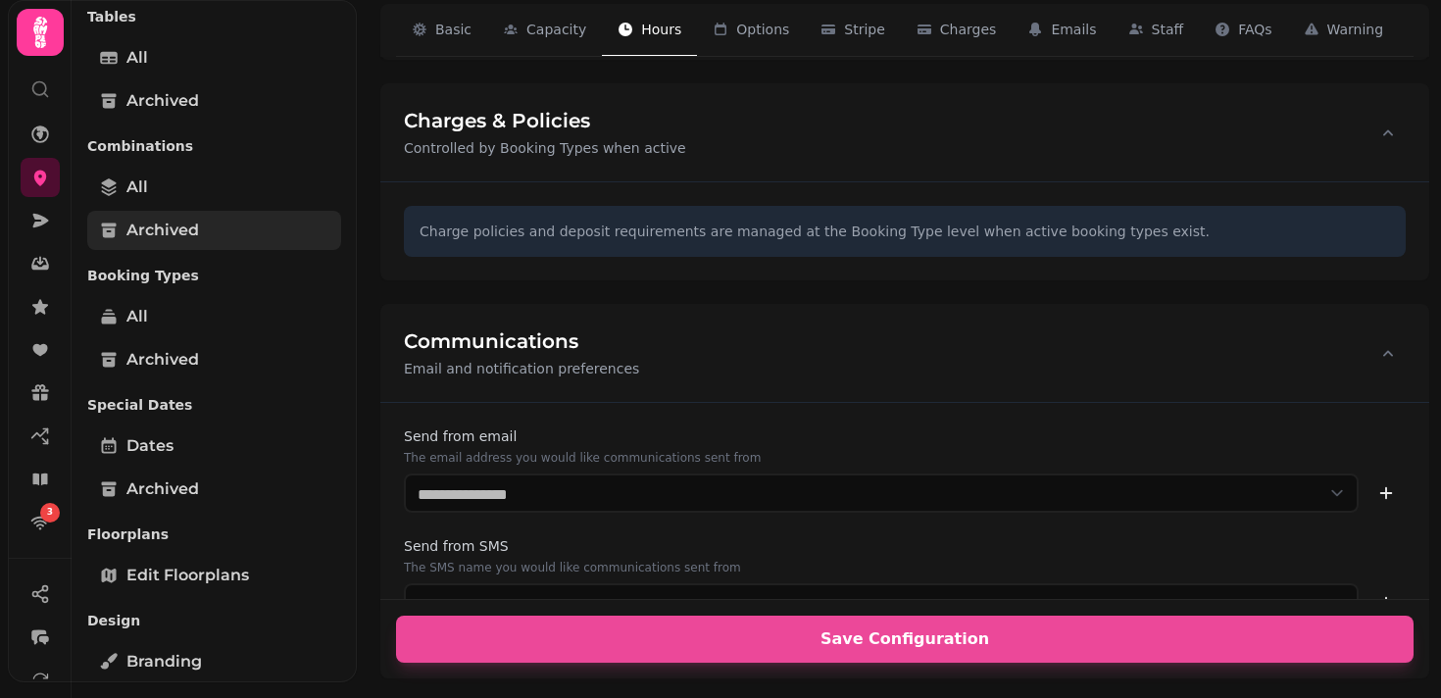
scroll to position [290, 0]
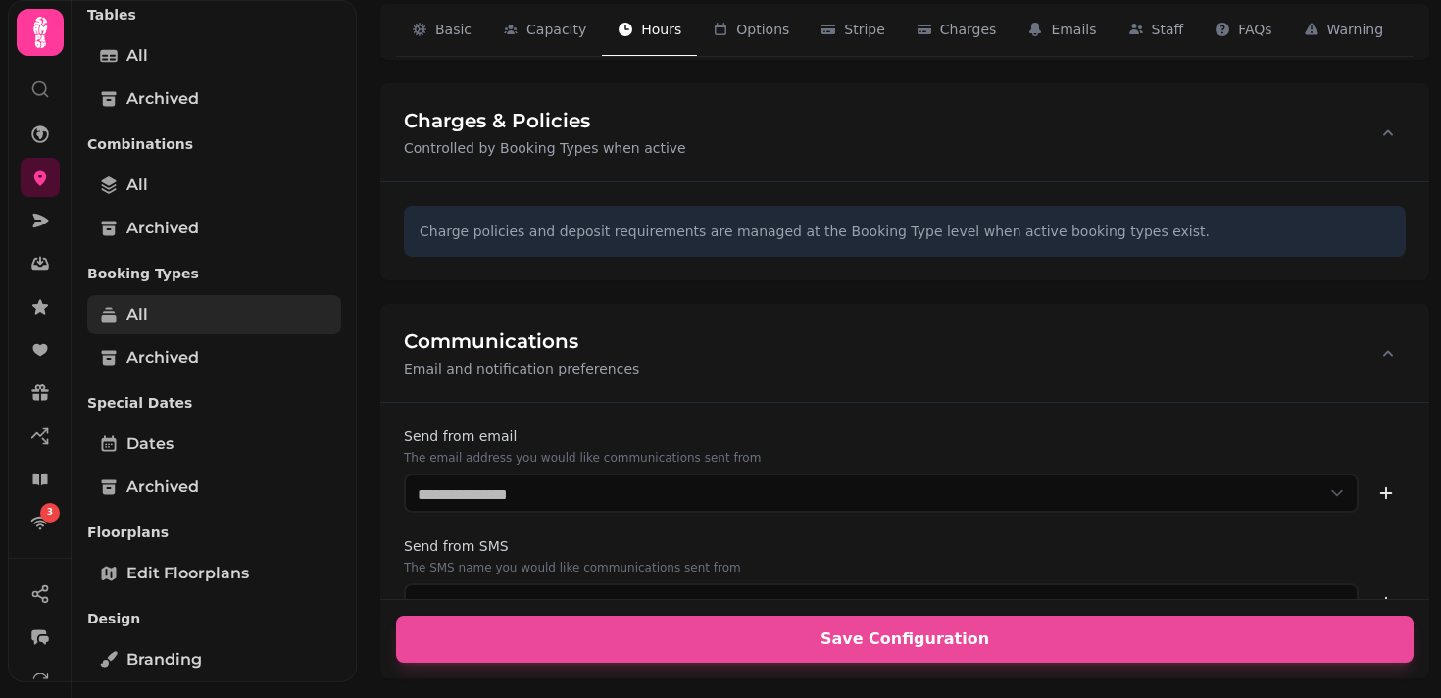
click at [149, 315] on link "All" at bounding box center [214, 314] width 254 height 39
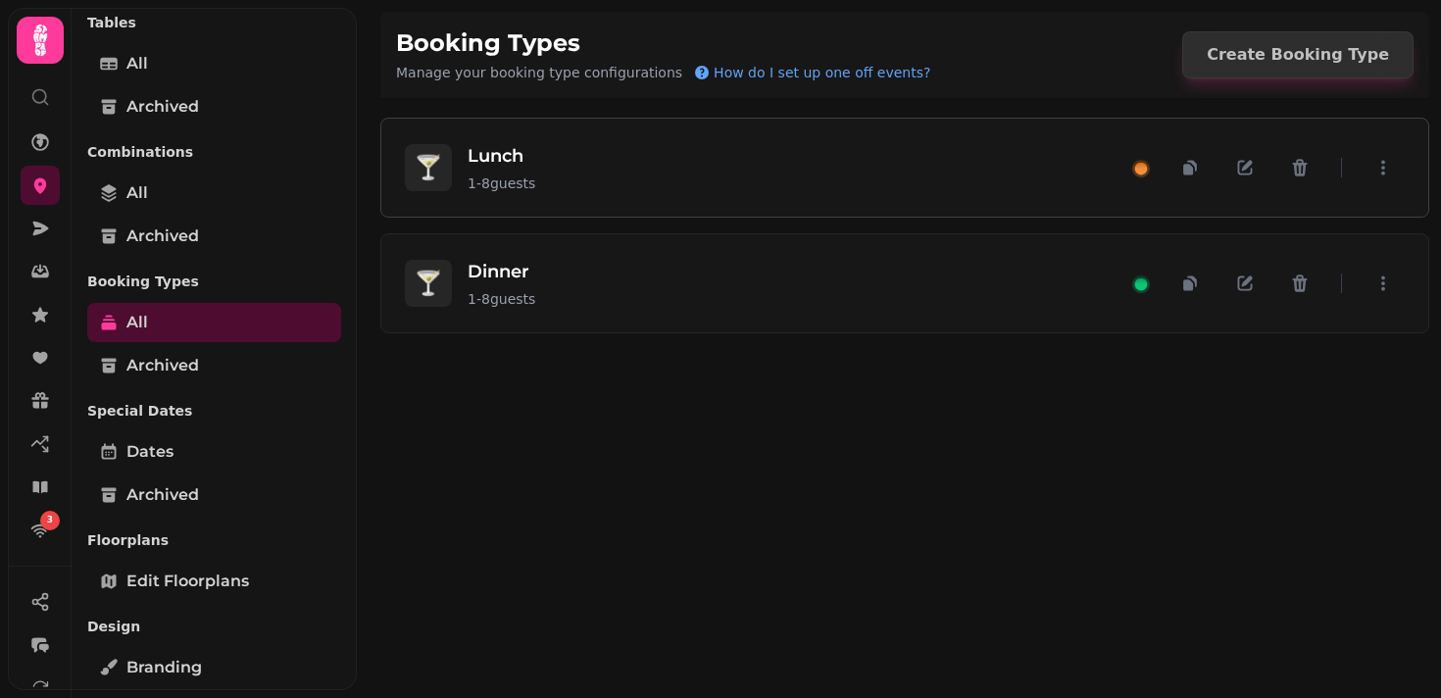
click at [522, 165] on h3 "Lunch" at bounding box center [502, 155] width 68 height 27
click at [1240, 172] on icon "button" at bounding box center [1245, 168] width 20 height 20
select select "*"
select select "****"
select select "******"
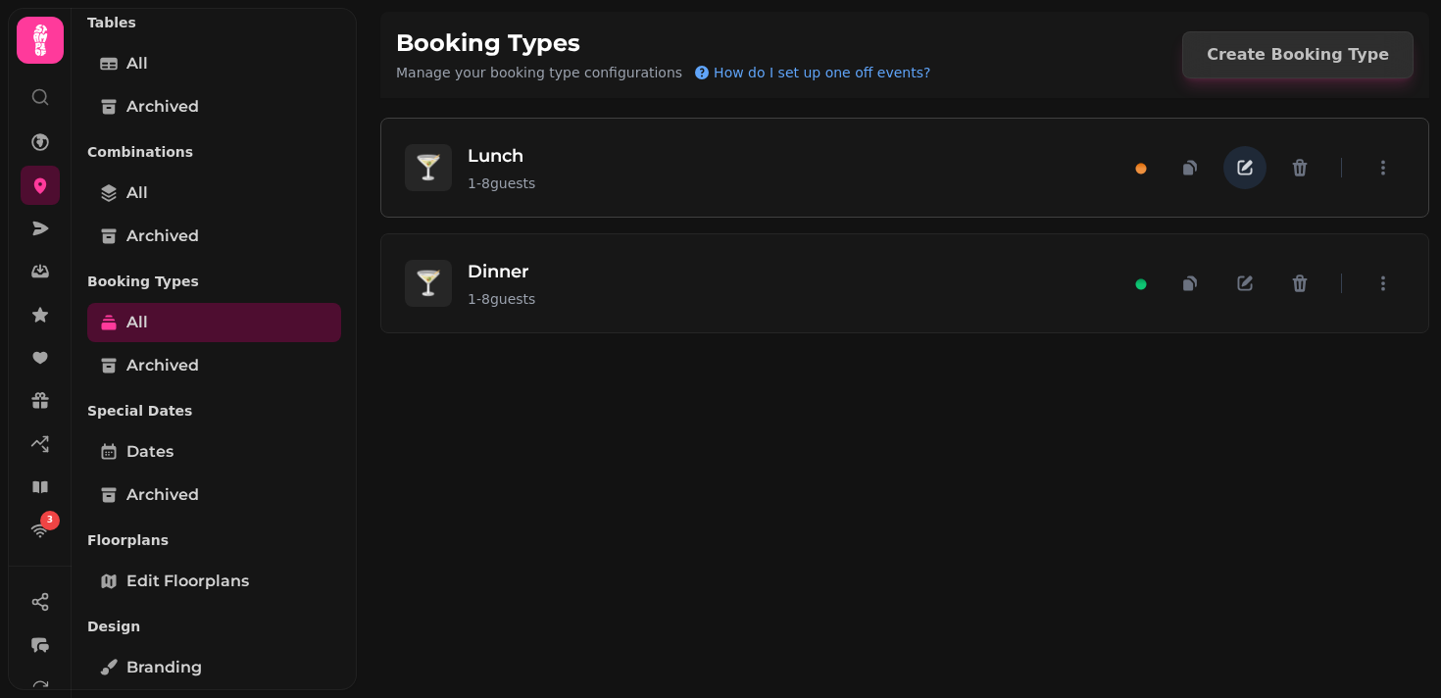
select select "****"
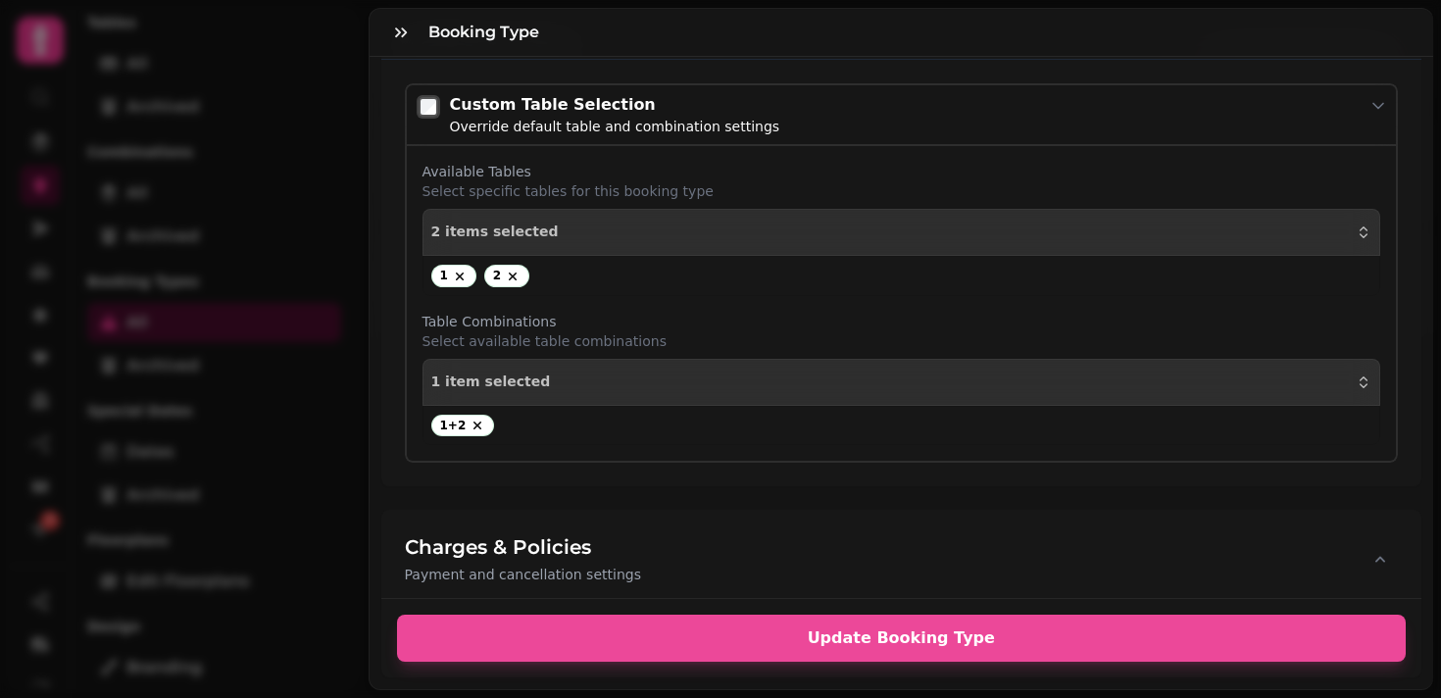
scroll to position [1797, 0]
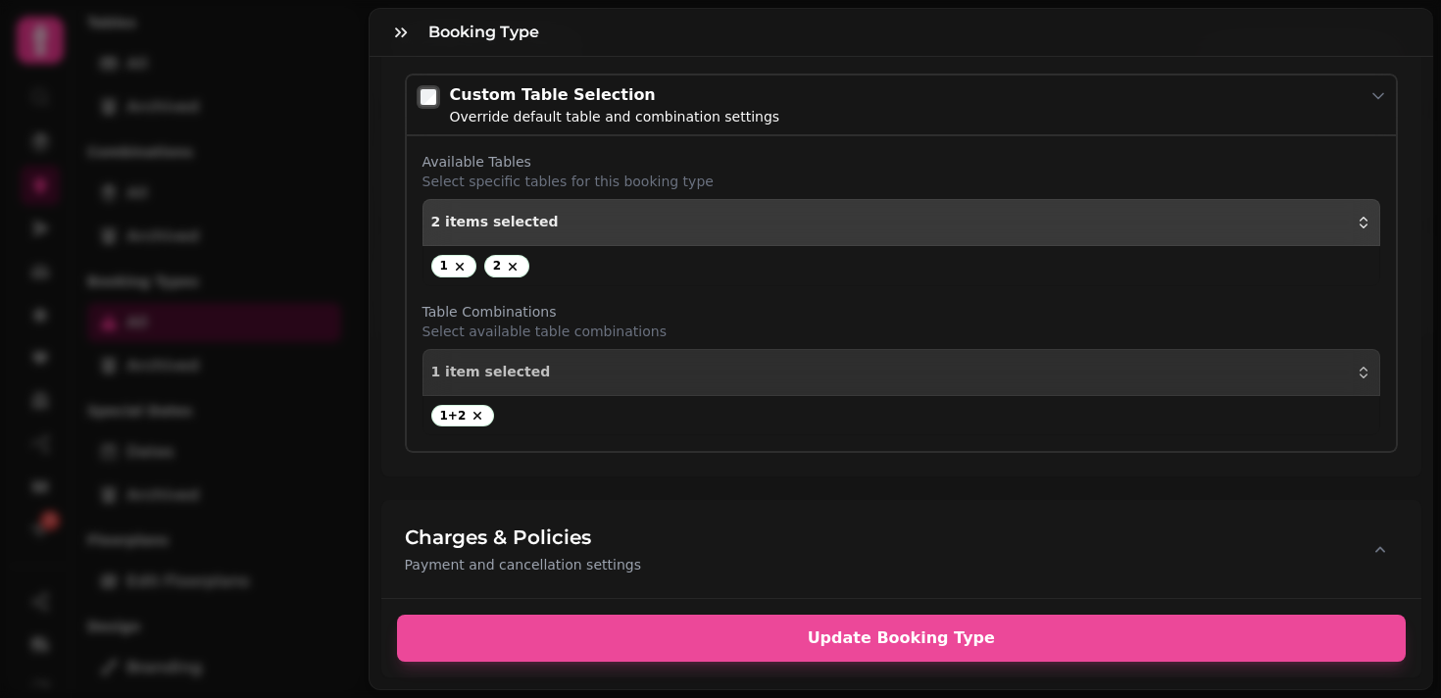
click at [1069, 235] on button "2 items selected" at bounding box center [902, 222] width 959 height 47
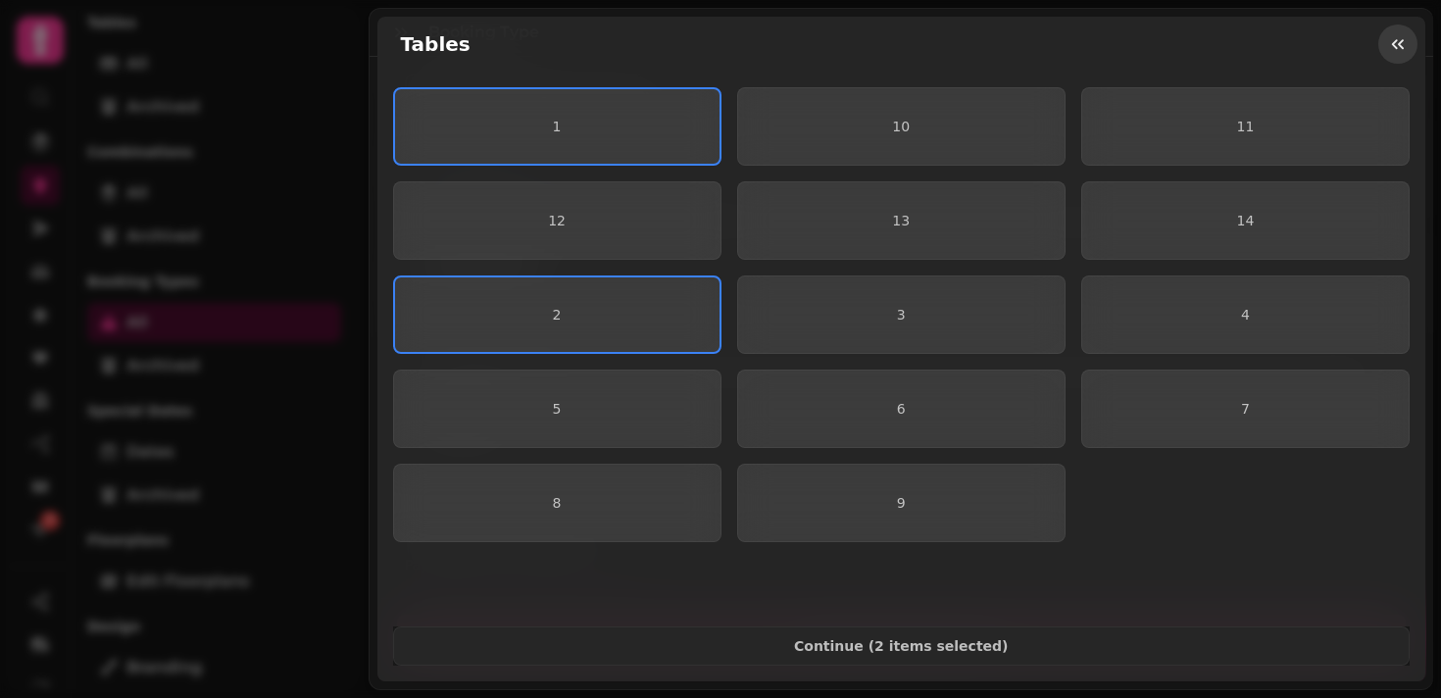
click at [1395, 44] on icon "button" at bounding box center [1398, 44] width 20 height 20
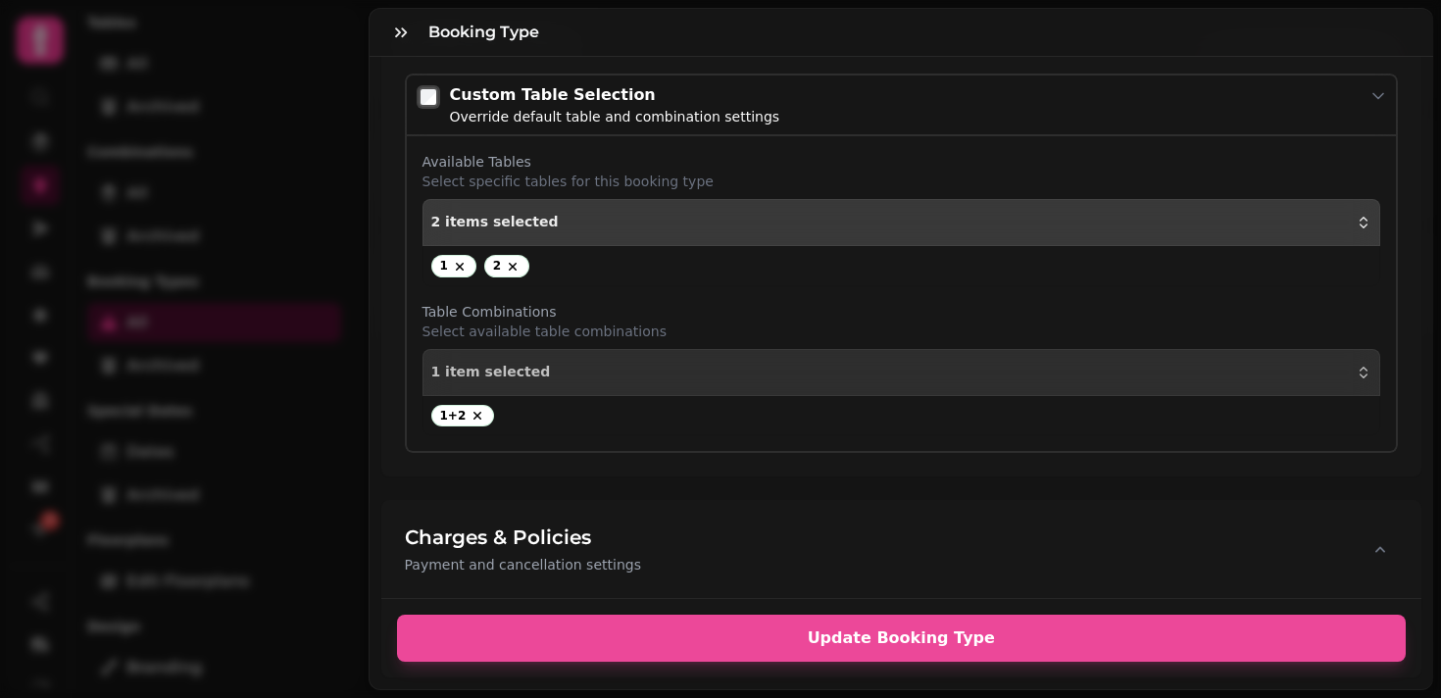
click at [971, 232] on button "2 items selected" at bounding box center [902, 222] width 959 height 47
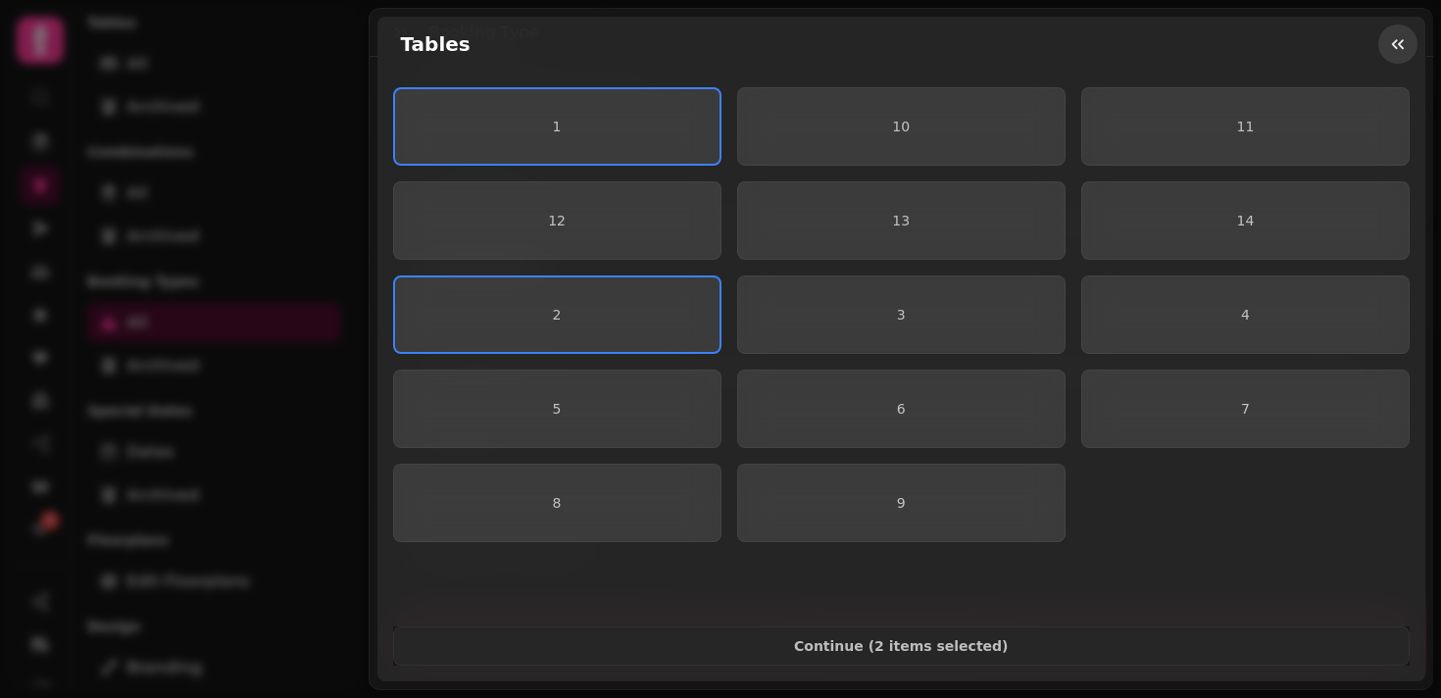
click at [1386, 36] on button "button" at bounding box center [1398, 44] width 39 height 39
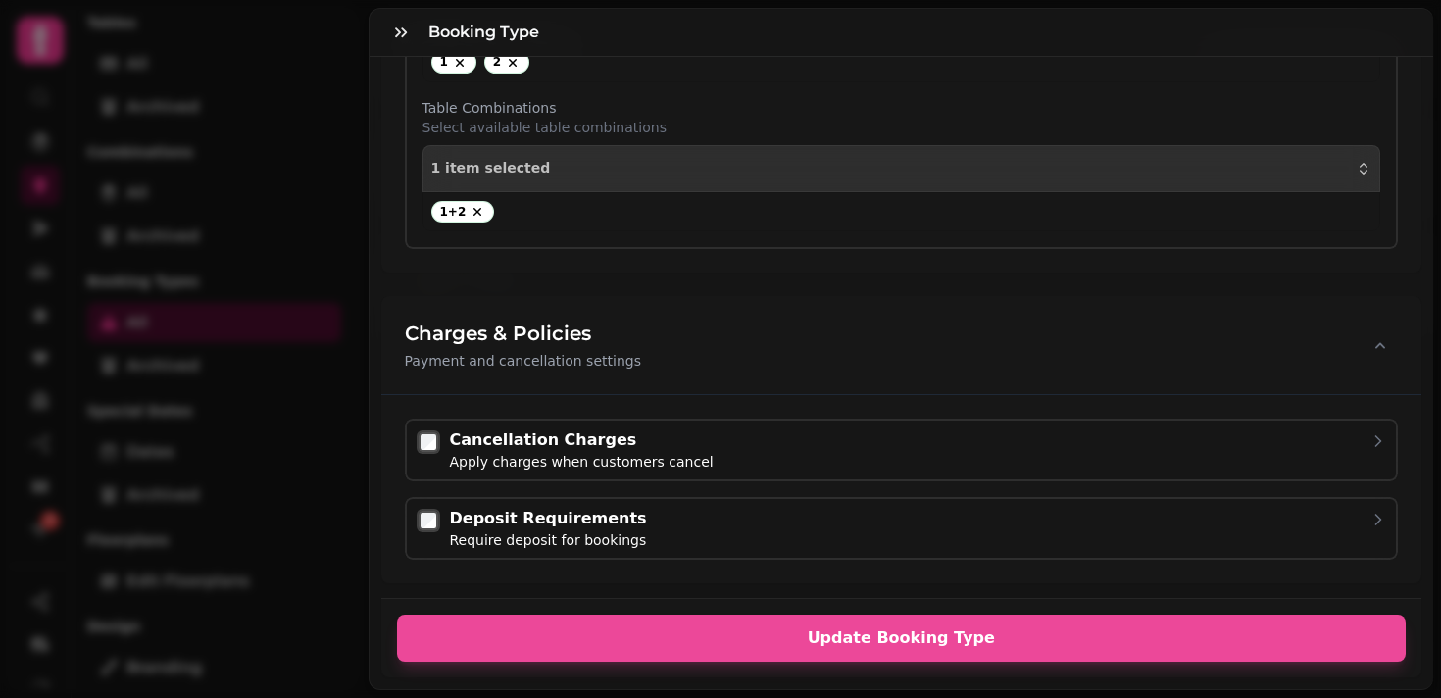
scroll to position [1926, 0]
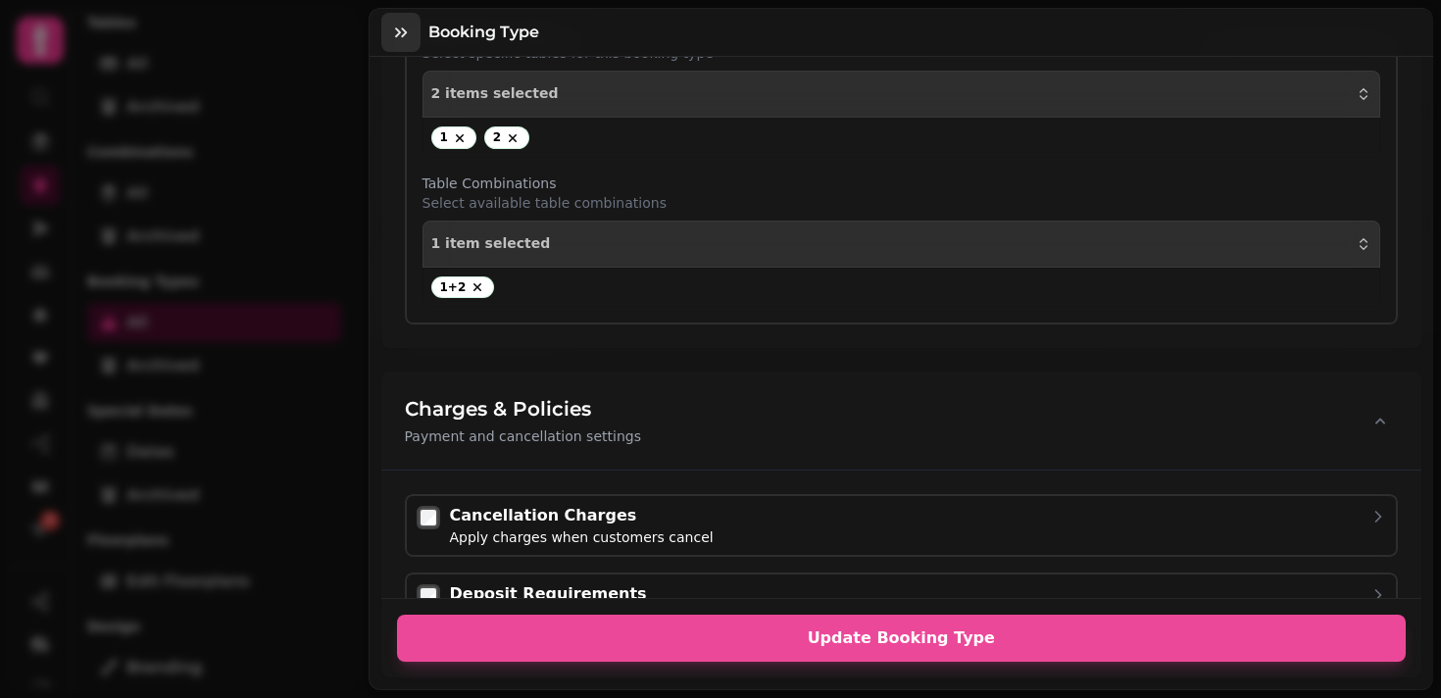
click at [412, 40] on button "button" at bounding box center [400, 32] width 39 height 39
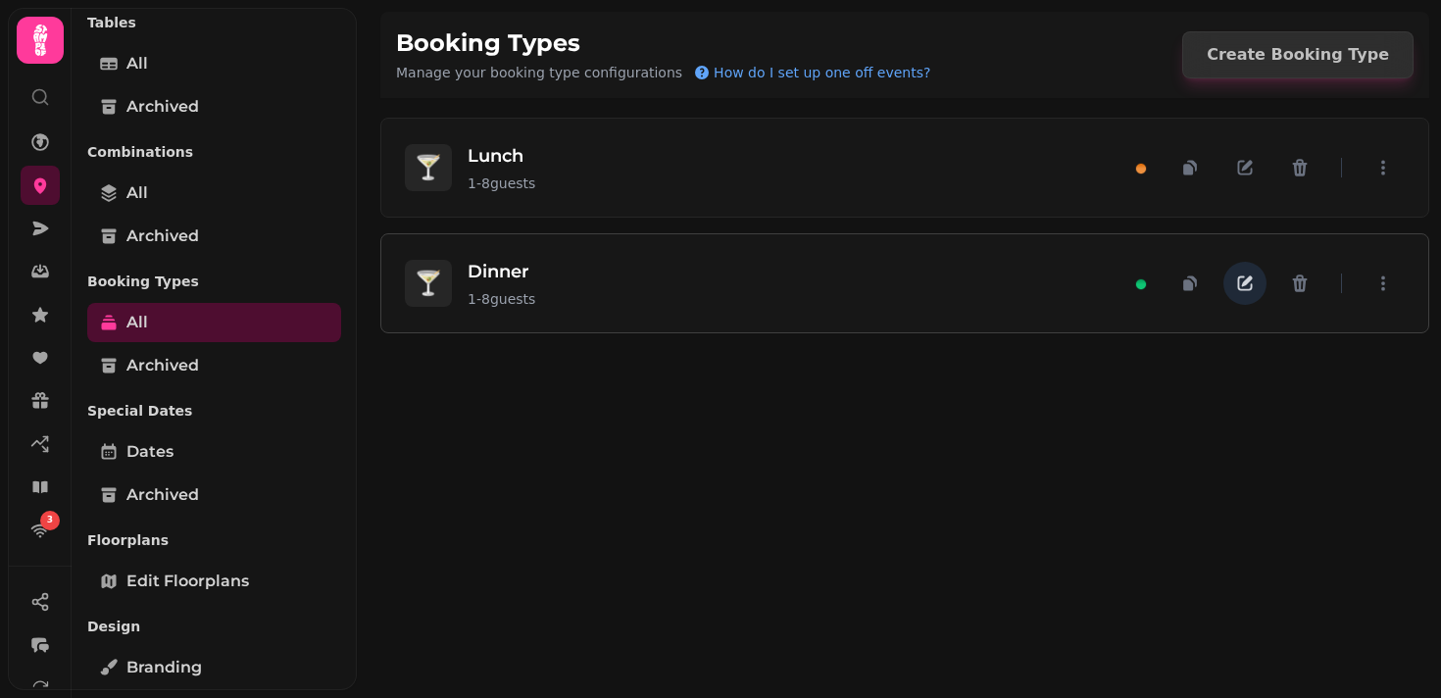
click at [1253, 280] on icon "button" at bounding box center [1245, 284] width 20 height 20
select select "*"
select select "****"
select select "******"
select select "****"
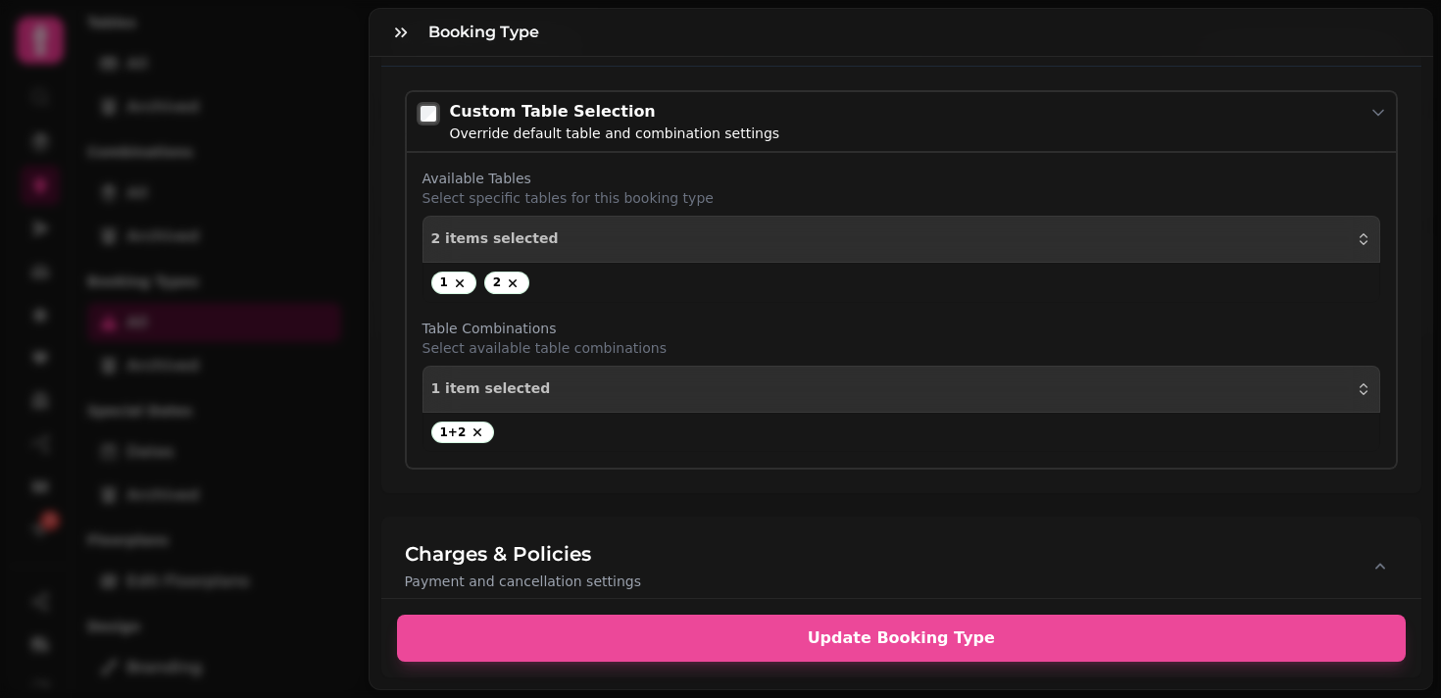
scroll to position [1882, 0]
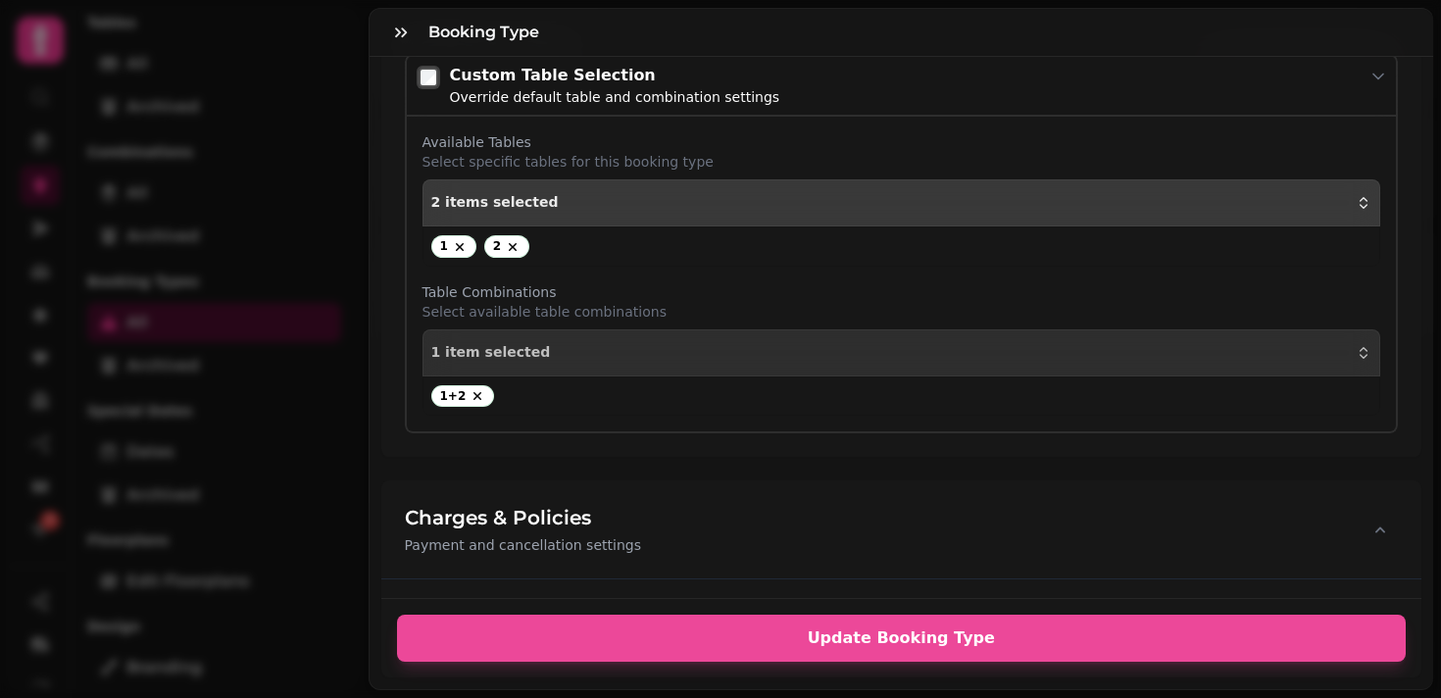
click at [891, 201] on div "2 items selected" at bounding box center [901, 203] width 941 height 16
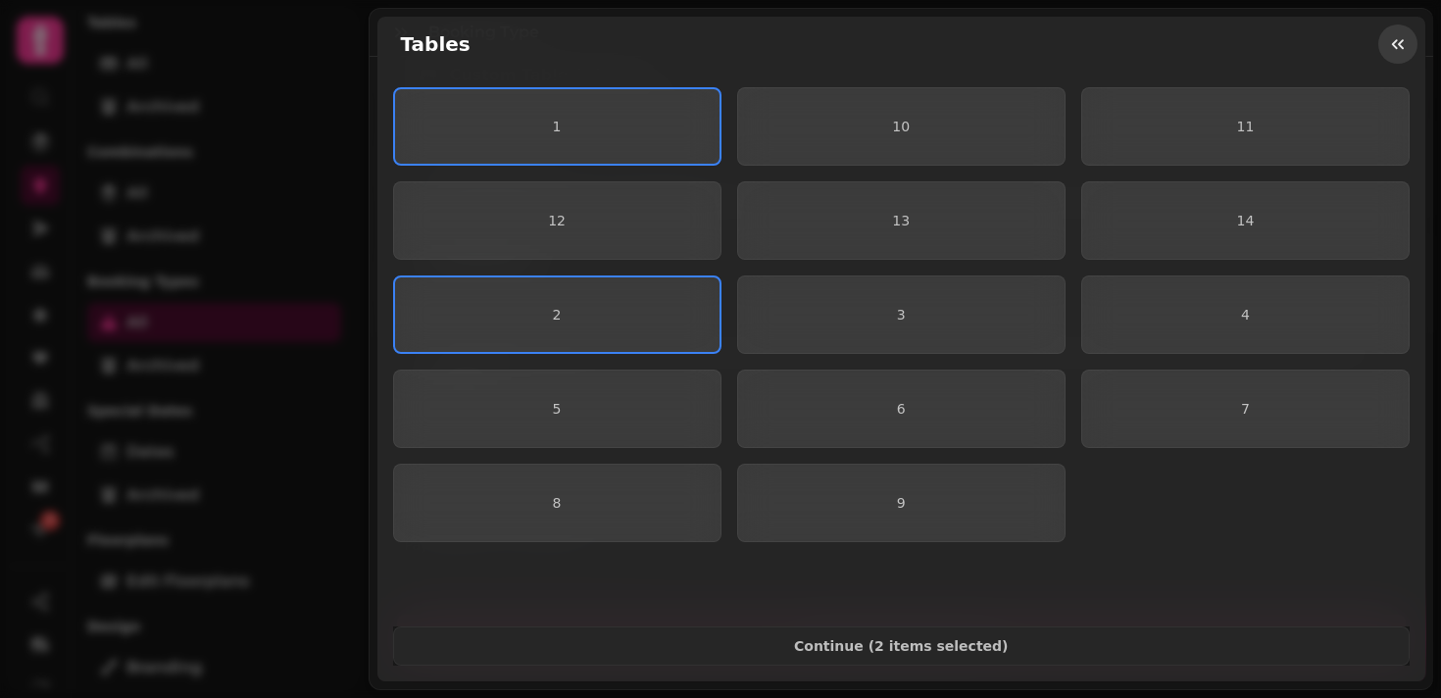
click at [1386, 32] on button "button" at bounding box center [1398, 44] width 39 height 39
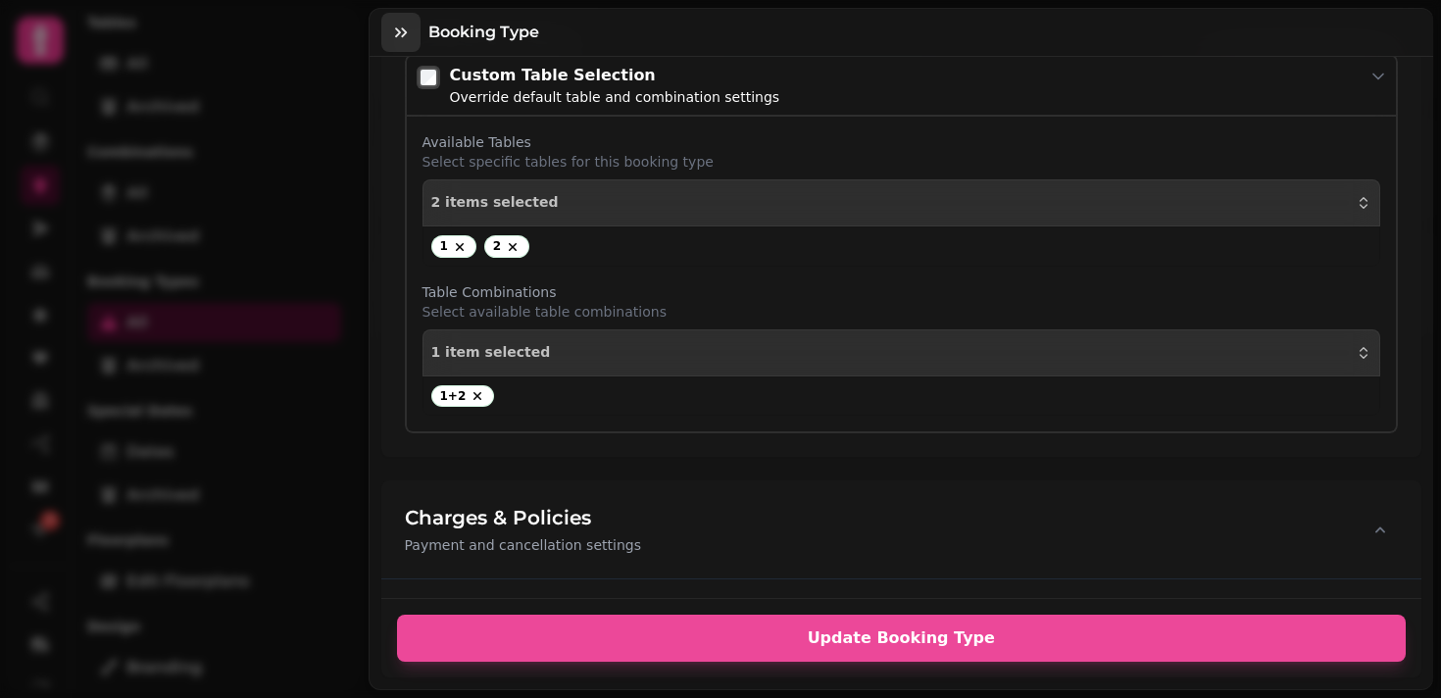
click at [393, 28] on icon "button" at bounding box center [401, 33] width 20 height 20
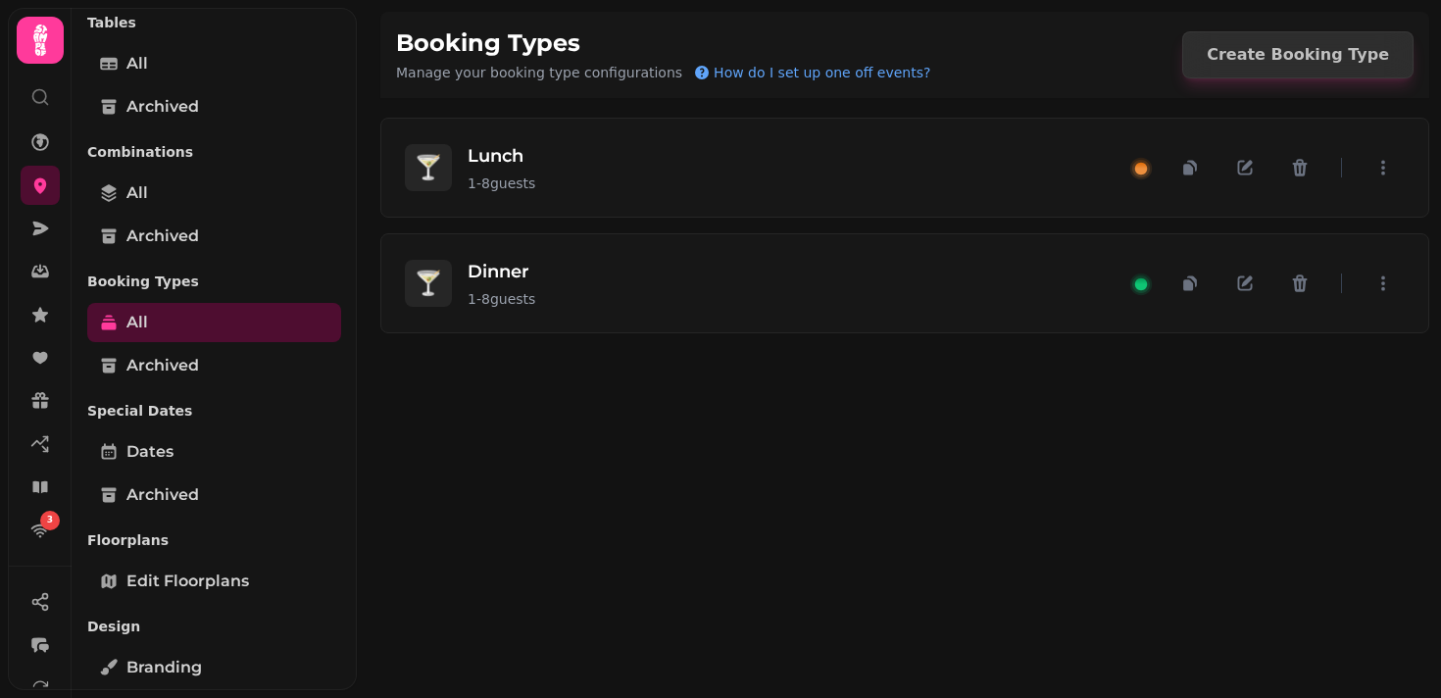
click at [903, 420] on div "🍸 Lunch 1 - 8 guests 🍸 Dinner 1 - 8 guests" at bounding box center [905, 392] width 1073 height 612
click at [1252, 285] on icon "button" at bounding box center [1245, 283] width 15 height 15
select select "*"
select select "****"
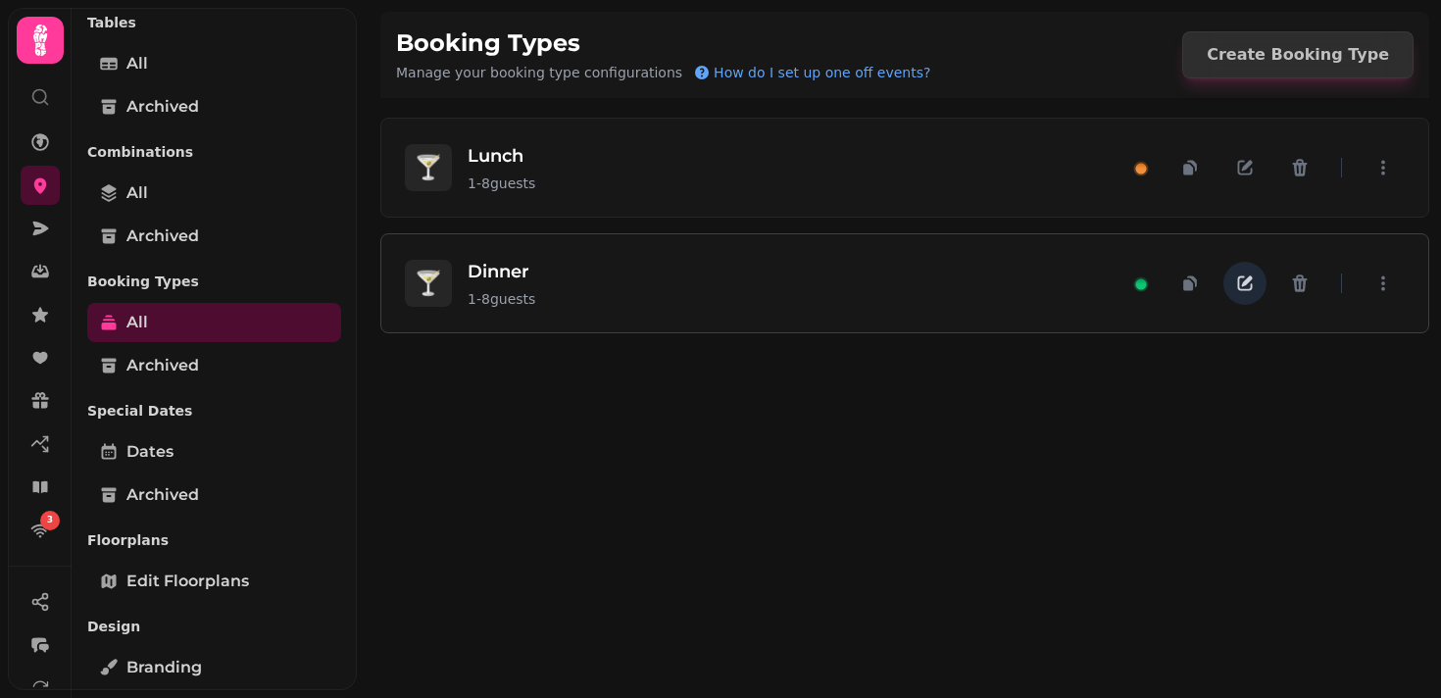
select select "******"
select select "****"
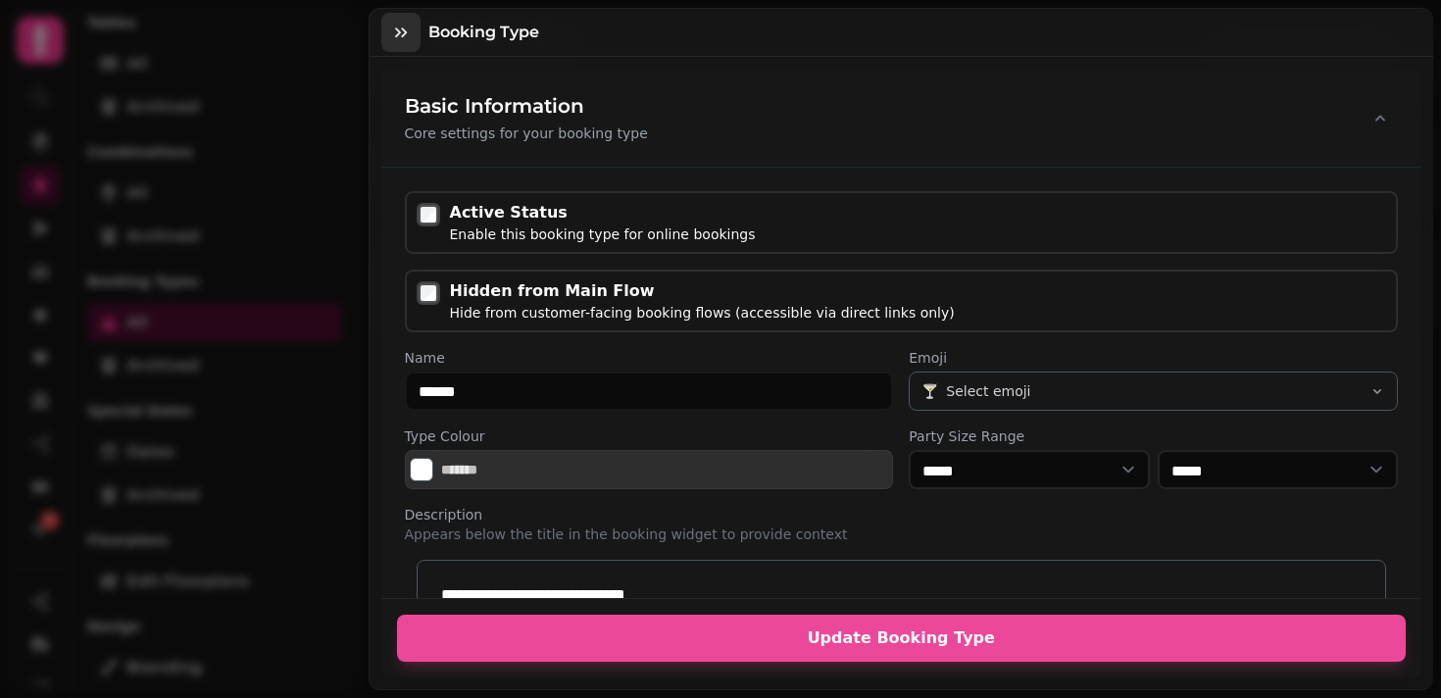
click at [394, 41] on icon "button" at bounding box center [401, 33] width 20 height 20
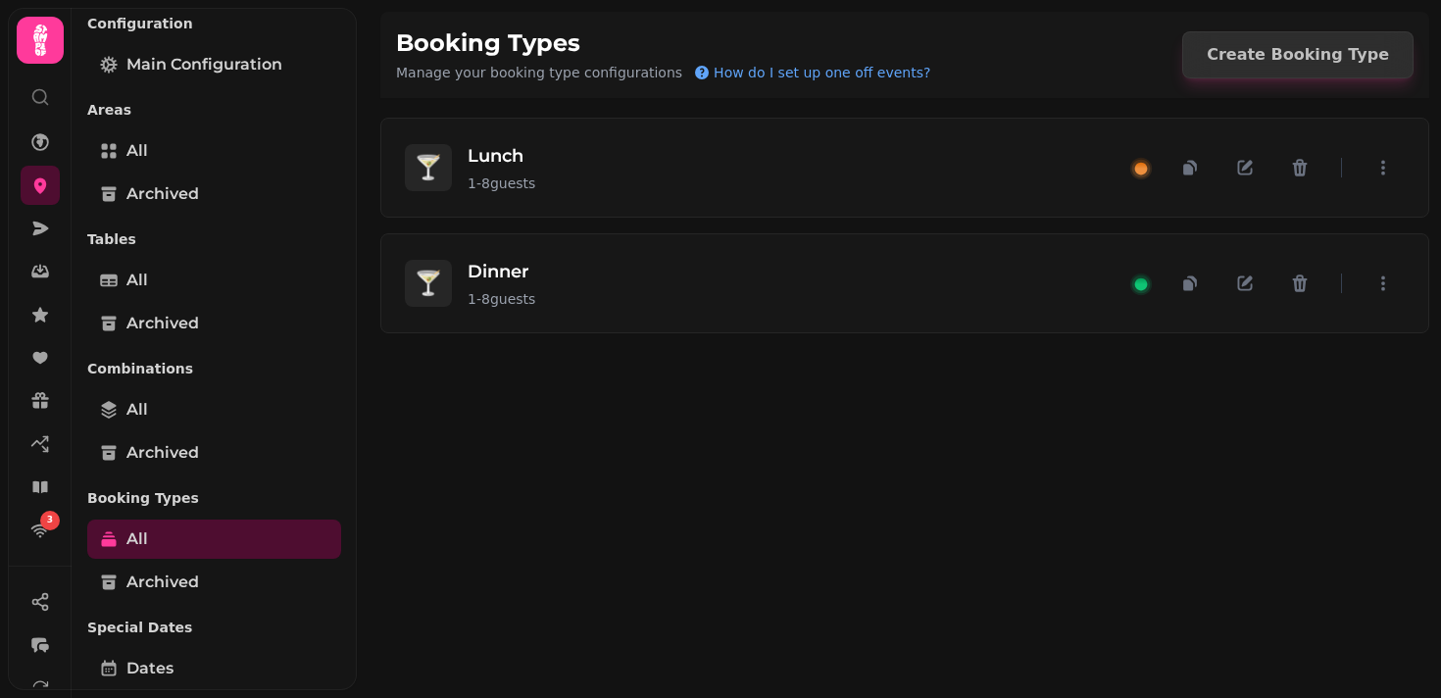
scroll to position [0, 0]
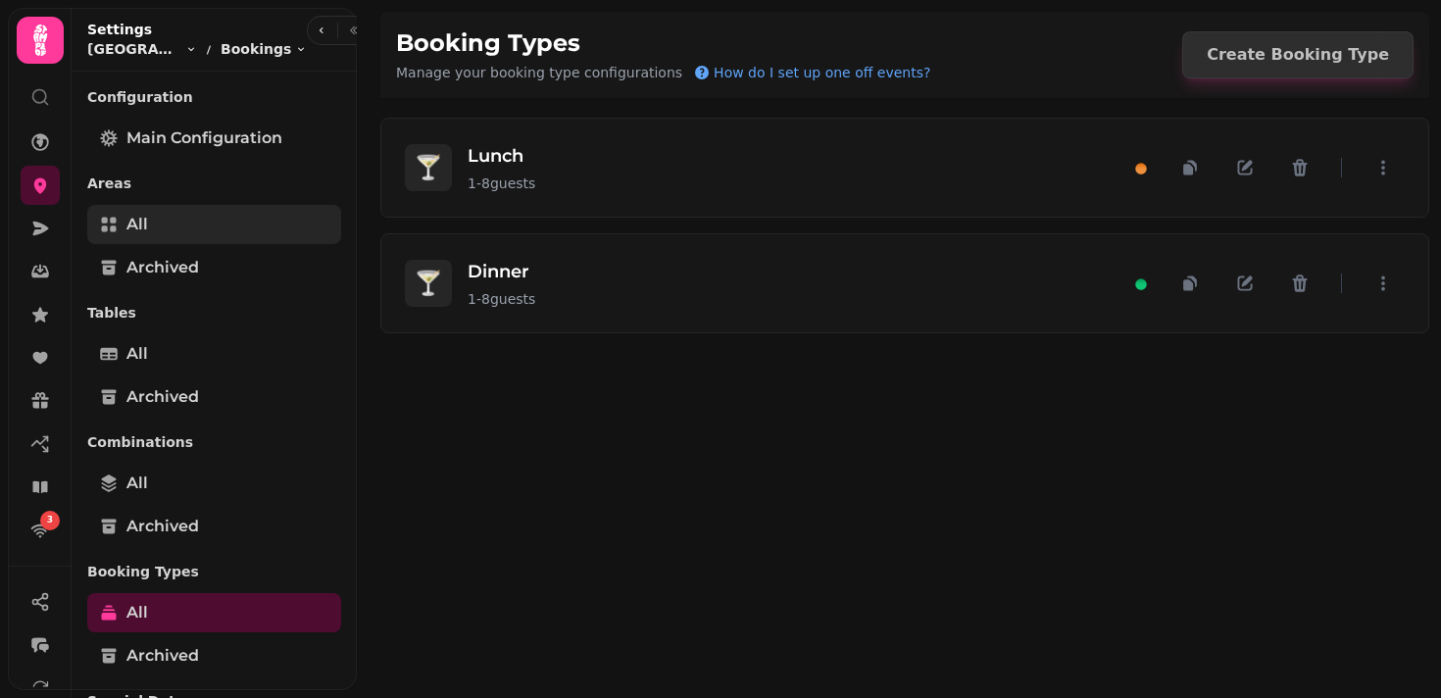
click at [171, 235] on link "All" at bounding box center [214, 224] width 254 height 39
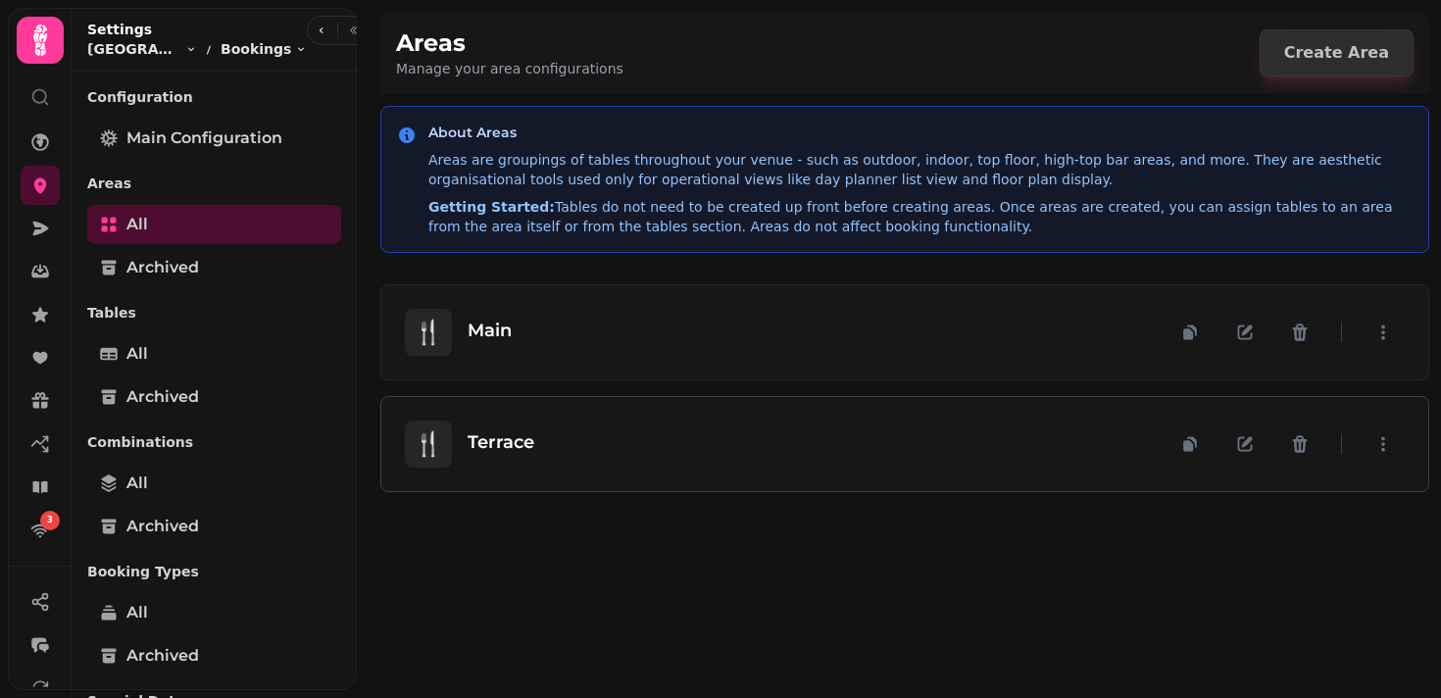
click at [1084, 432] on div "🍴 Terrace" at bounding box center [787, 444] width 764 height 47
click at [1246, 445] on icon "button" at bounding box center [1247, 442] width 11 height 11
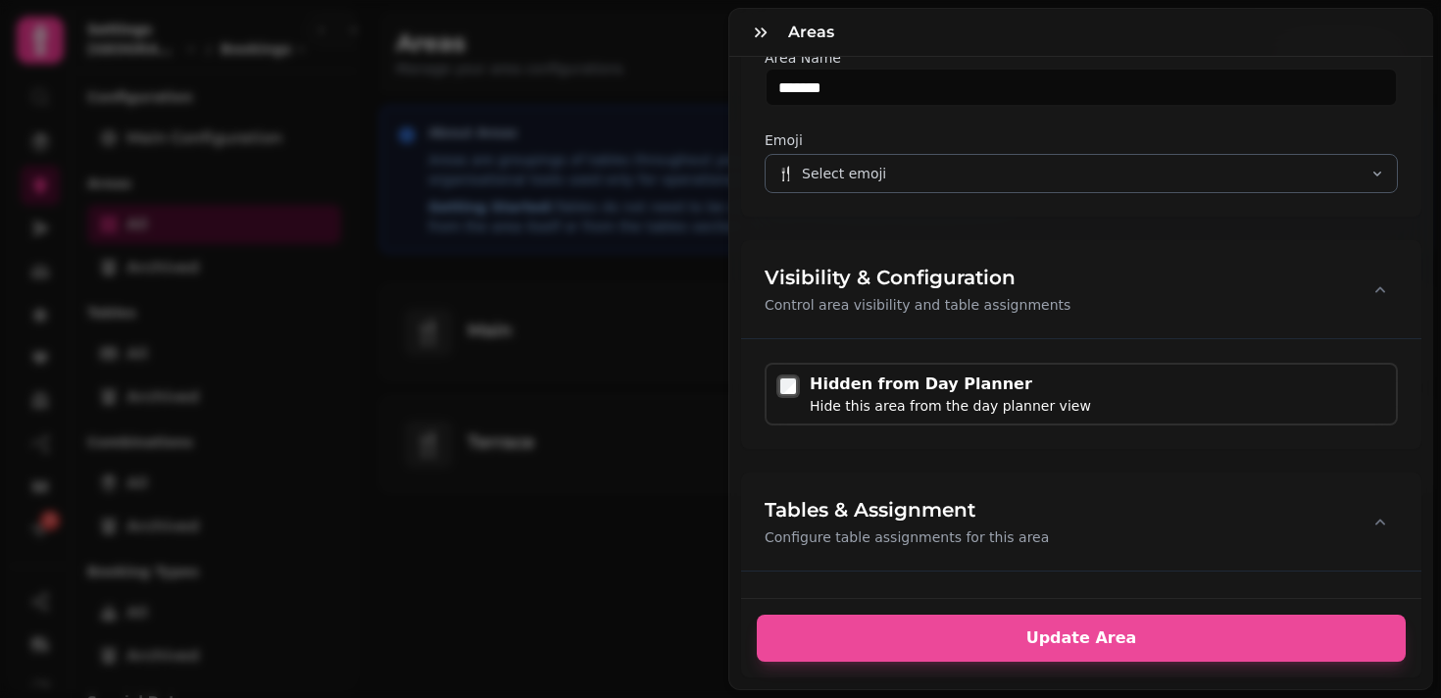
scroll to position [322, 0]
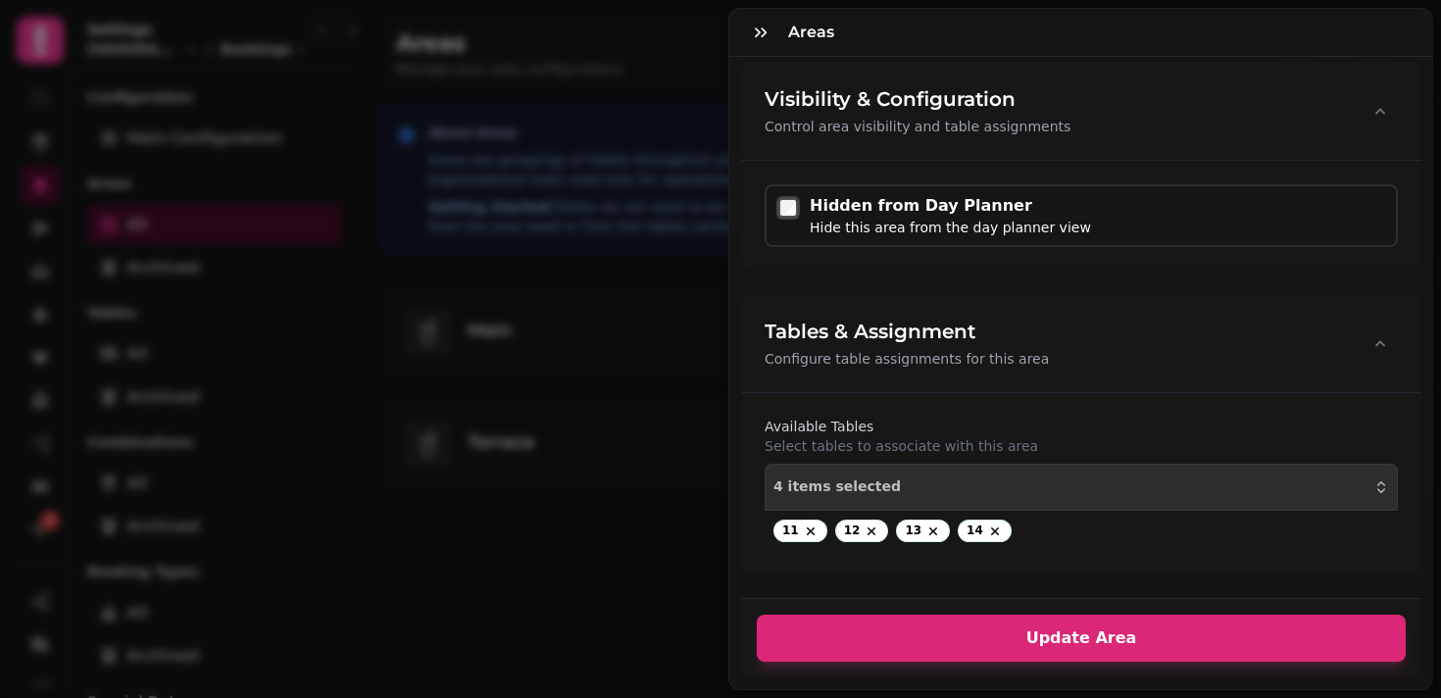
click at [1105, 641] on span "Update Area" at bounding box center [1081, 638] width 602 height 16
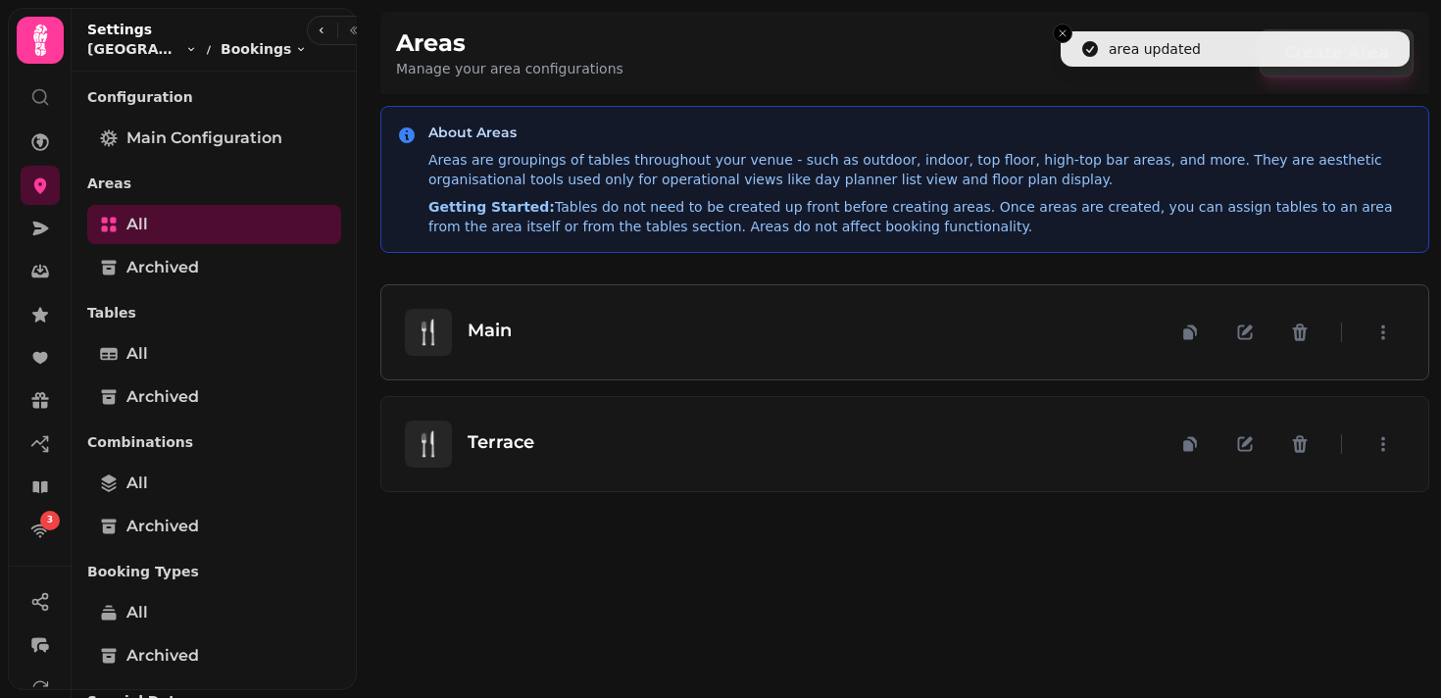
click at [1021, 356] on div "🍴 Main" at bounding box center [904, 332] width 1047 height 94
click at [1245, 338] on icon "button" at bounding box center [1245, 333] width 15 height 15
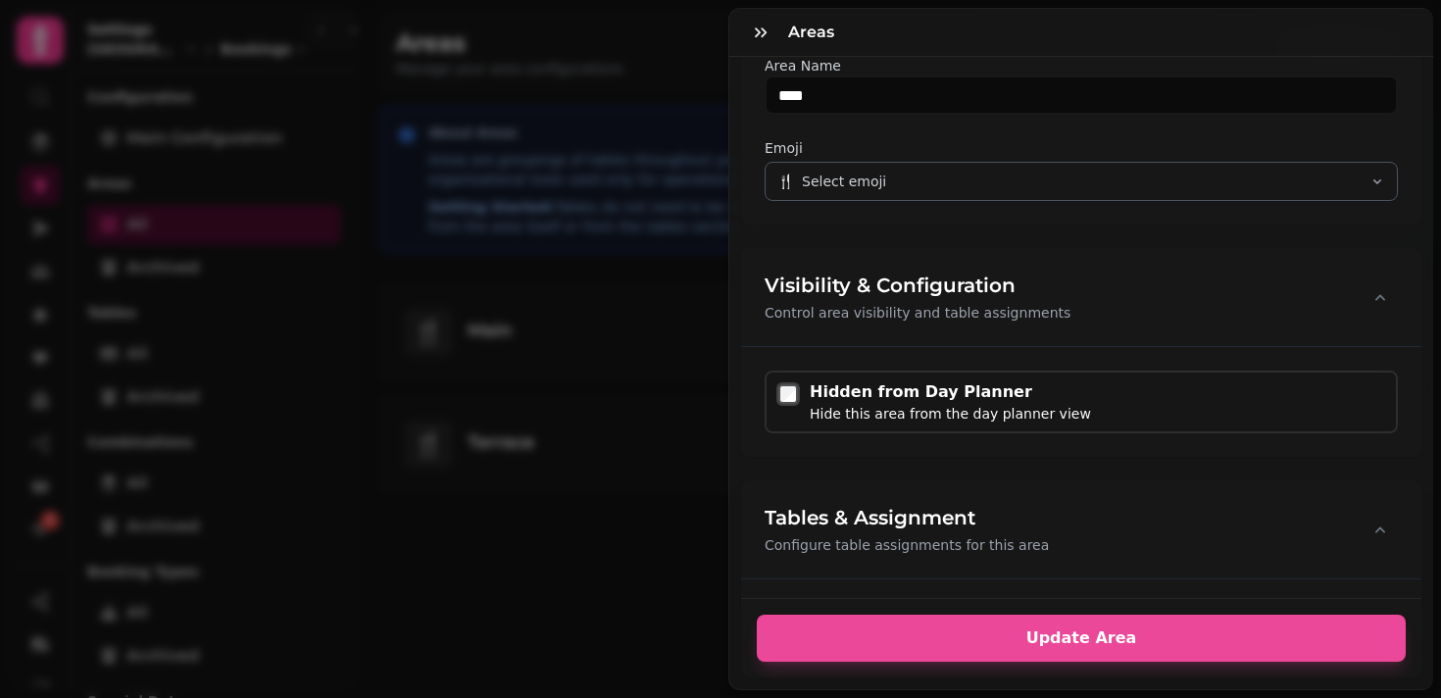
scroll to position [152, 0]
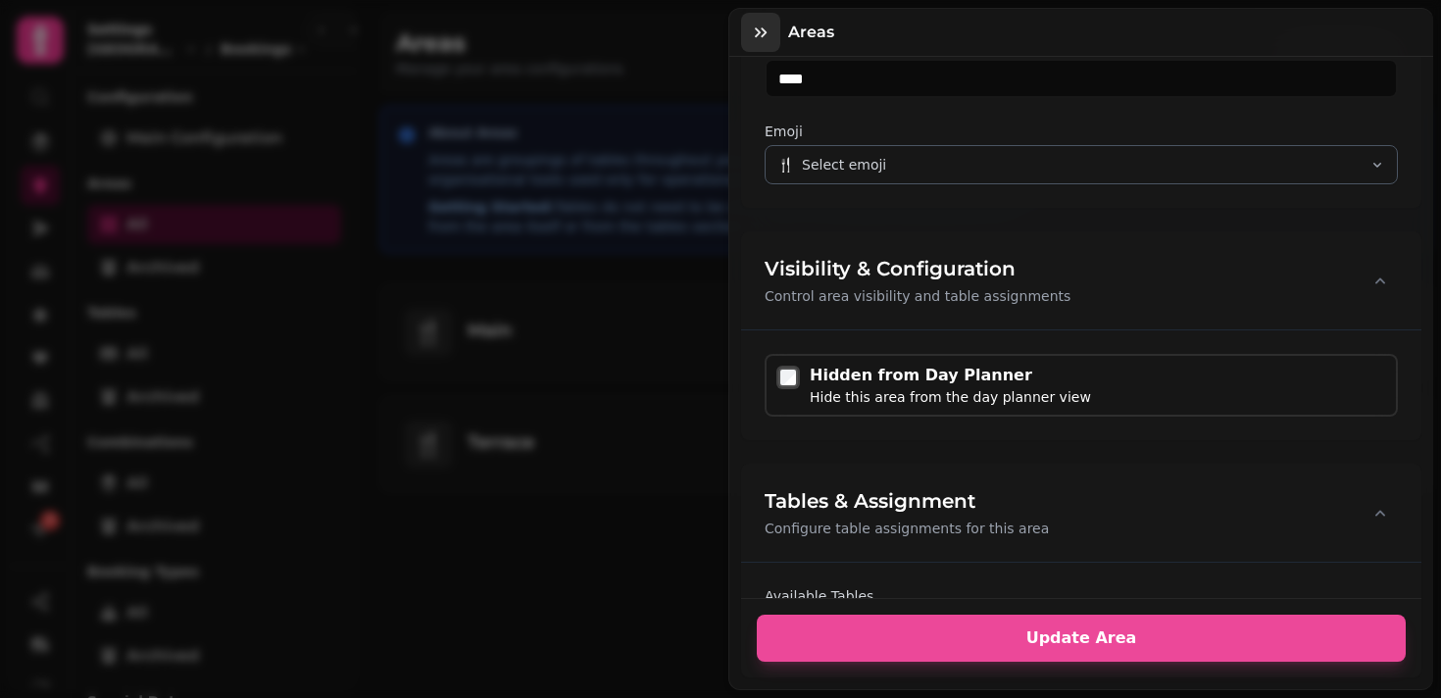
click at [751, 27] on icon "button" at bounding box center [761, 33] width 20 height 20
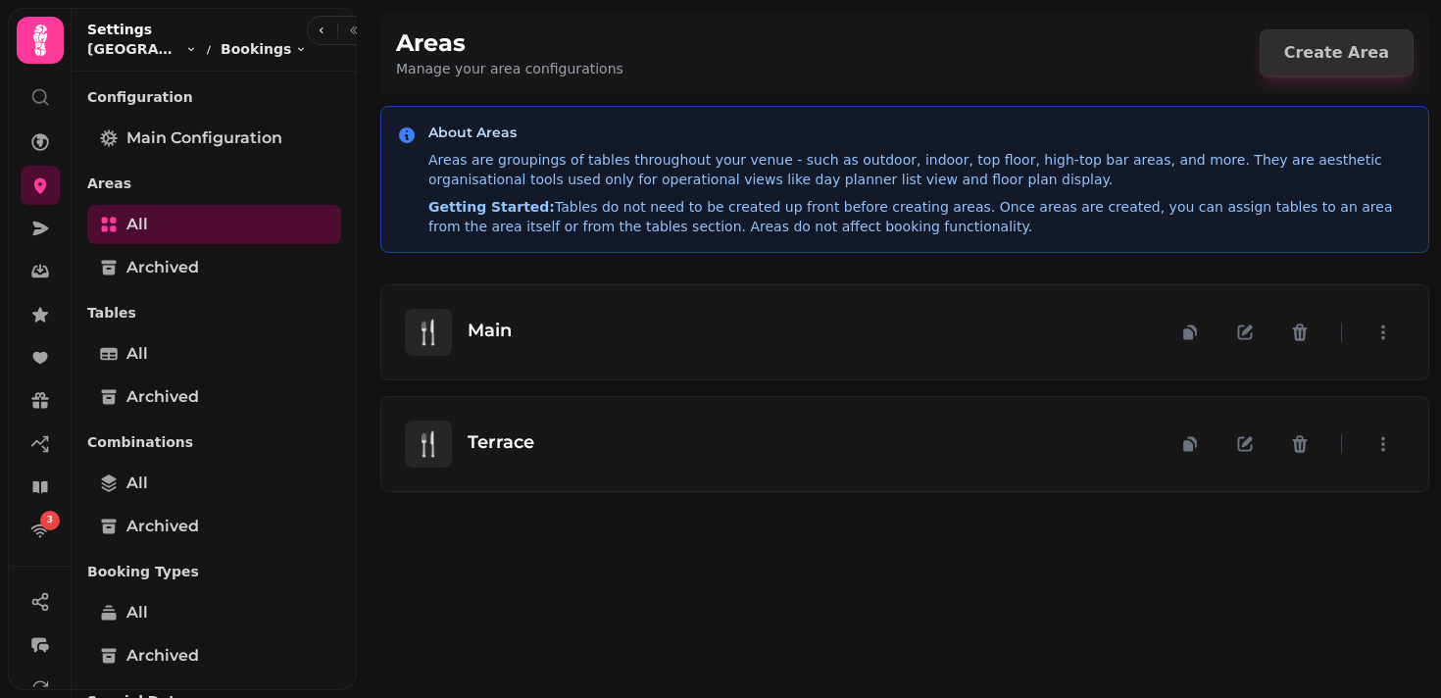
click at [731, 496] on div "🍴 Main 🍴 Terrace" at bounding box center [904, 378] width 1049 height 251
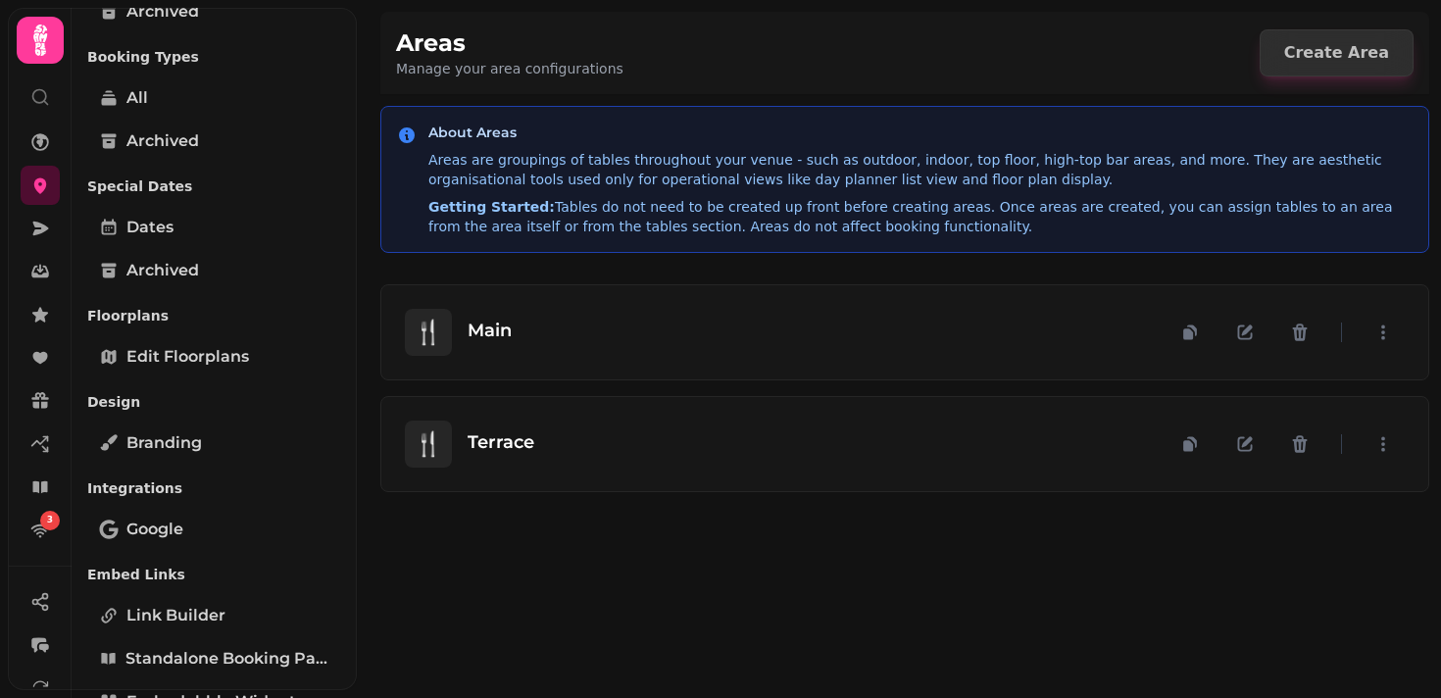
scroll to position [517, 0]
click at [457, 576] on div "🍴 Main 🍴 Terrace" at bounding box center [905, 475] width 1073 height 445
click at [515, 569] on div "🍴 Main 🍴 Terrace" at bounding box center [905, 475] width 1073 height 445
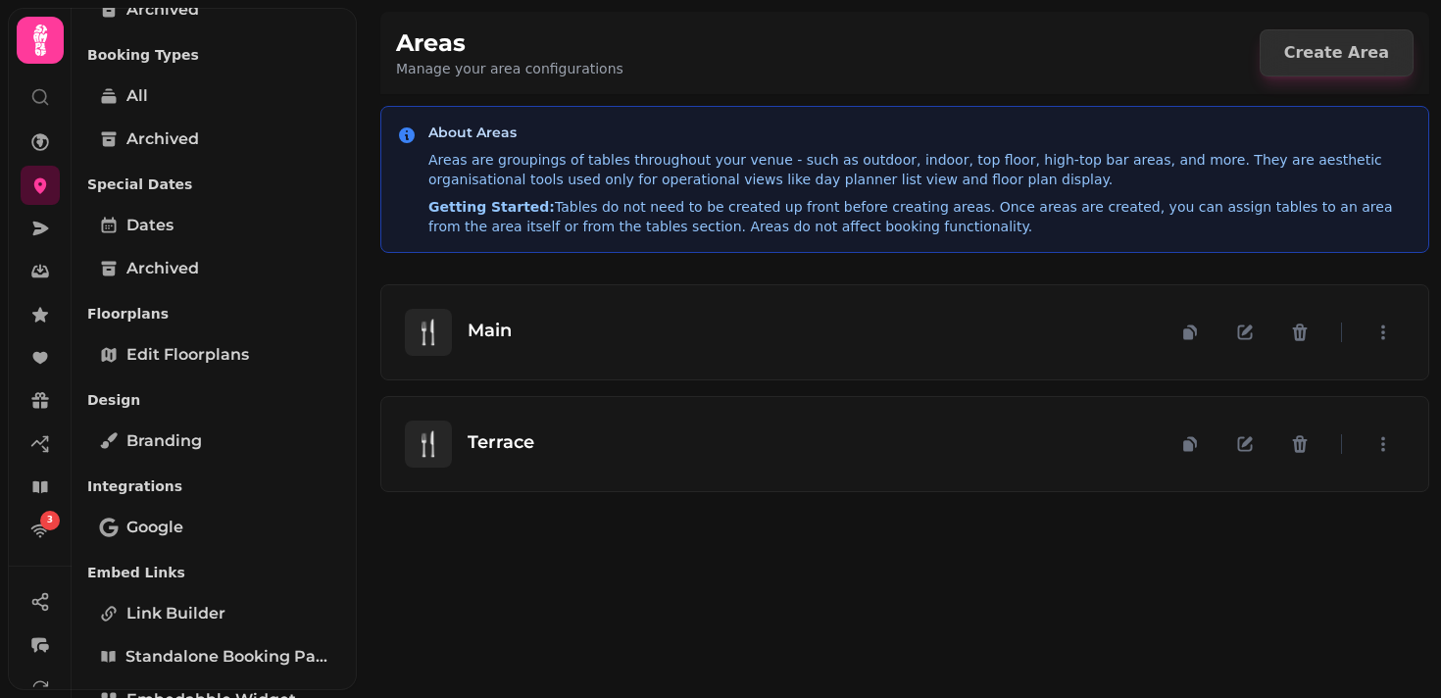
click at [583, 598] on div "🍴 Main 🍴 Terrace" at bounding box center [905, 475] width 1073 height 445
click at [588, 594] on div "🍴 Main 🍴 Terrace" at bounding box center [905, 475] width 1073 height 445
click at [577, 566] on div "🍴 Main 🍴 Terrace" at bounding box center [905, 475] width 1073 height 445
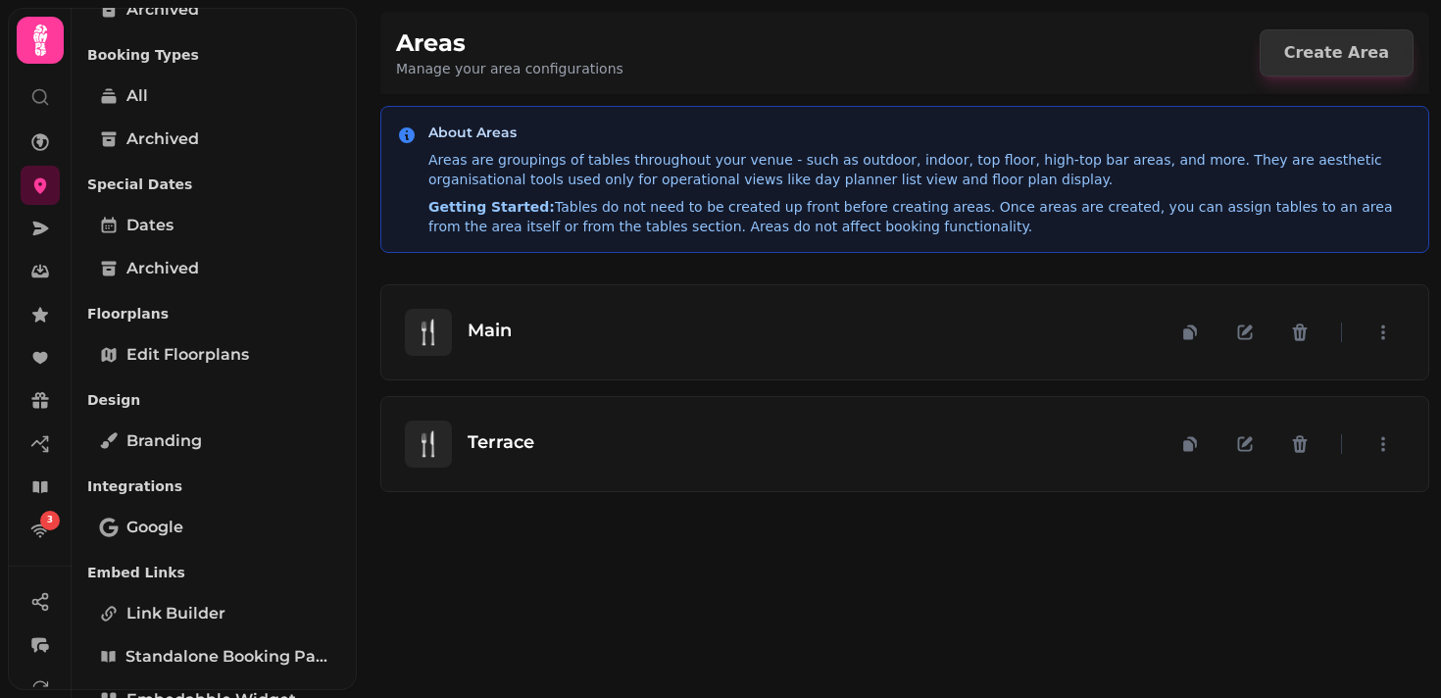
click at [578, 563] on div "🍴 Main 🍴 Terrace" at bounding box center [905, 475] width 1073 height 445
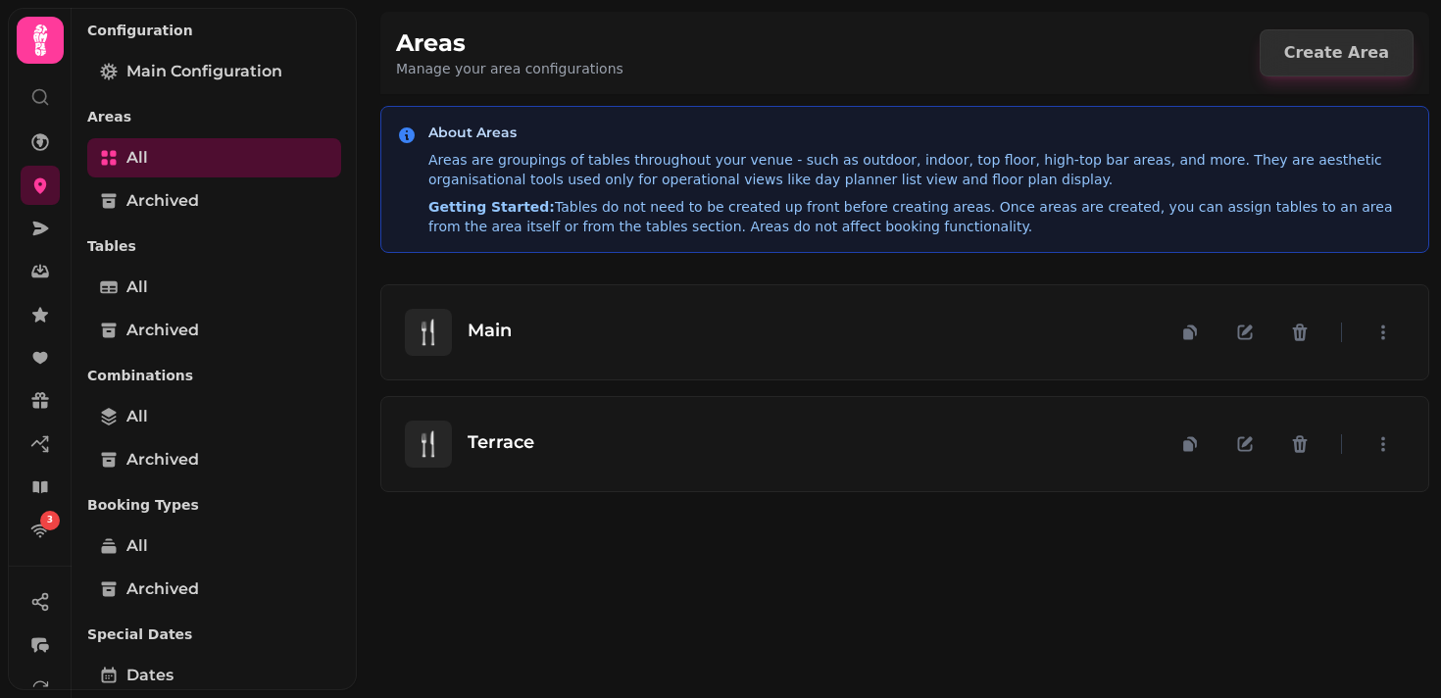
scroll to position [63, 0]
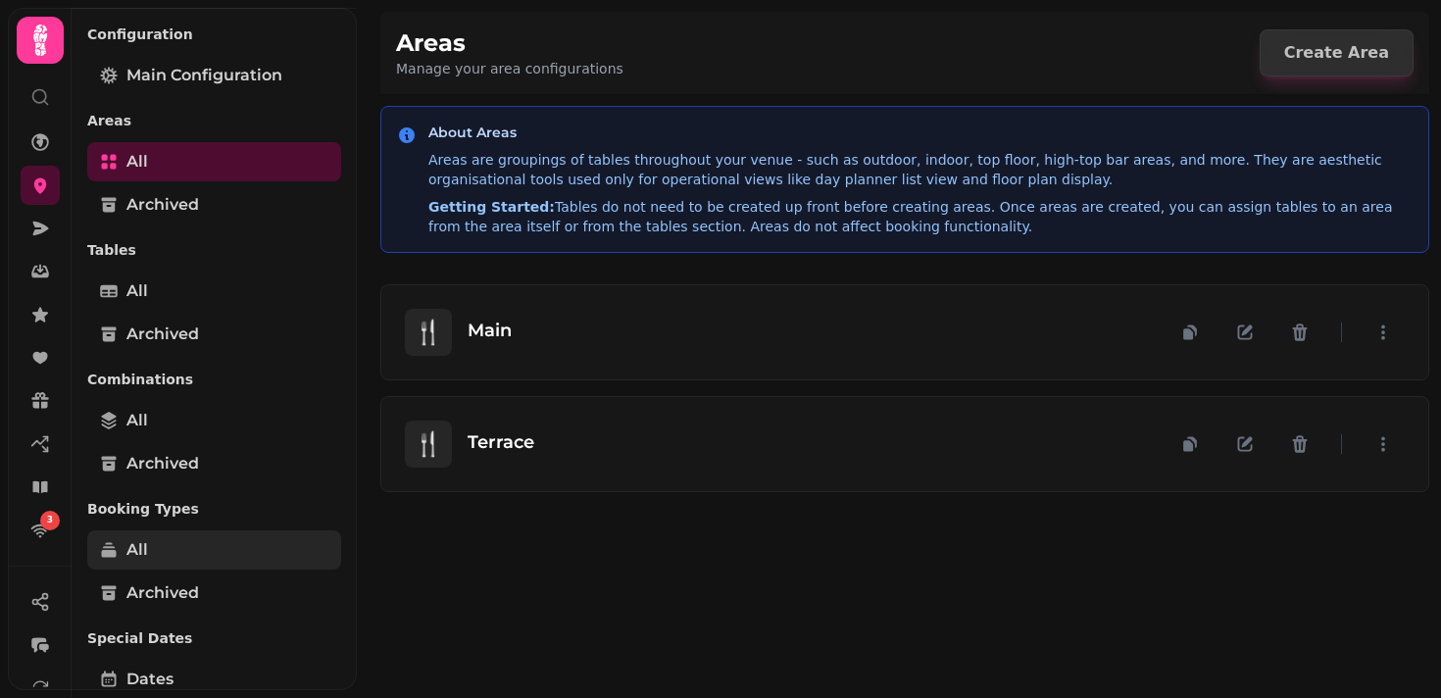
click at [169, 540] on link "All" at bounding box center [214, 549] width 254 height 39
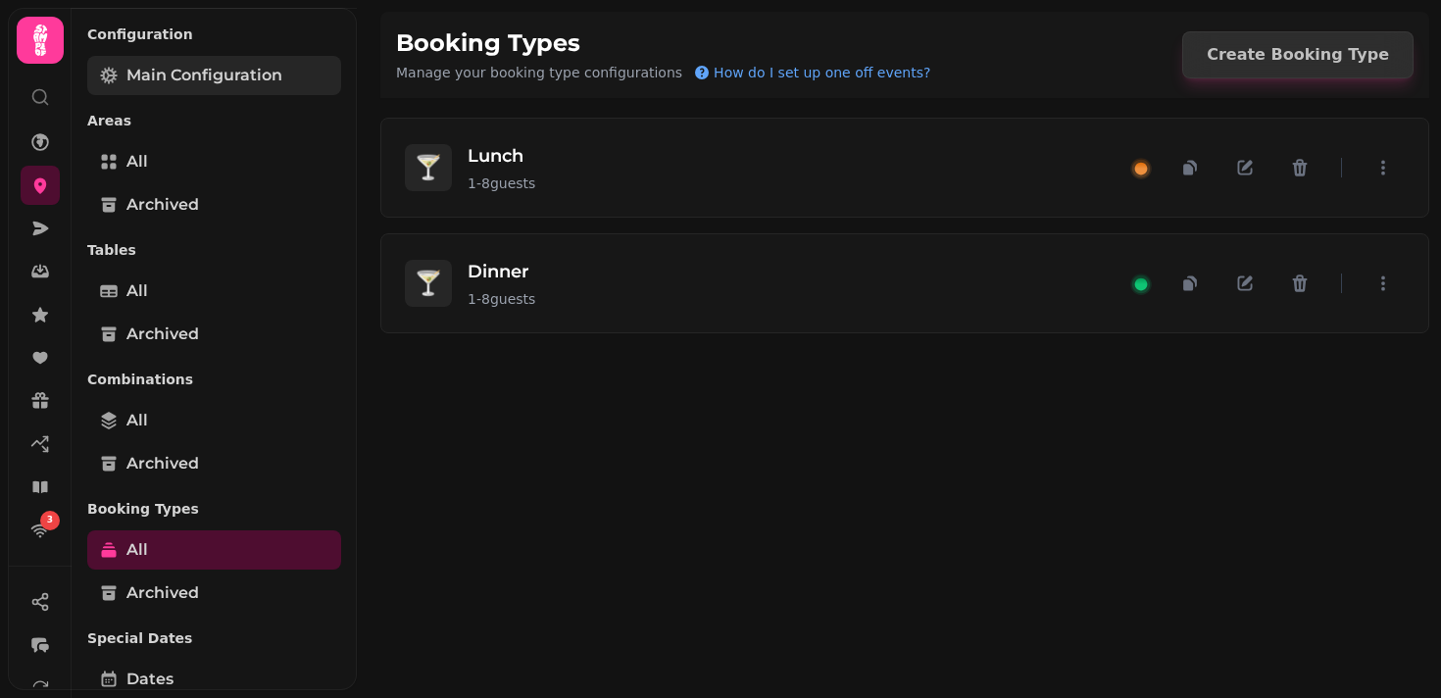
click at [166, 82] on span "Main Configuration" at bounding box center [204, 76] width 156 height 24
select select "**********"
select select "*"
select select "***"
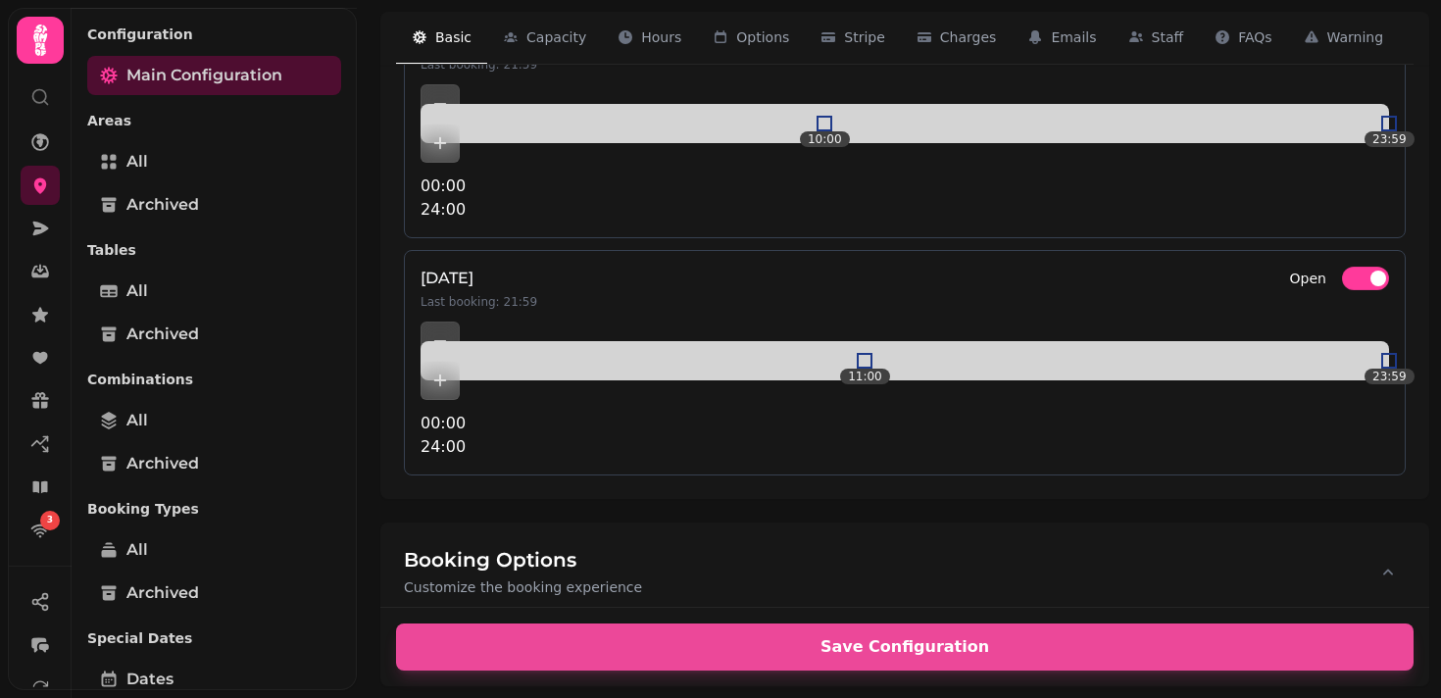
scroll to position [2105, 0]
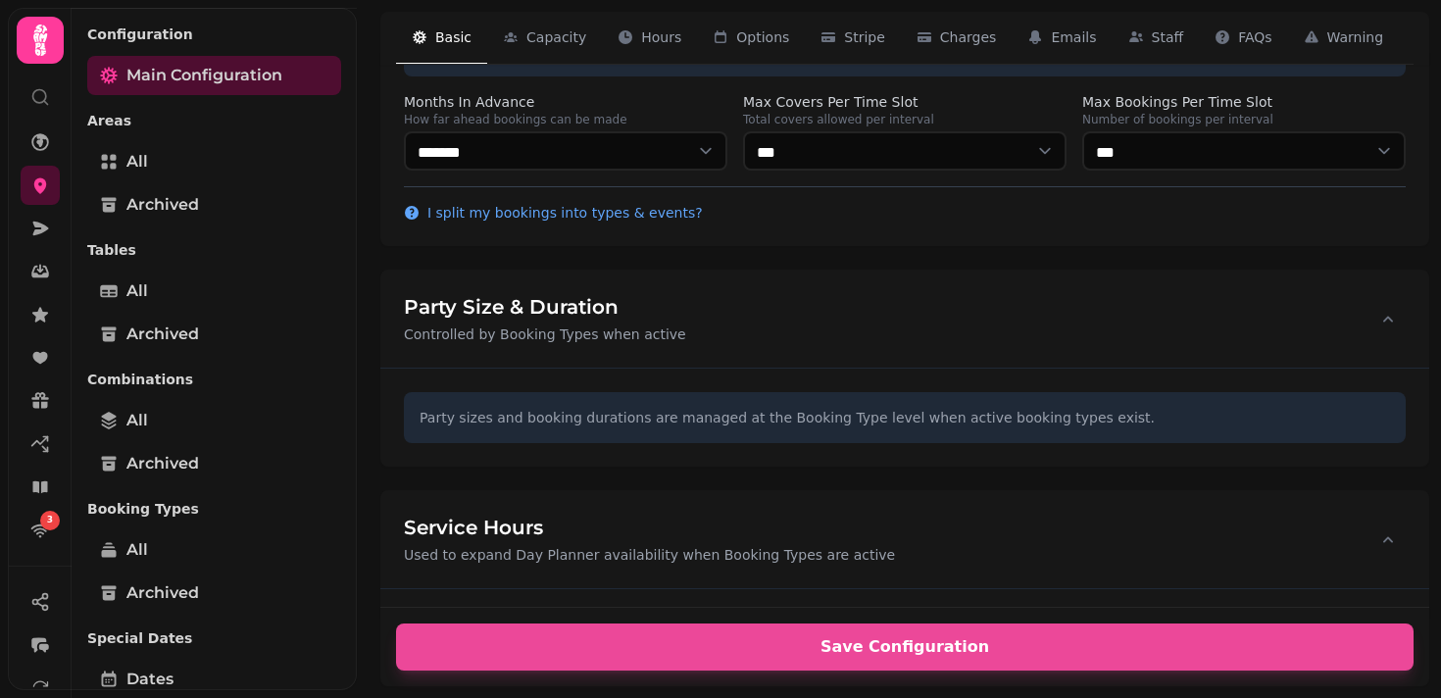
scroll to position [0, 0]
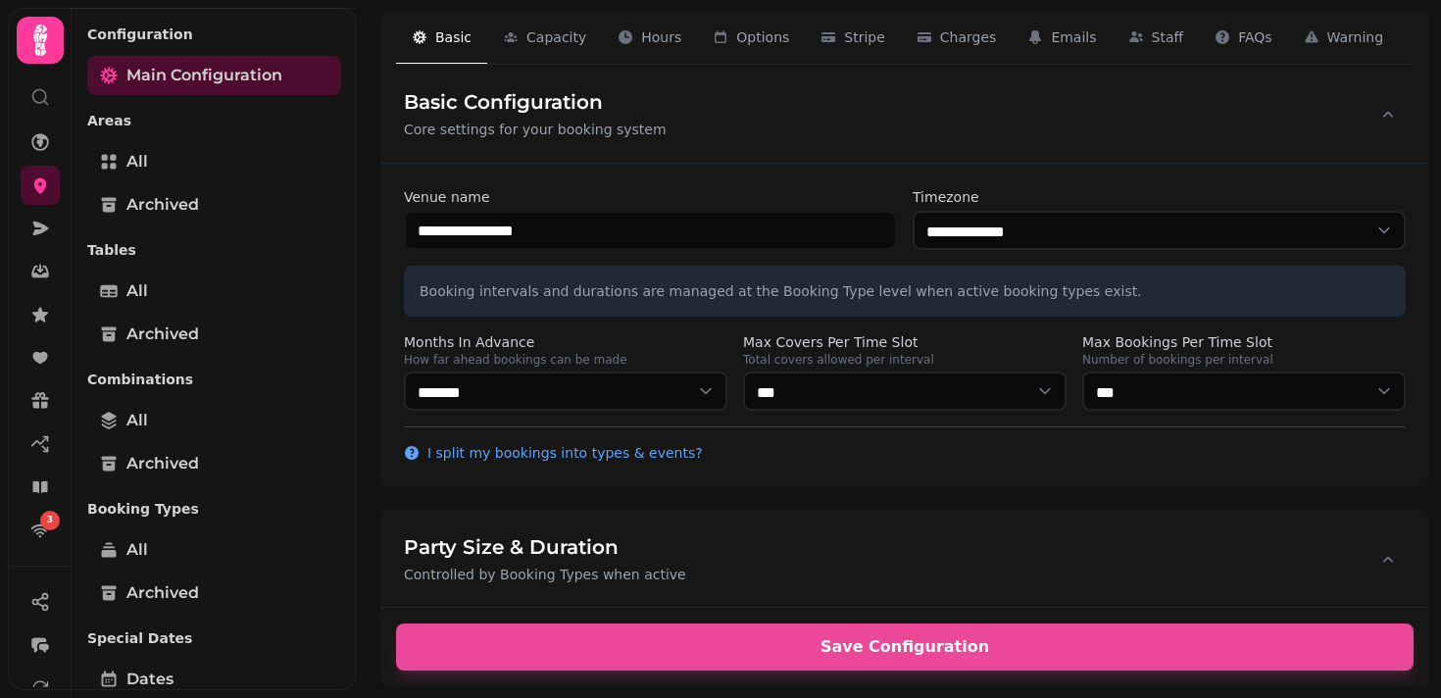
click at [971, 32] on span "Charges" at bounding box center [968, 37] width 57 height 20
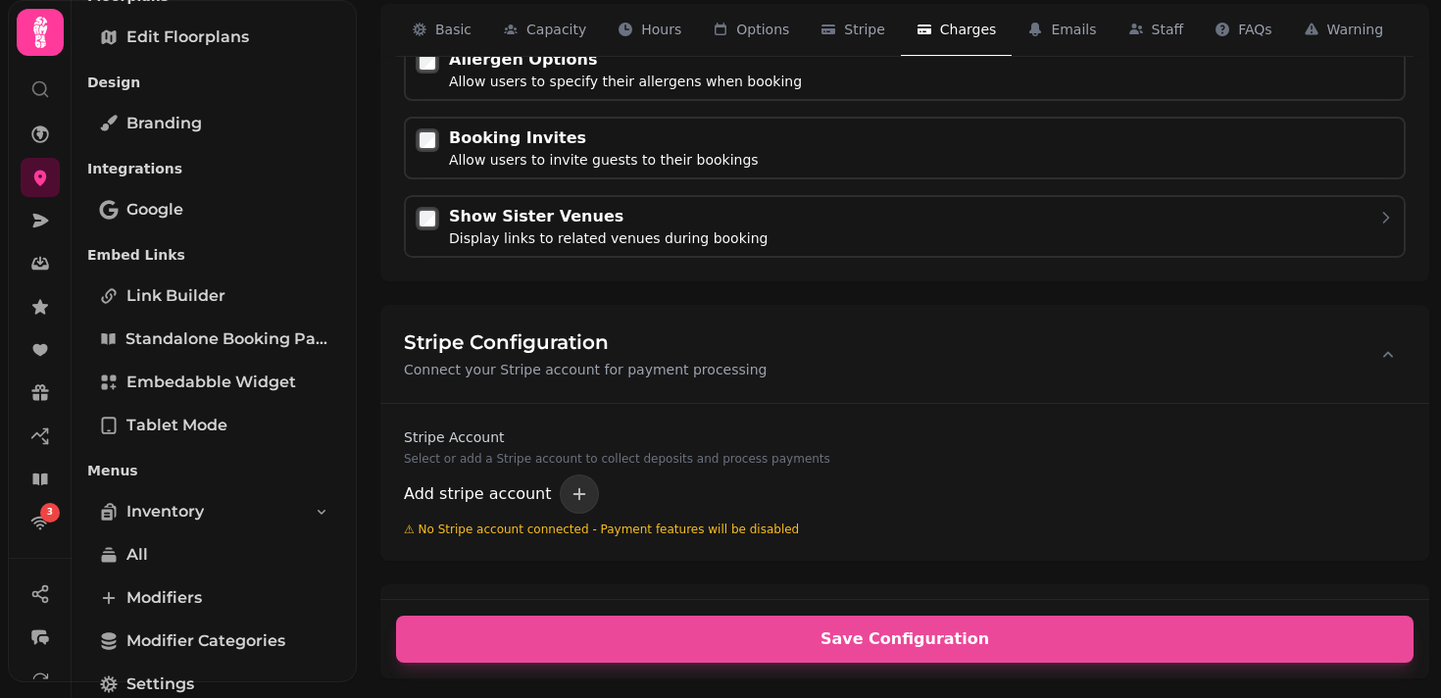
scroll to position [826, 0]
click at [1000, 104] on div "**********" at bounding box center [904, 607] width 1049 height 6851
click at [841, 112] on div "**********" at bounding box center [904, 607] width 1049 height 6851
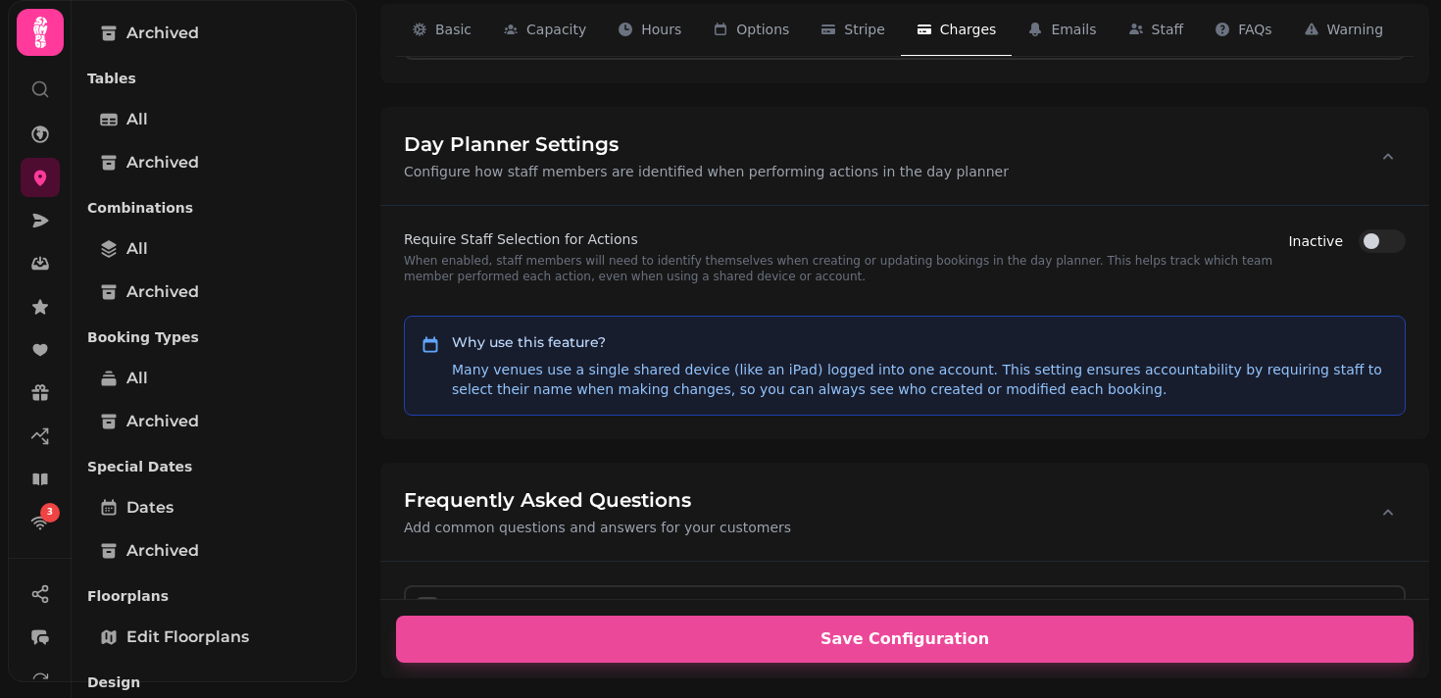
scroll to position [233, 0]
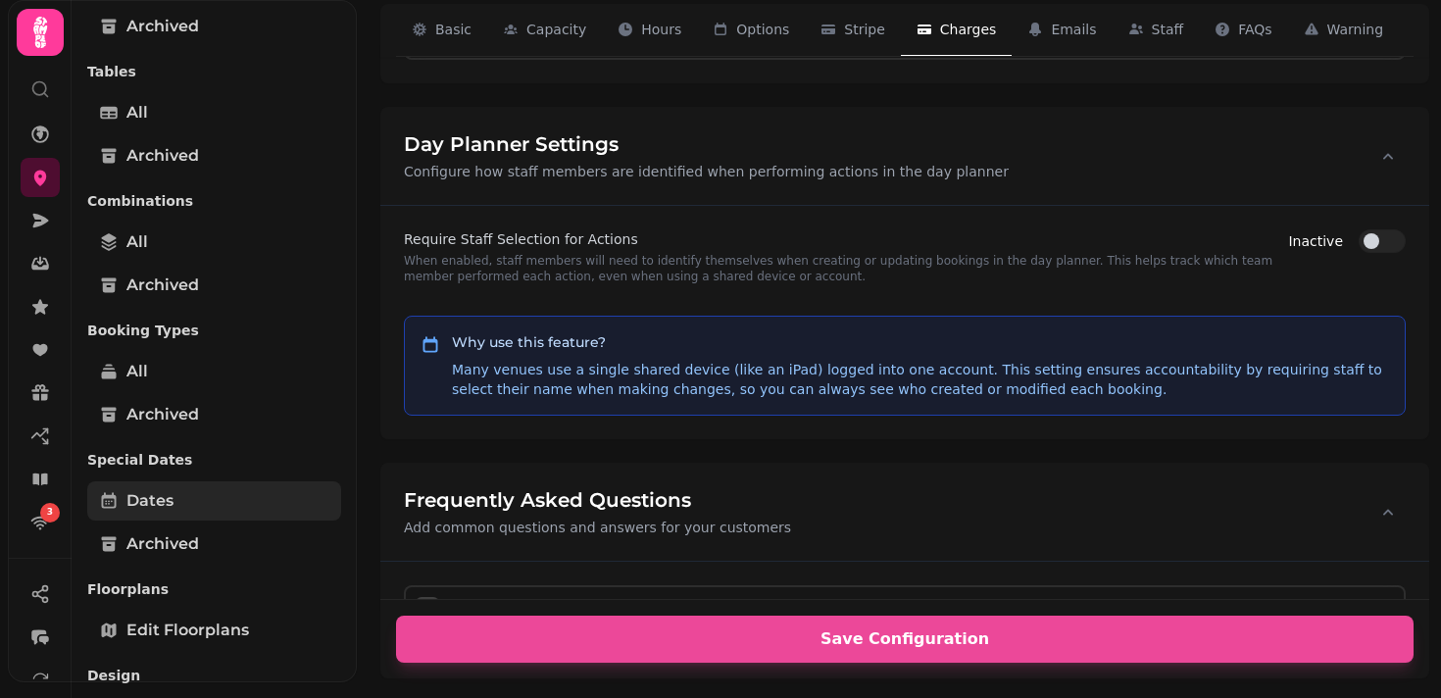
click at [152, 508] on span "Dates" at bounding box center [149, 501] width 47 height 24
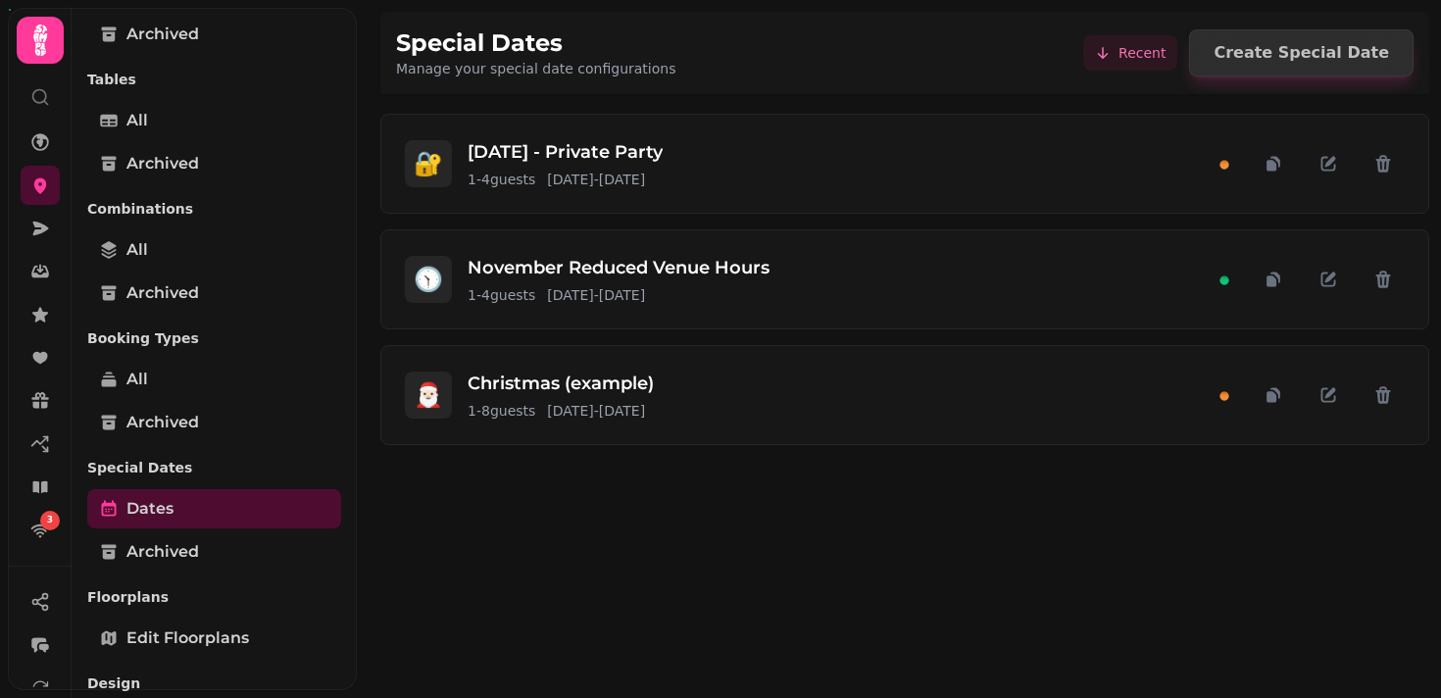
click at [646, 506] on div "🔐 [DATE] - Private Party 1 - 4 guests [DATE] - [DATE] 🕥 November Reduced Venue …" at bounding box center [905, 390] width 1073 height 616
click at [1327, 269] on button "button" at bounding box center [1328, 279] width 43 height 43
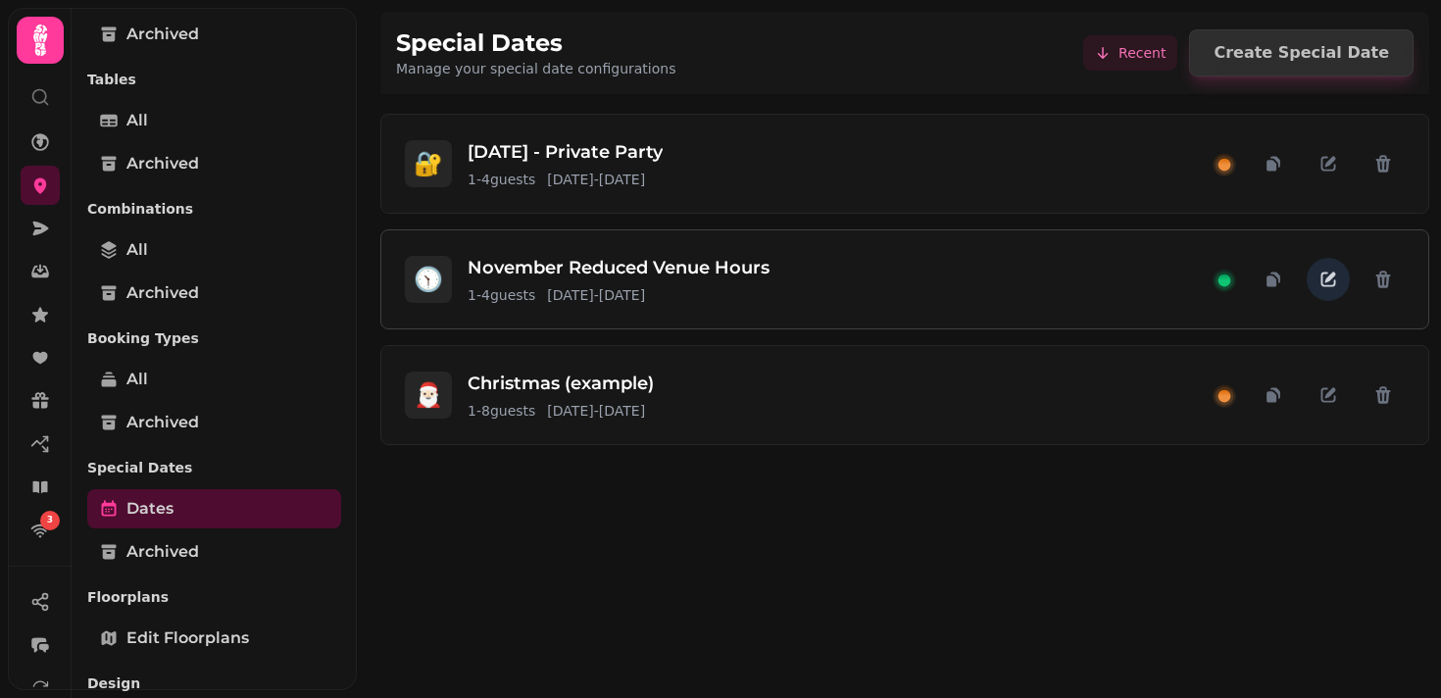
select select "*"
select select "****"
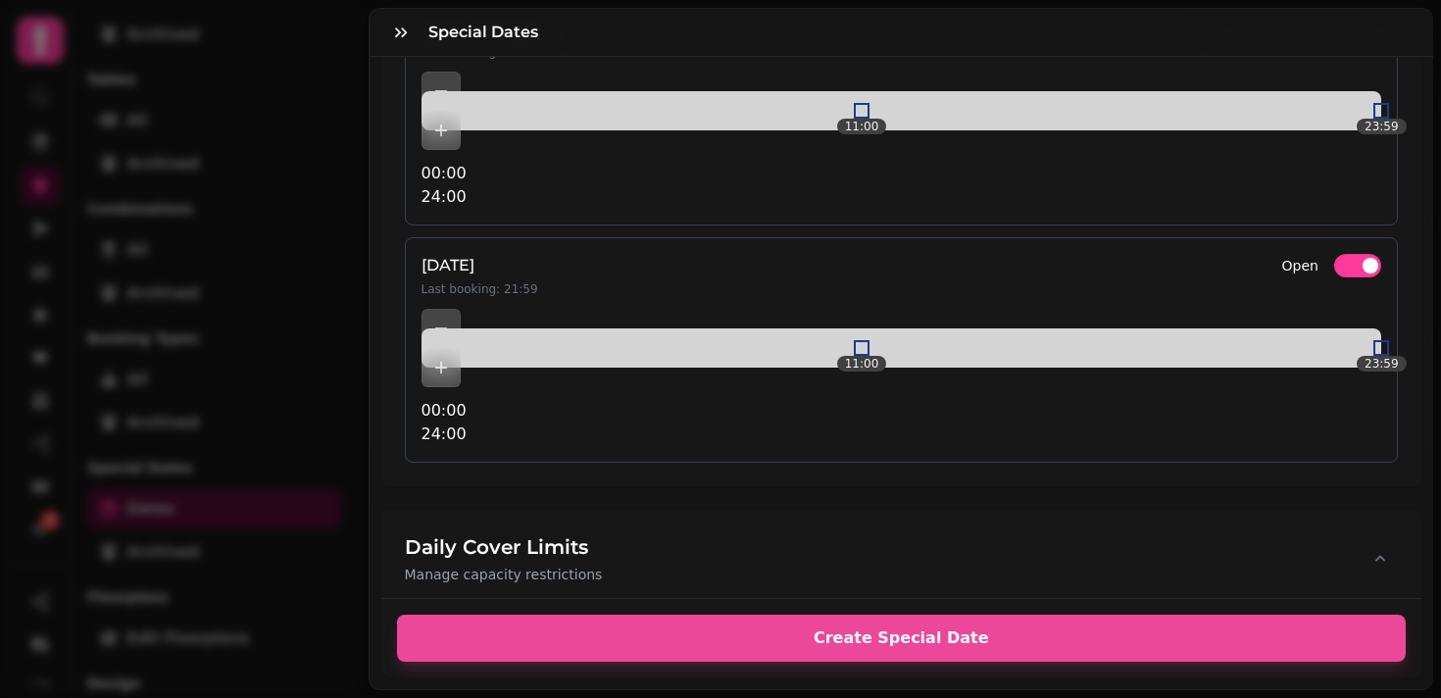
scroll to position [3528, 0]
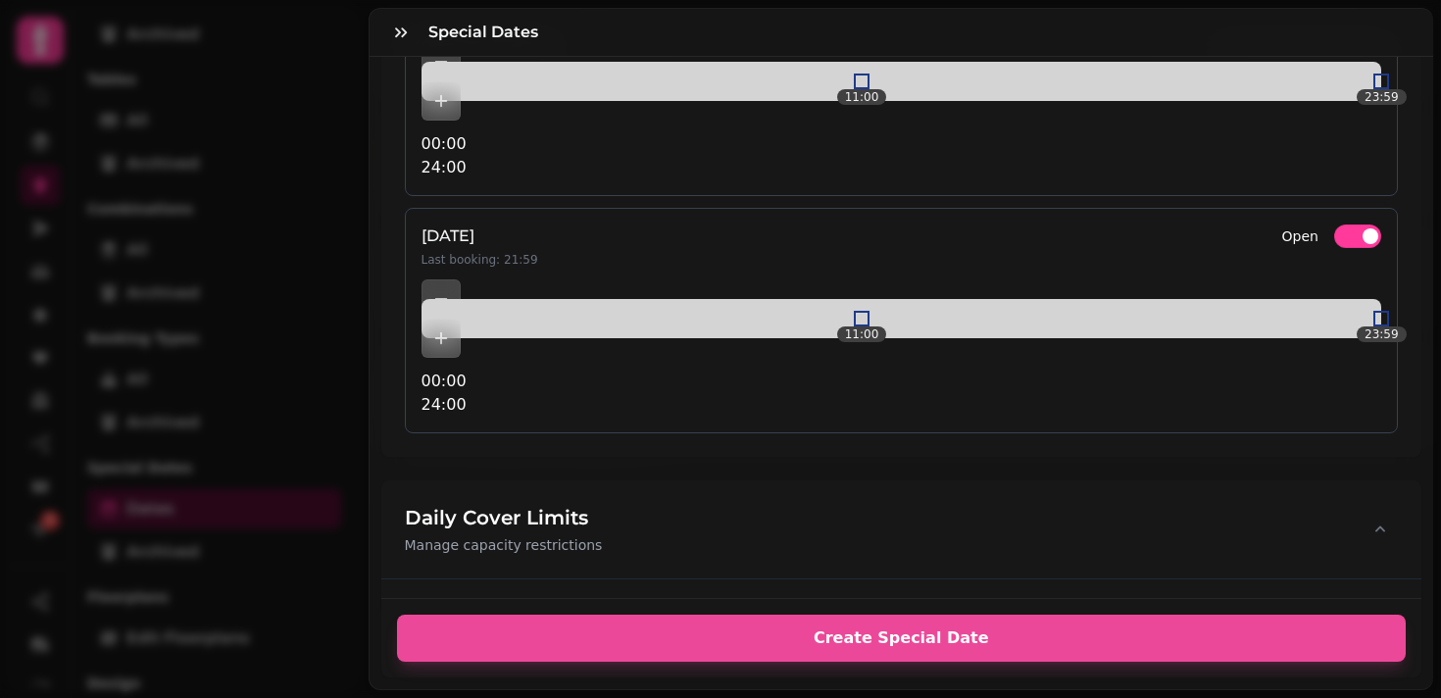
click at [1065, 630] on p "** An advanced setting. The cover limits above should be more than sufficient. …" at bounding box center [902, 659] width 994 height 59
click at [982, 208] on div "[DATE] Last booking: 21:59 Open 11:00 23:59 00:00 24:00" at bounding box center [902, 321] width 994 height 226
click at [401, 32] on icon "button" at bounding box center [401, 33] width 20 height 20
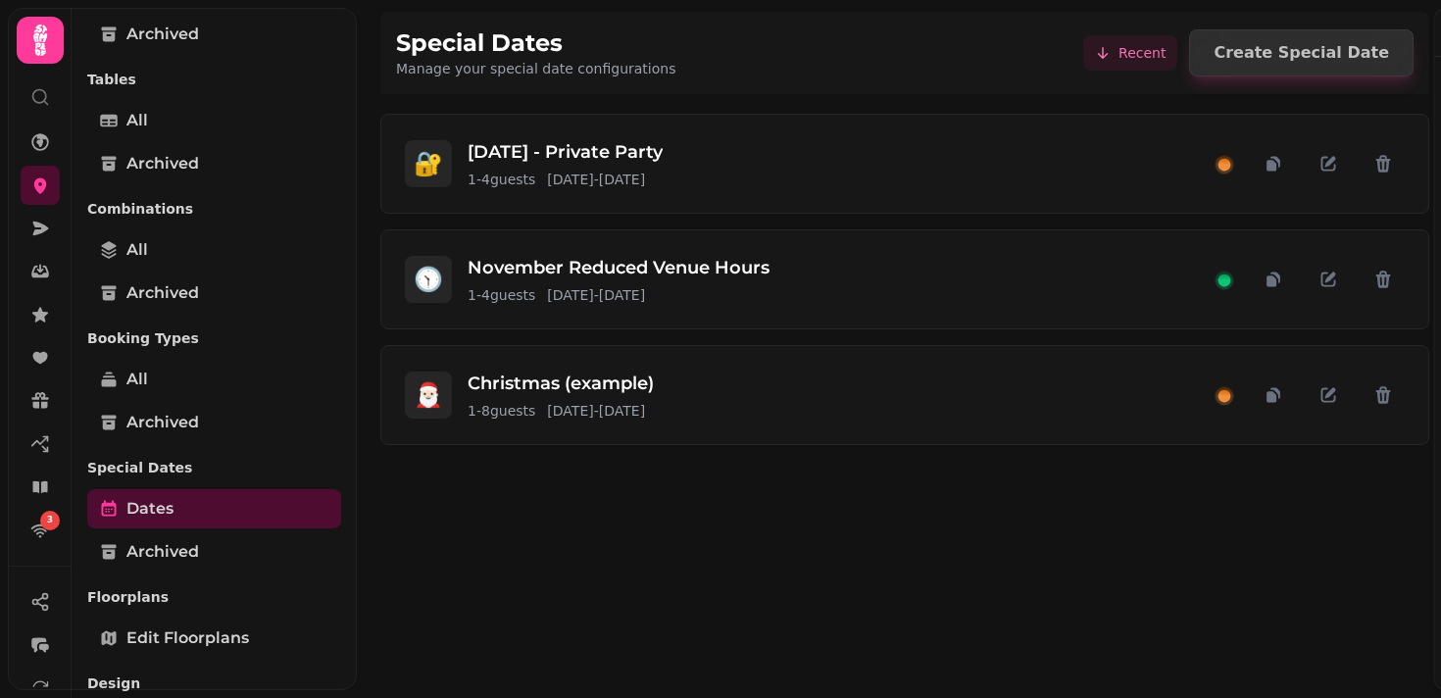
scroll to position [3158, 0]
click at [662, 507] on div "🔐 [DATE] - Private Party 1 - 4 guests [DATE] - [DATE] 🕥 November Reduced Venue …" at bounding box center [905, 390] width 1073 height 616
click at [664, 537] on div "🔐 [DATE] - Private Party 1 - 4 guests [DATE] - [DATE] 🕥 November Reduced Venue …" at bounding box center [905, 390] width 1073 height 616
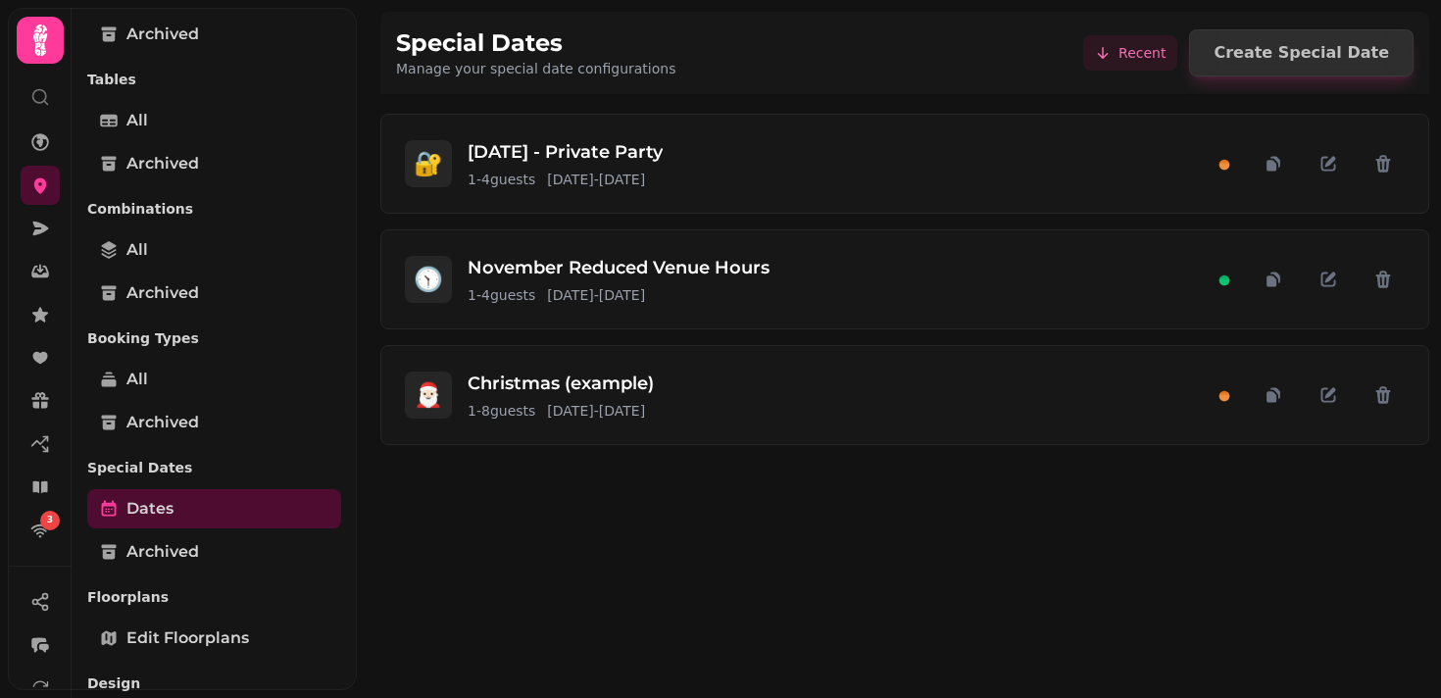
click at [658, 489] on div "🔐 [DATE] - Private Party 1 - 4 guests [DATE] - [DATE] 🕥 November Reduced Venue …" at bounding box center [905, 390] width 1073 height 616
click at [706, 495] on div "🔐 [DATE] - Private Party 1 - 4 guests [DATE] - [DATE] 🕥 November Reduced Venue …" at bounding box center [905, 390] width 1073 height 616
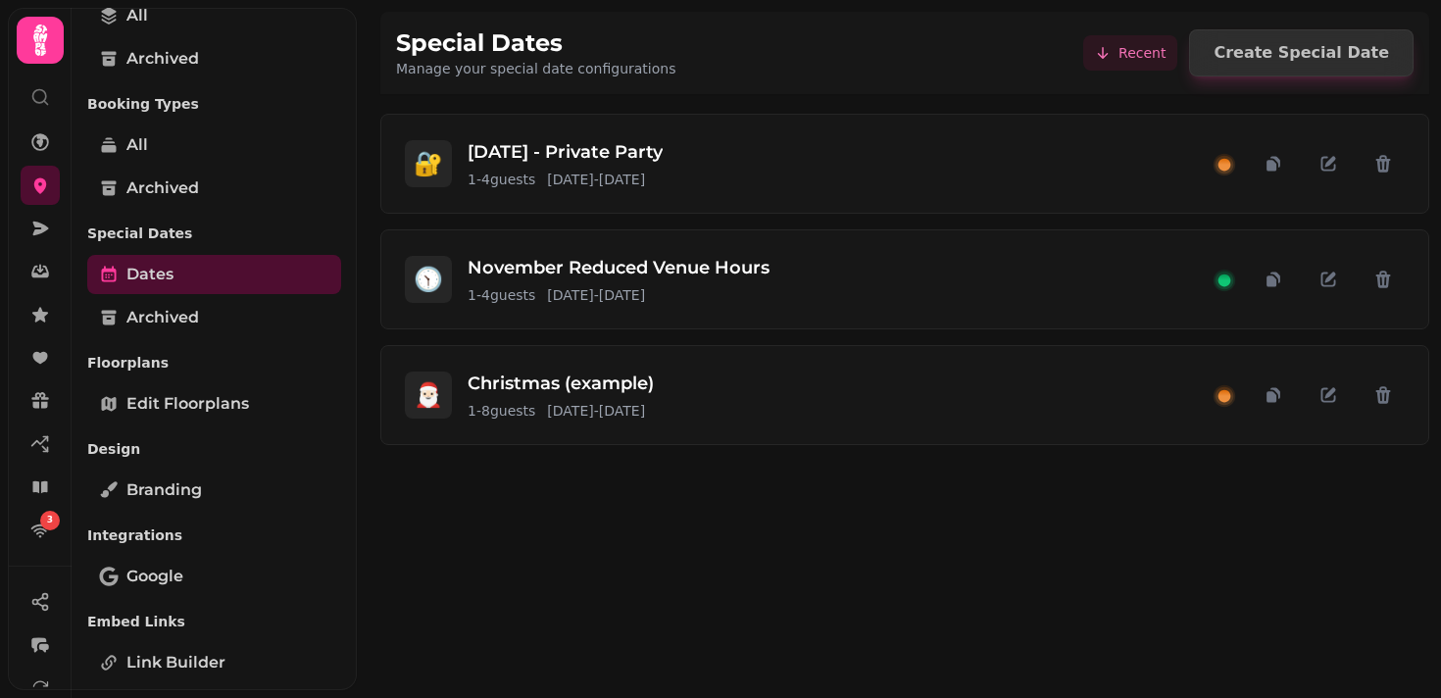
scroll to position [628, 0]
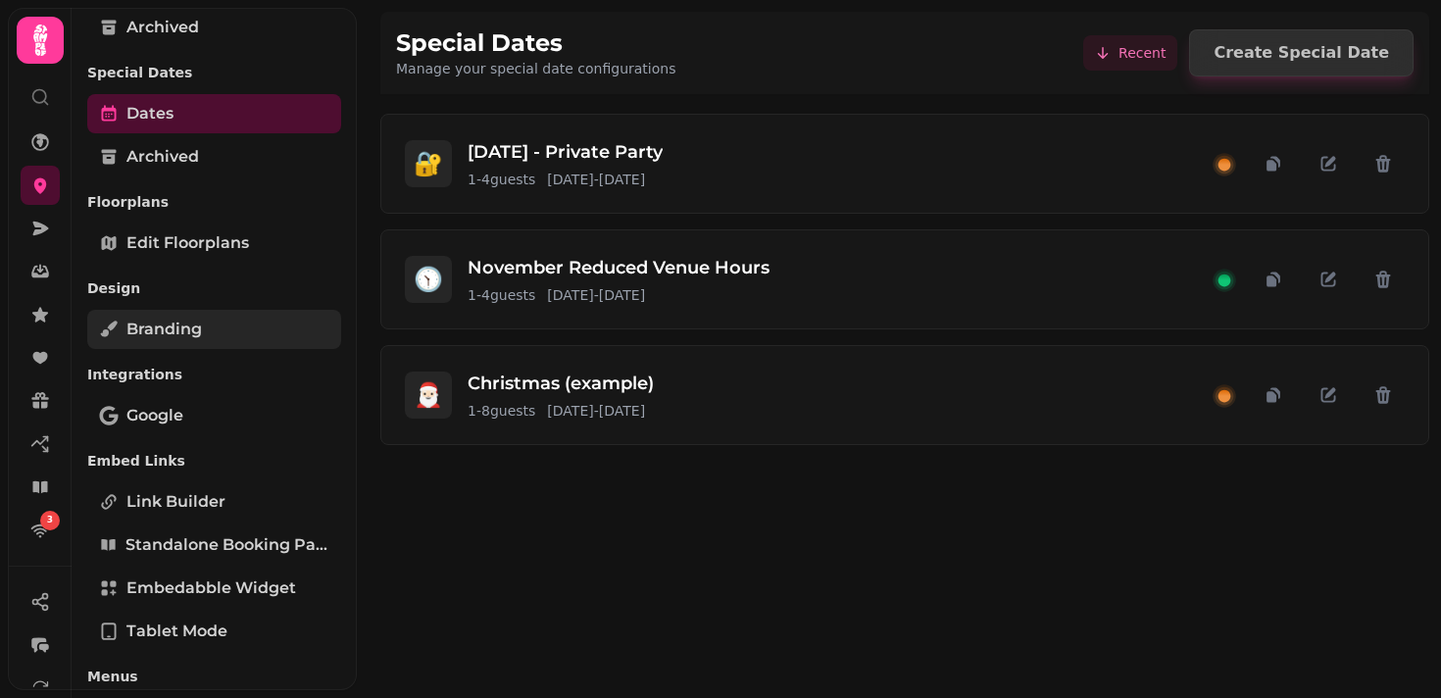
click at [183, 332] on span "Branding" at bounding box center [163, 330] width 75 height 24
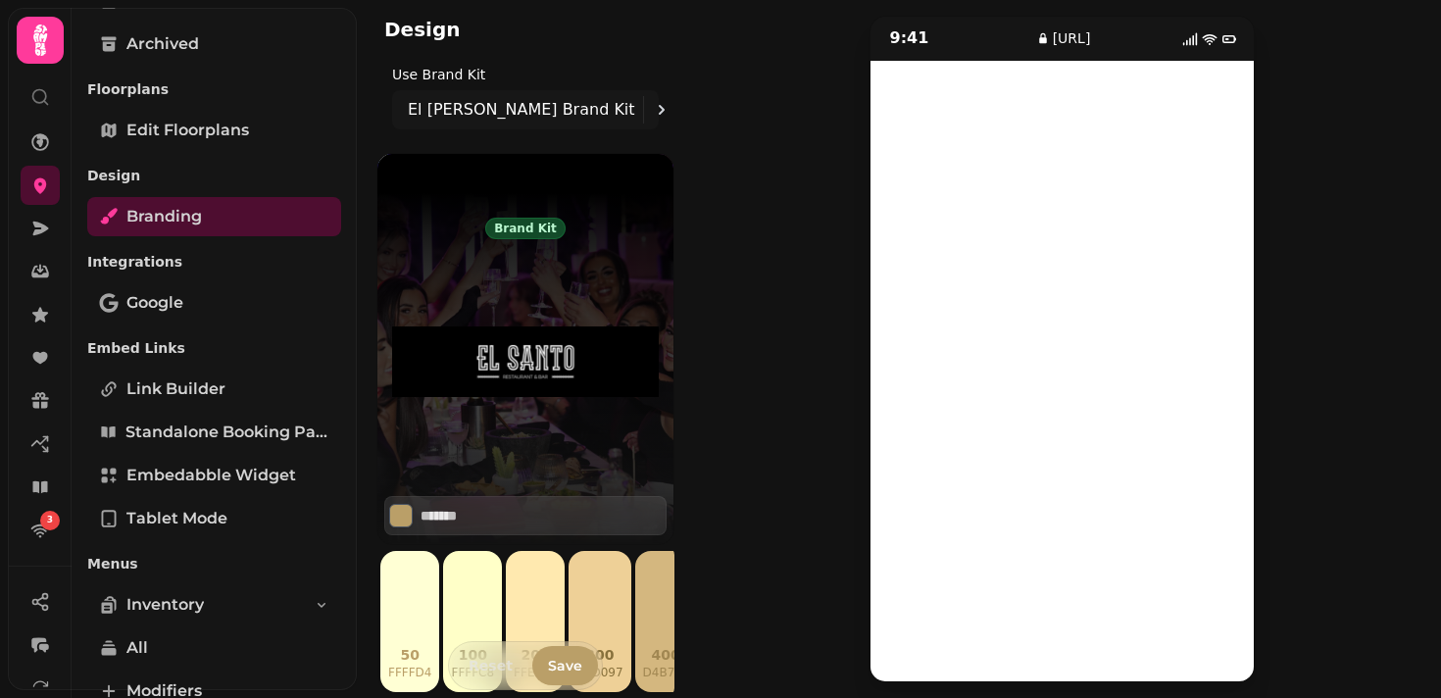
click at [1349, 532] on div "9:41 [URL]" at bounding box center [1062, 349] width 712 height 667
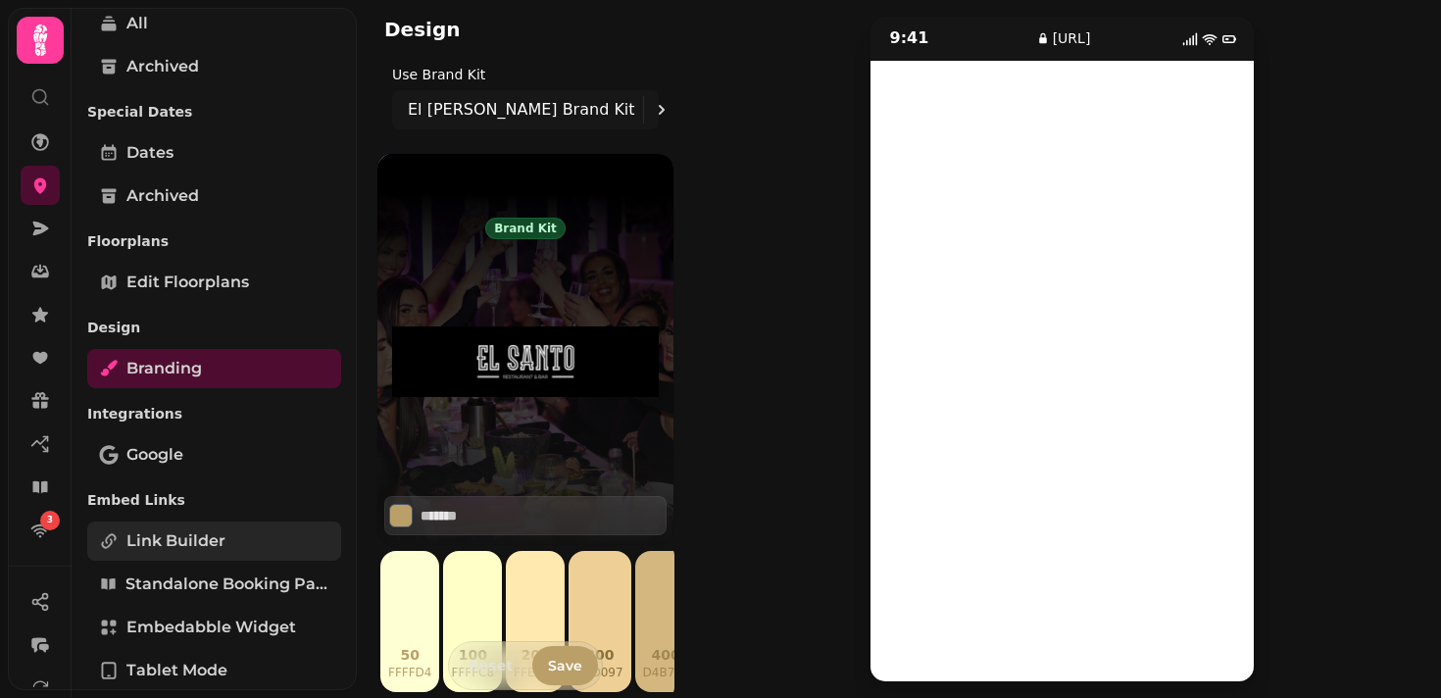
scroll to position [872, 0]
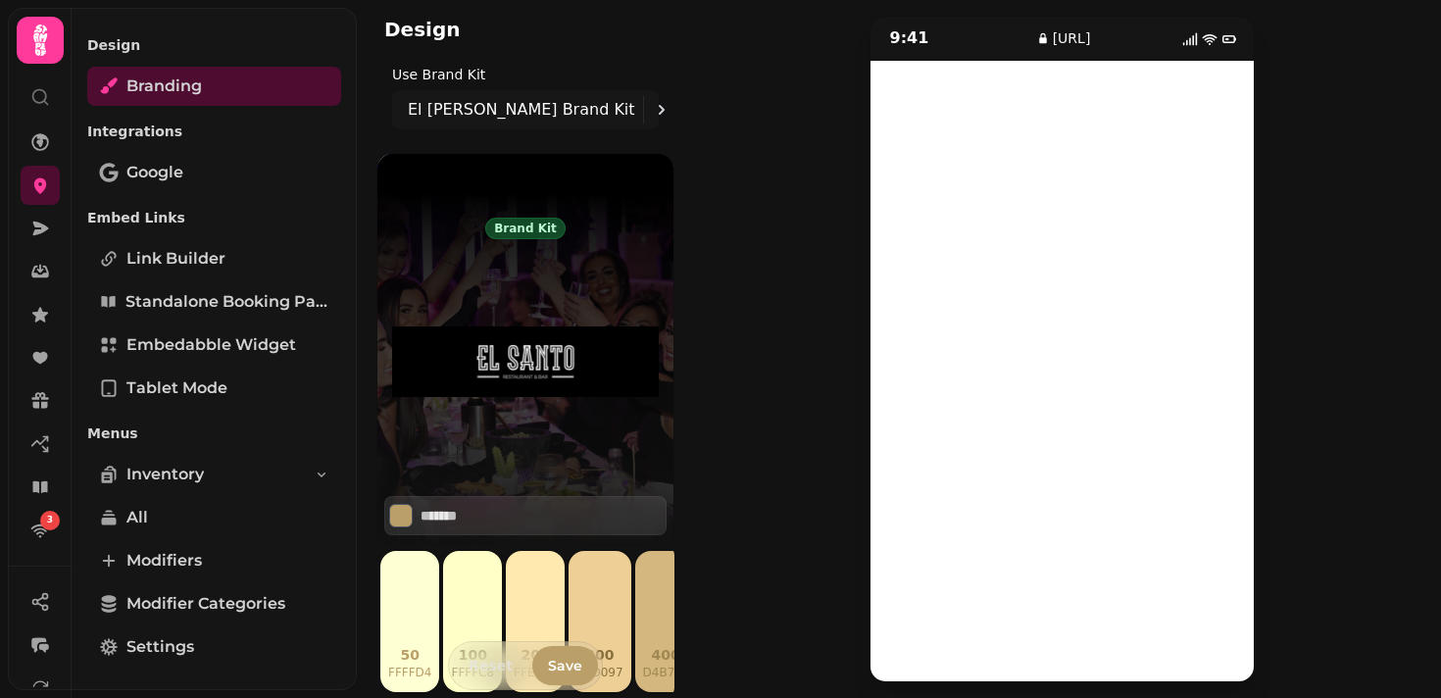
click at [774, 176] on div "9:41 [URL]" at bounding box center [1062, 349] width 712 height 667
click at [593, 45] on div "Design" at bounding box center [526, 29] width 314 height 59
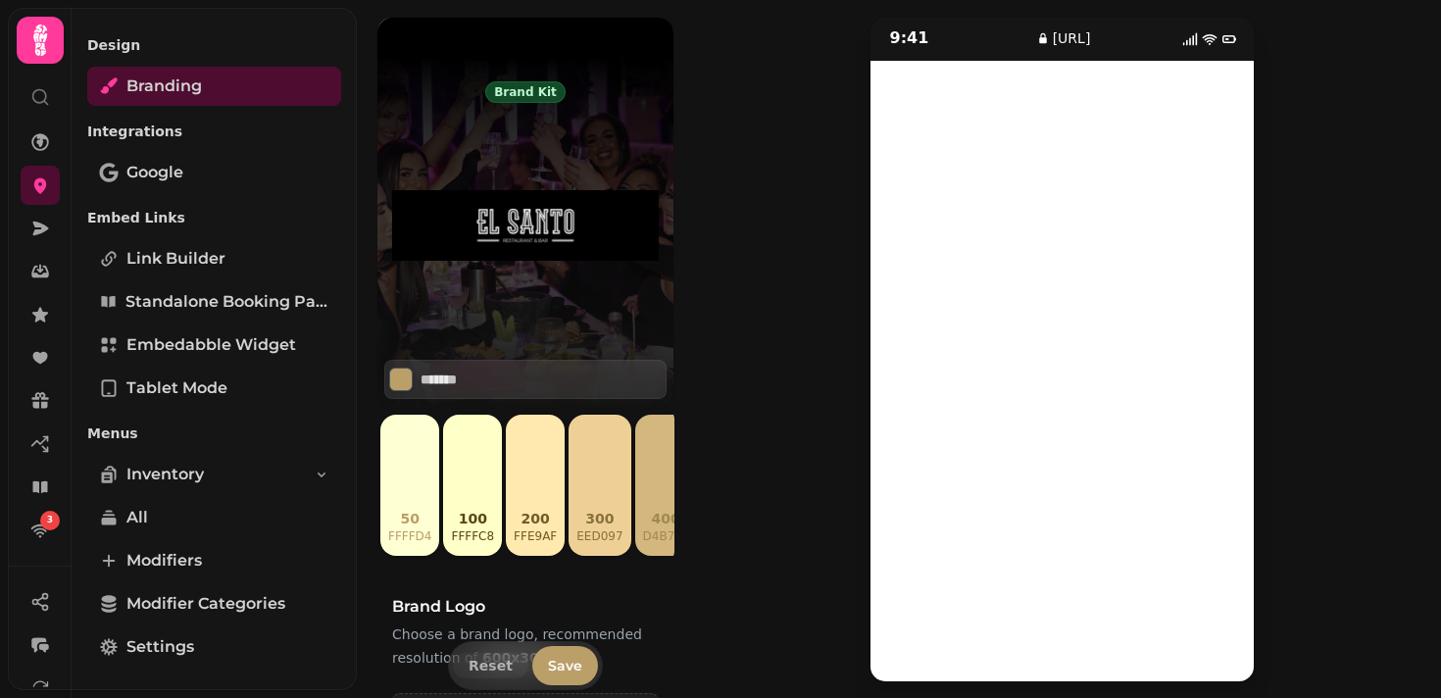
scroll to position [0, 0]
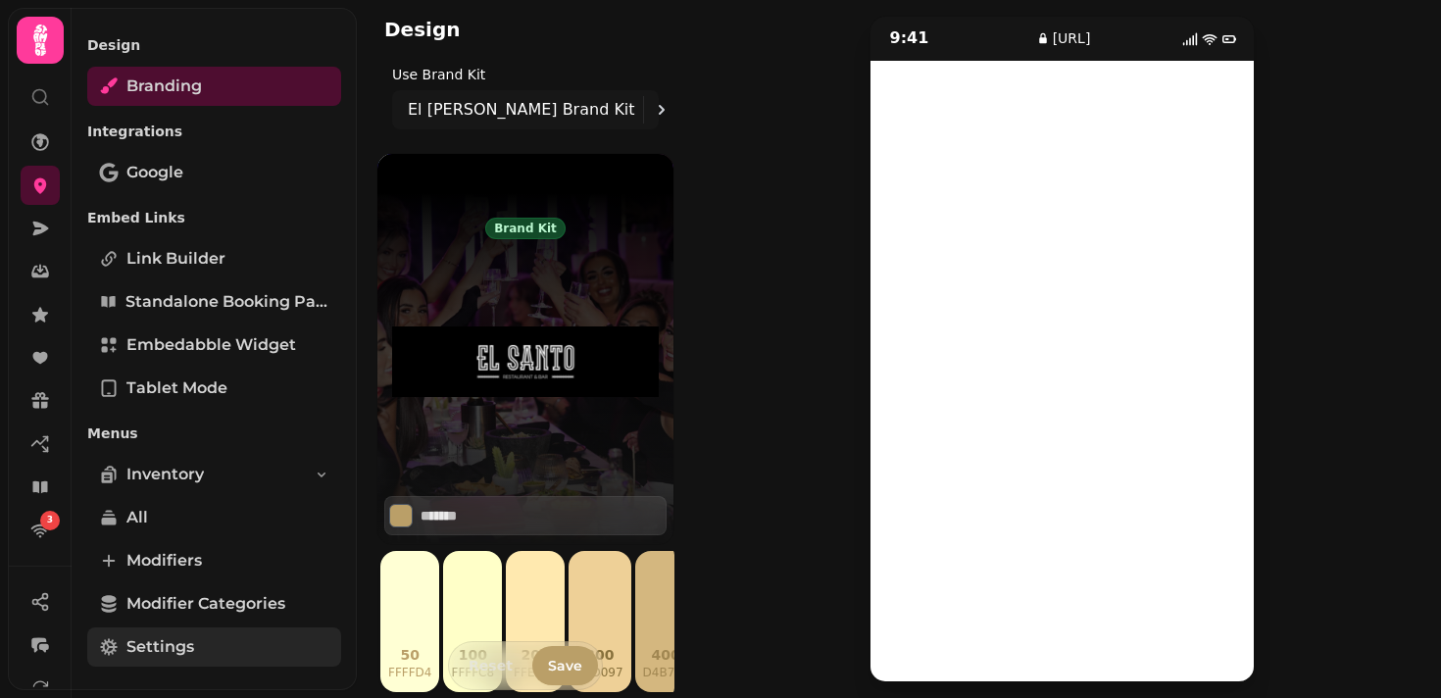
click at [183, 661] on link "Settings" at bounding box center [214, 647] width 254 height 39
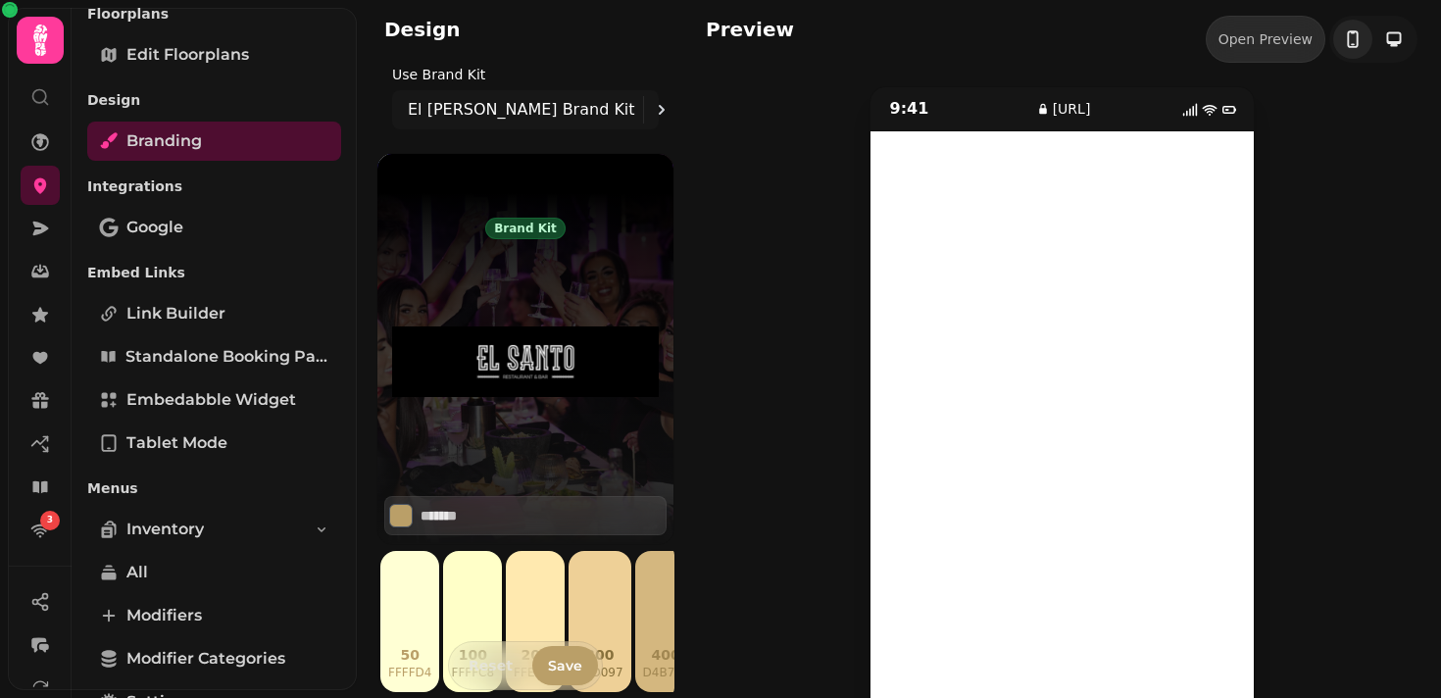
scroll to position [872, 0]
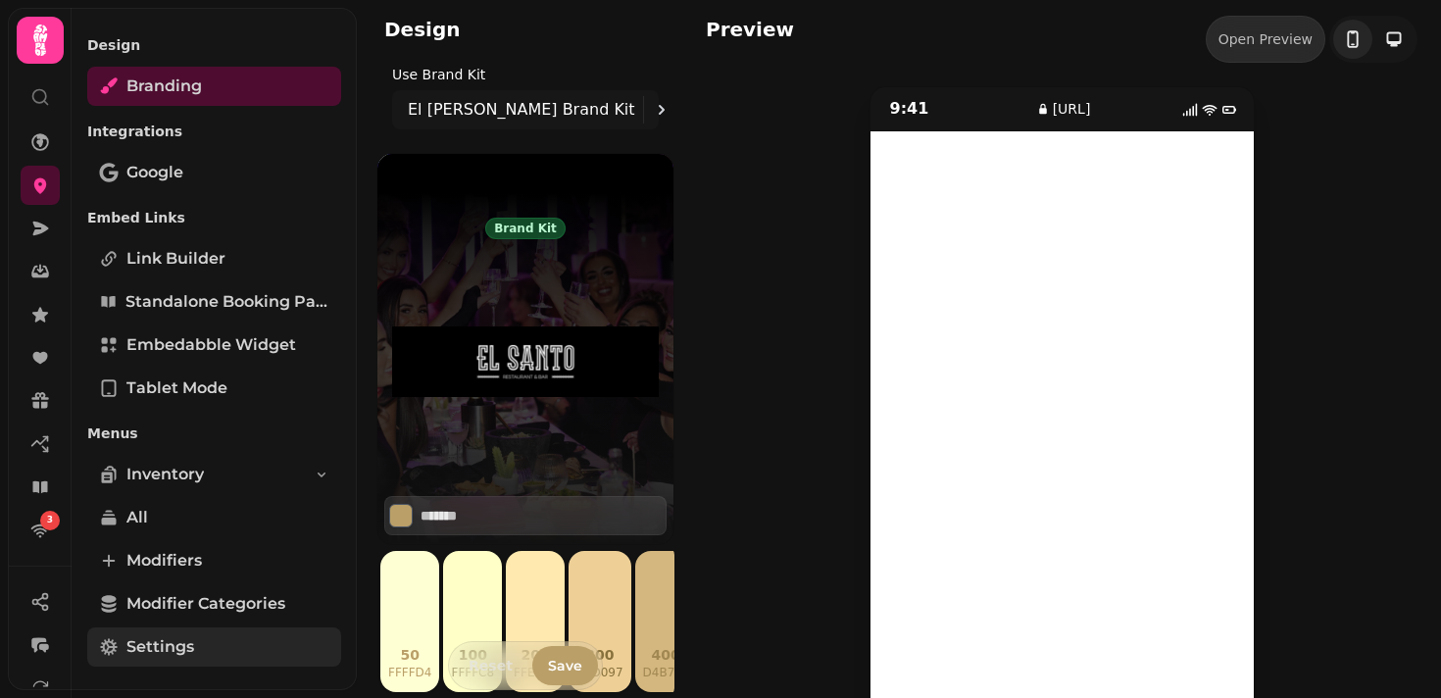
click at [223, 641] on link "Settings" at bounding box center [214, 647] width 254 height 39
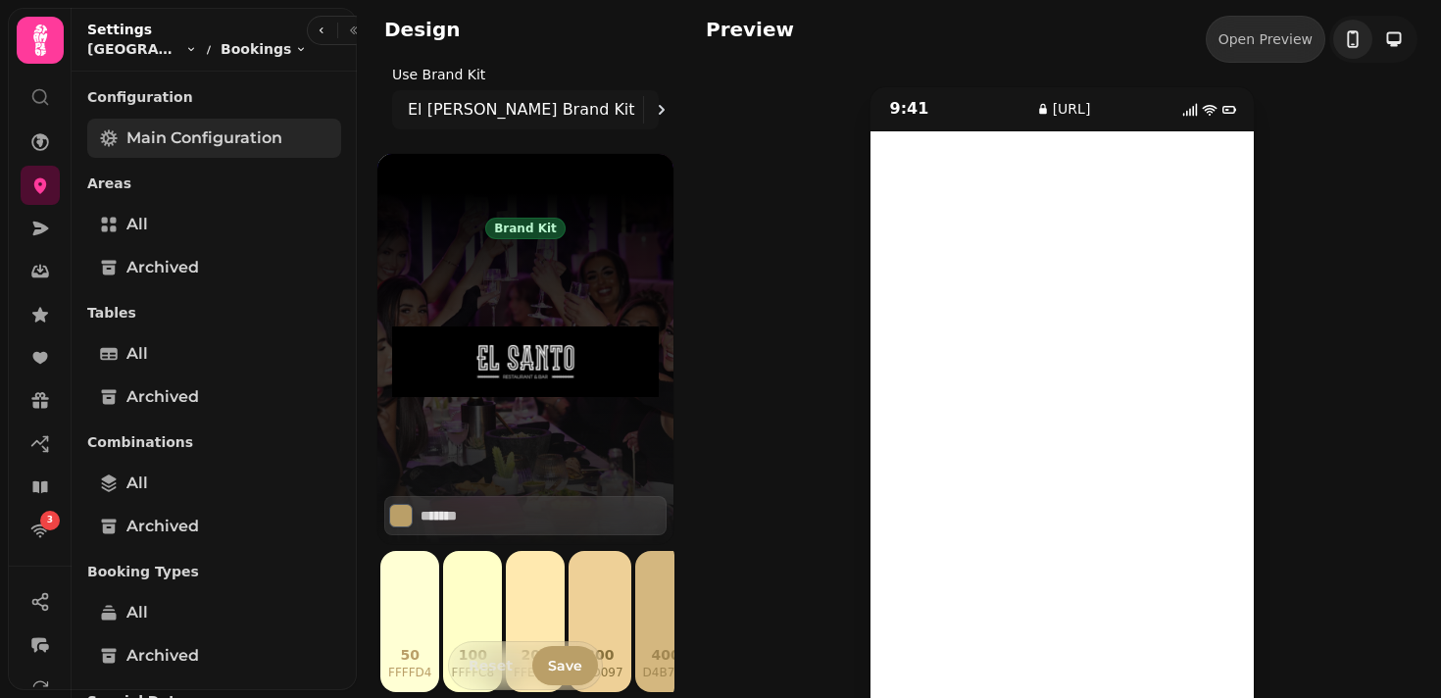
click at [229, 143] on span "Main Configuration" at bounding box center [204, 138] width 156 height 24
select select "**********"
select select "*"
select select "***"
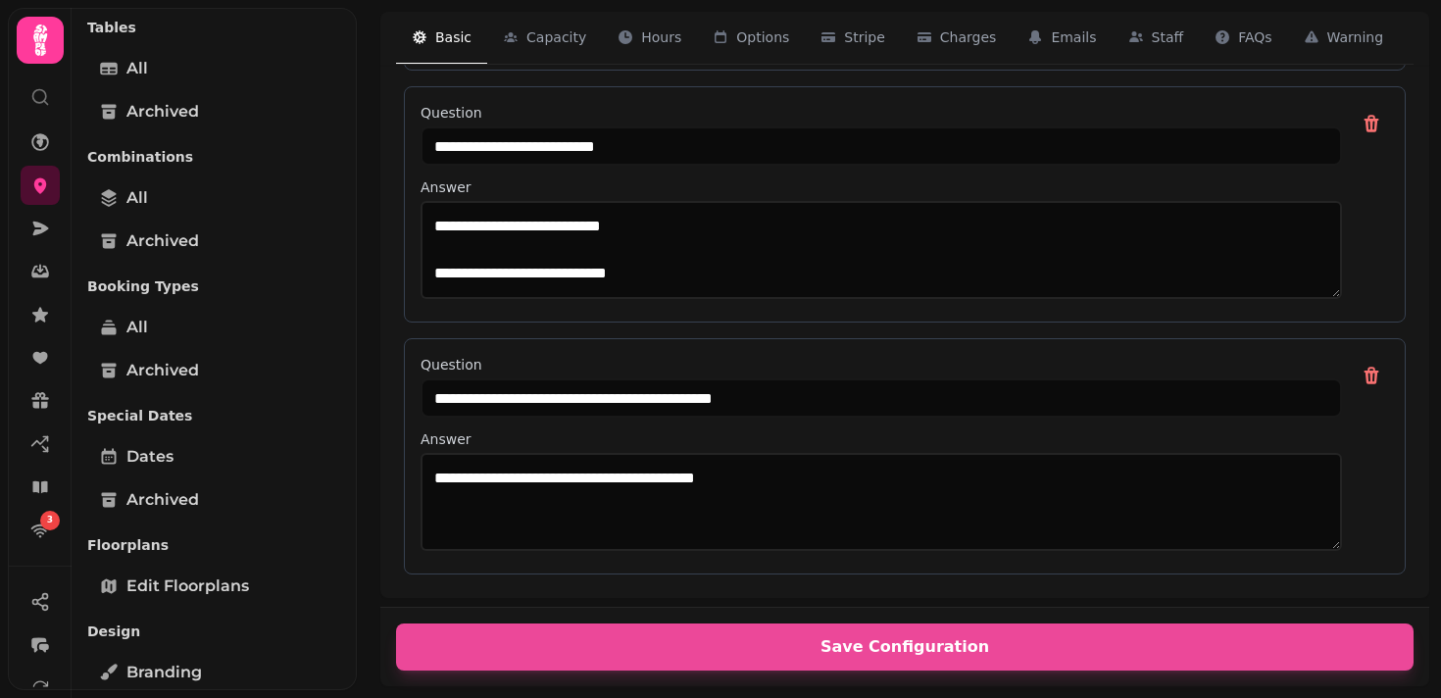
scroll to position [266, 0]
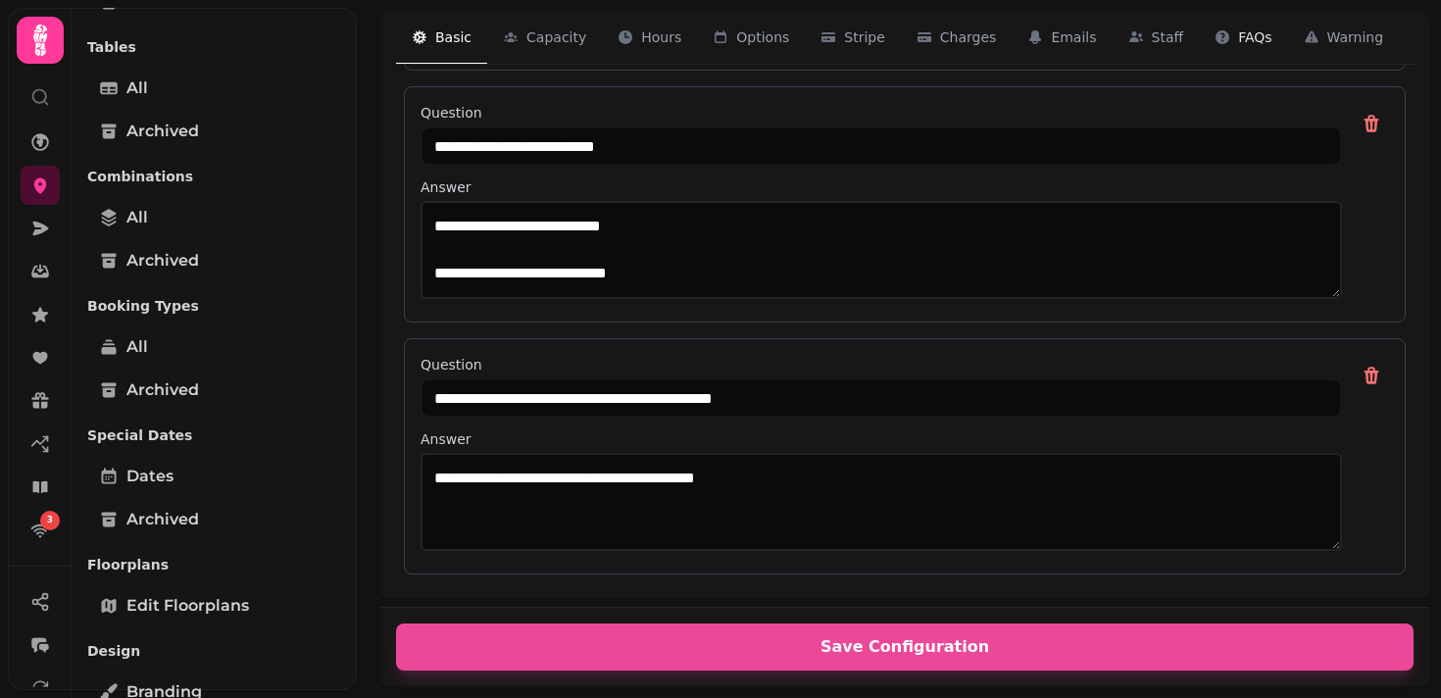
click at [1241, 51] on button "FAQs 9" at bounding box center [1243, 38] width 88 height 53
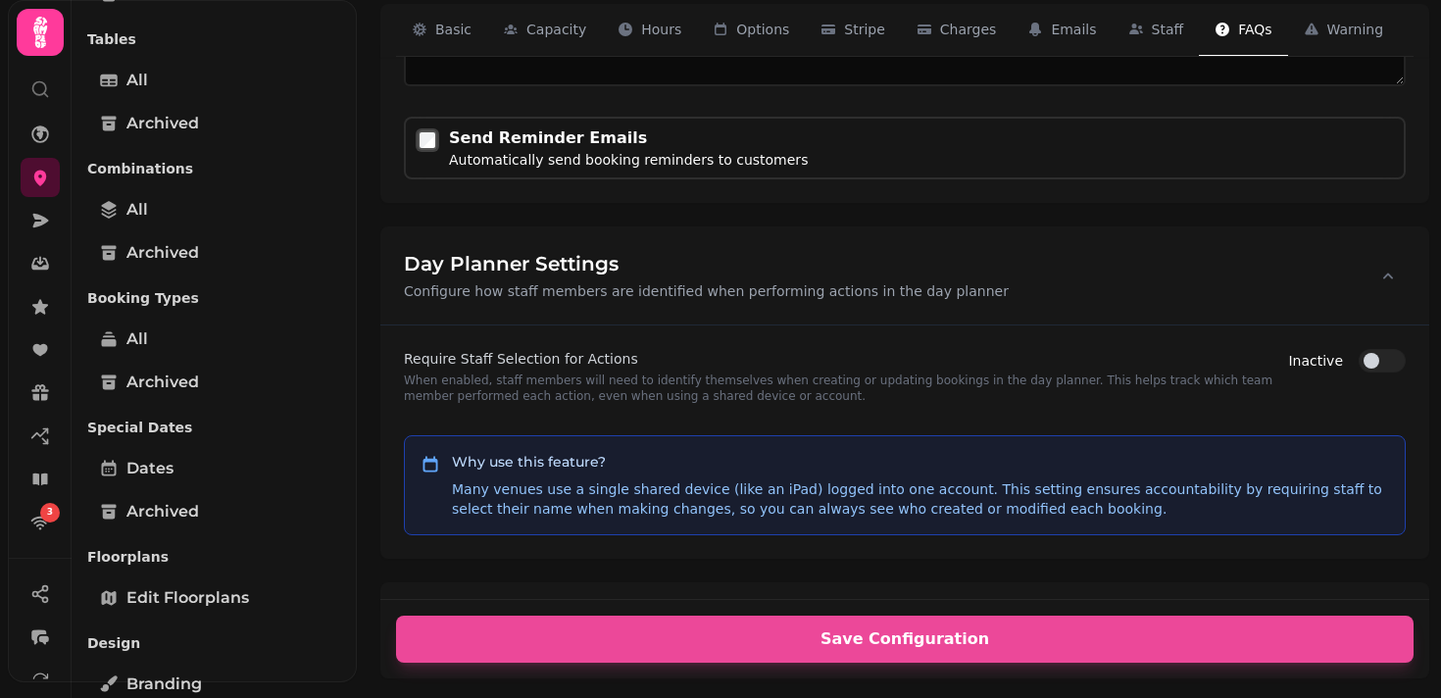
scroll to position [4066, 0]
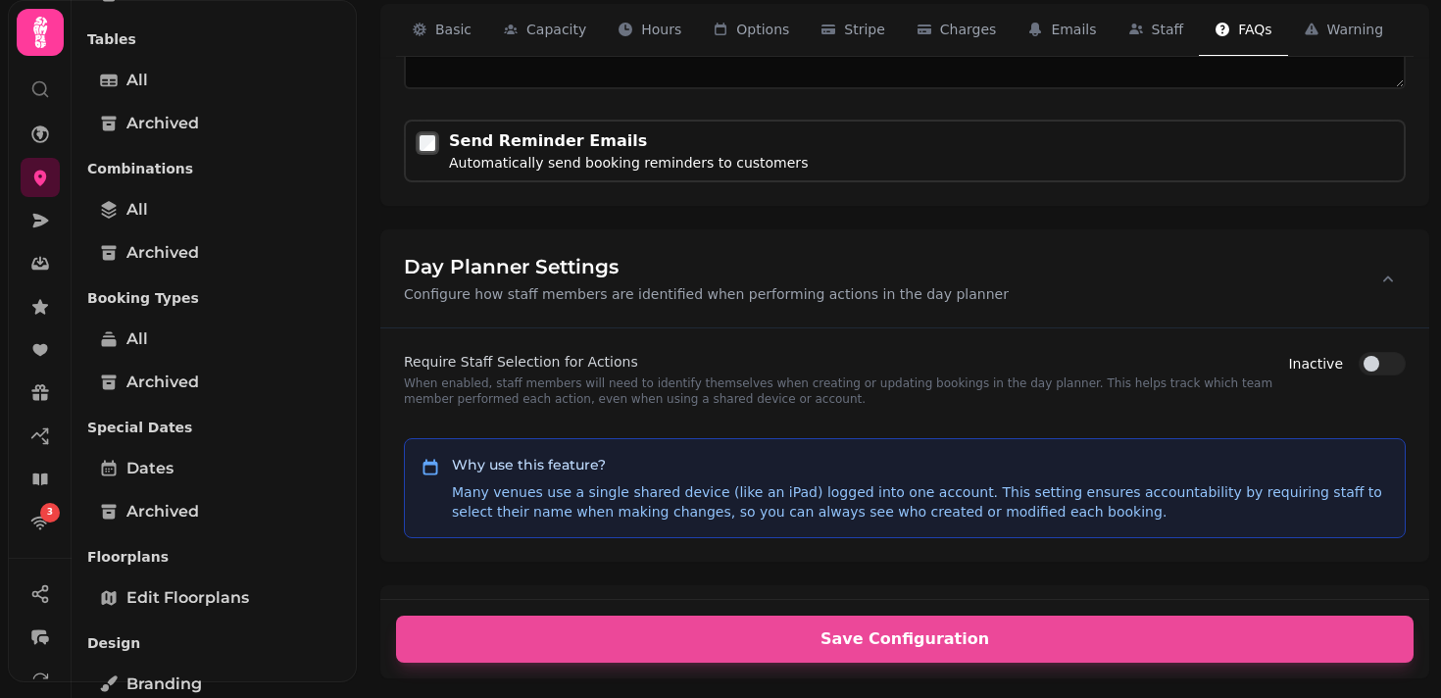
click at [375, 215] on div "**********" at bounding box center [905, 328] width 1073 height 566
click at [375, 213] on div "**********" at bounding box center [905, 328] width 1073 height 566
click at [369, 186] on div "**********" at bounding box center [905, 328] width 1073 height 566
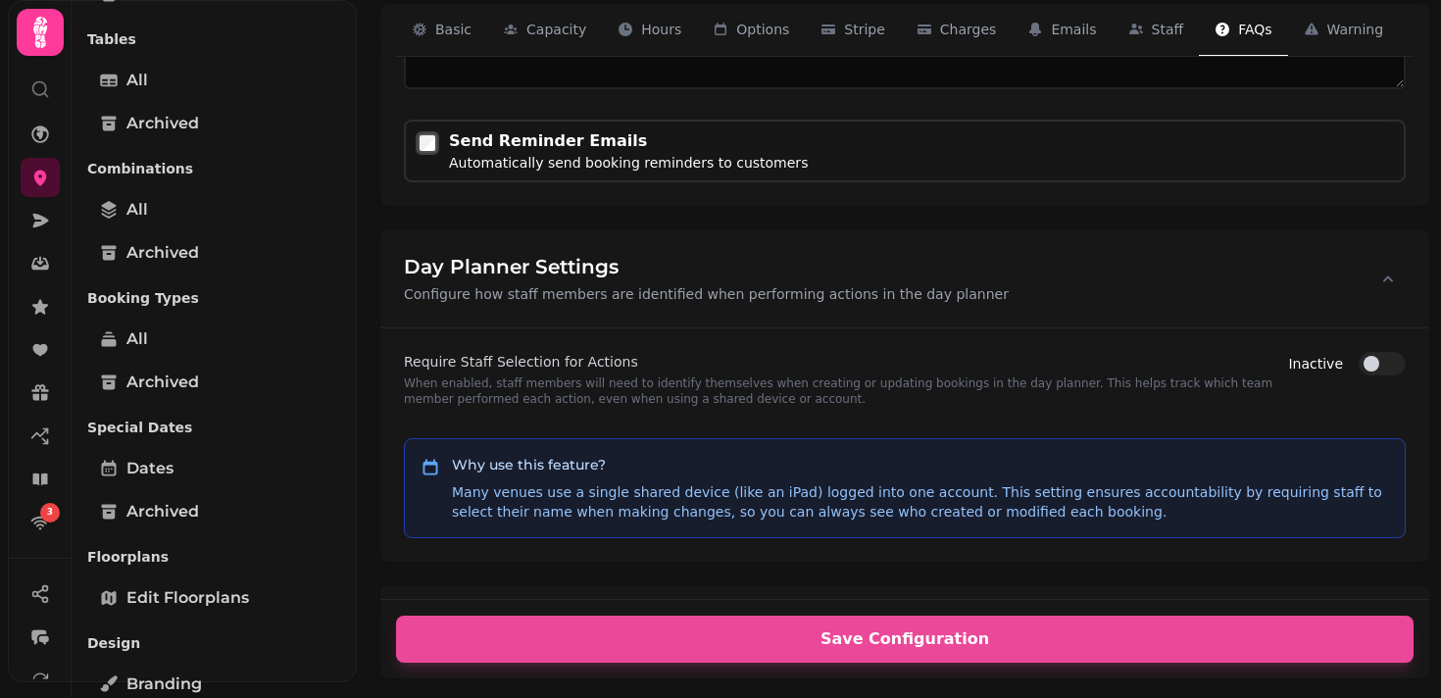
click at [369, 186] on div "**********" at bounding box center [905, 328] width 1073 height 566
click at [370, 159] on div "**********" at bounding box center [905, 328] width 1073 height 566
click at [370, 154] on div "**********" at bounding box center [905, 328] width 1073 height 566
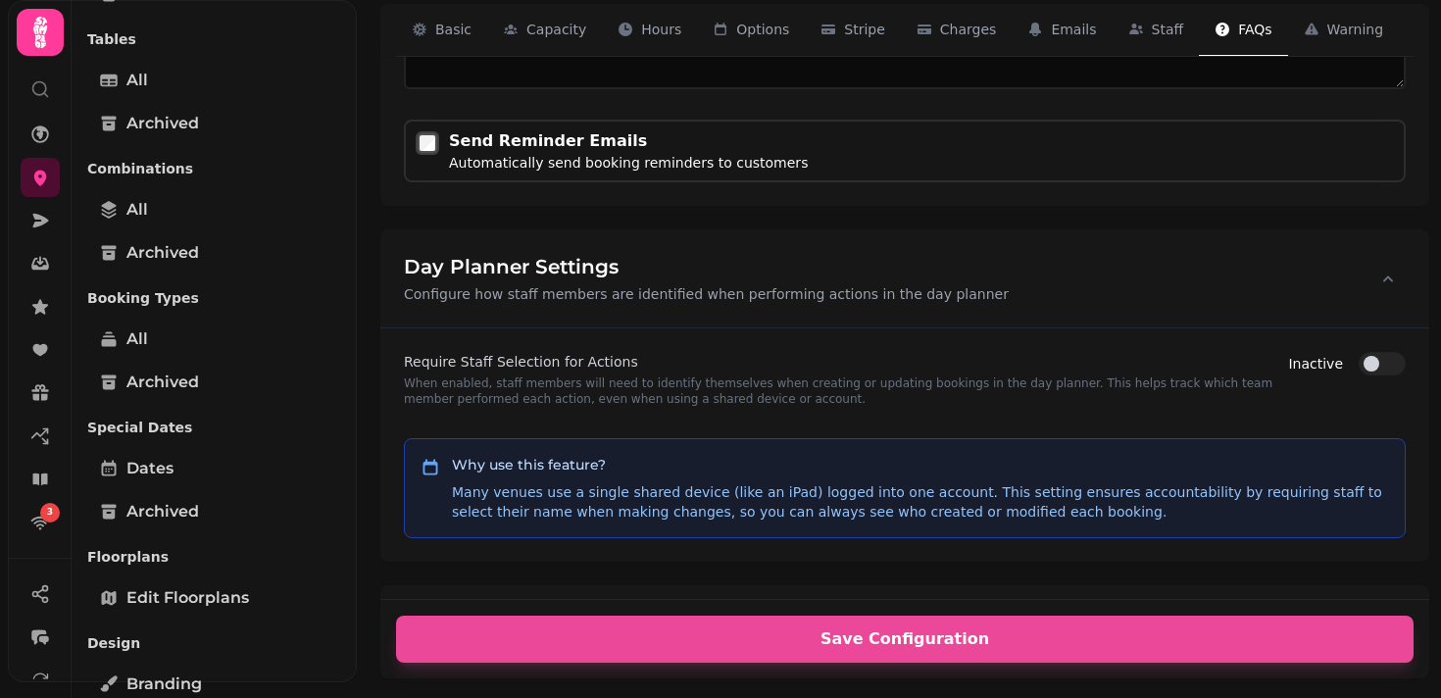
click at [366, 145] on div "**********" at bounding box center [899, 341] width 1084 height 698
click at [367, 162] on div "**********" at bounding box center [899, 341] width 1084 height 698
click at [367, 167] on div "**********" at bounding box center [899, 341] width 1084 height 698
click at [374, 186] on div "**********" at bounding box center [905, 328] width 1073 height 566
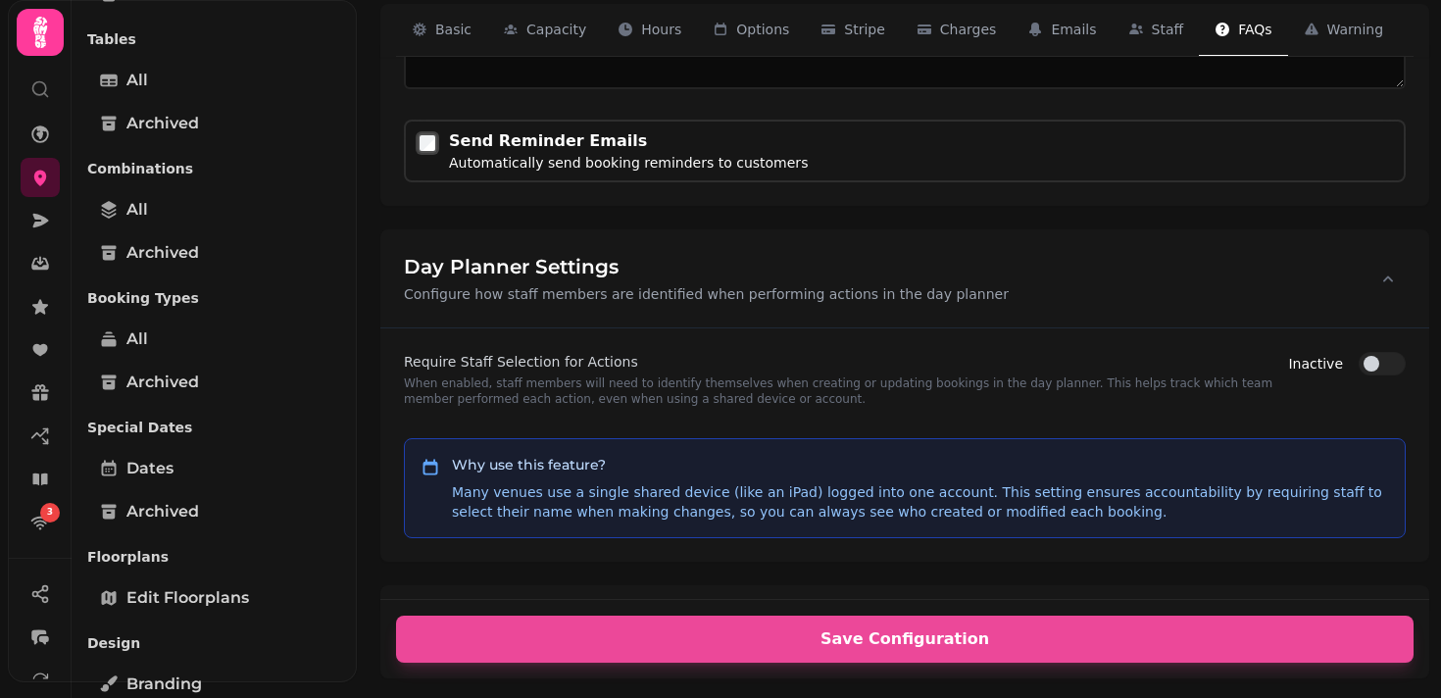
click at [375, 272] on div "**********" at bounding box center [905, 328] width 1073 height 566
